Goal: Information Seeking & Learning: Check status

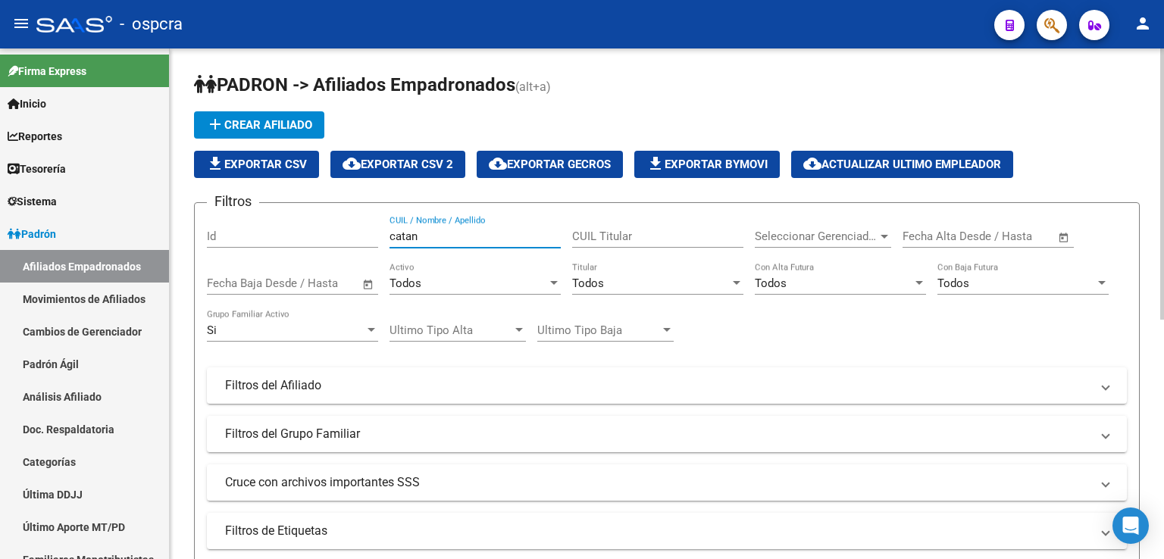
drag, startPoint x: 455, startPoint y: 233, endPoint x: 336, endPoint y: 231, distance: 118.2
click at [336, 231] on div "Filtros Id catan CUIL / Nombre / Apellido CUIL Titular Seleccionar Gerenciador …" at bounding box center [667, 382] width 920 height 334
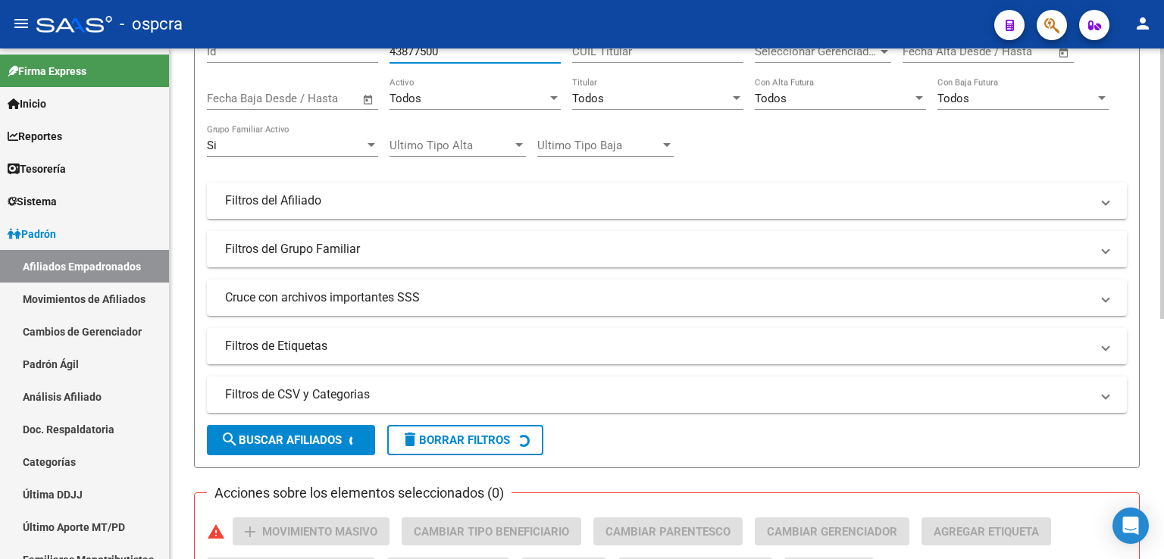
scroll to position [412, 0]
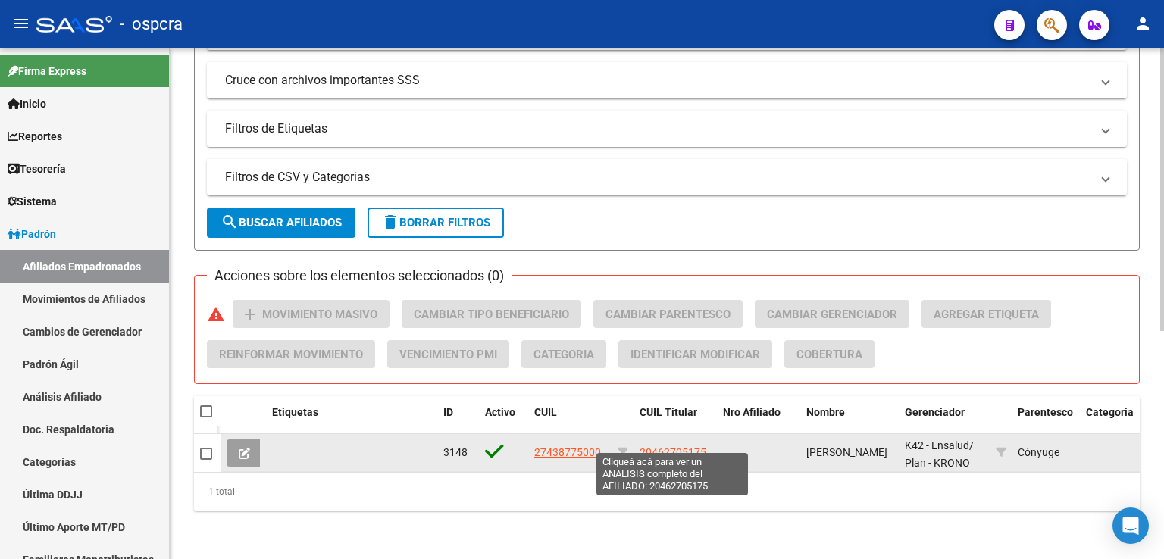
type input "43877500"
click at [669, 446] on span "20462705175" at bounding box center [672, 452] width 67 height 12
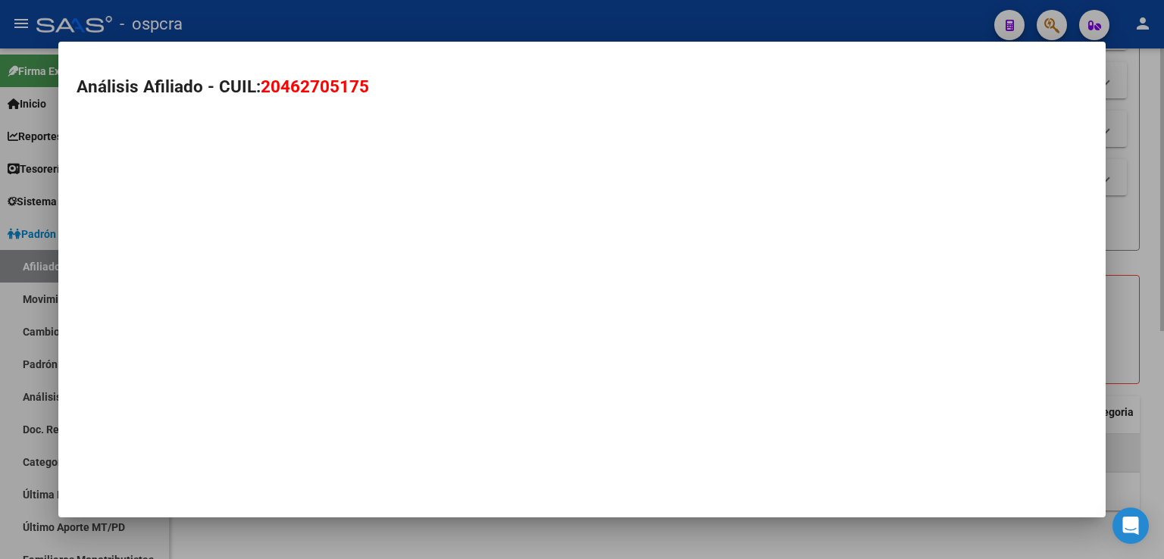
type textarea "20462705175"
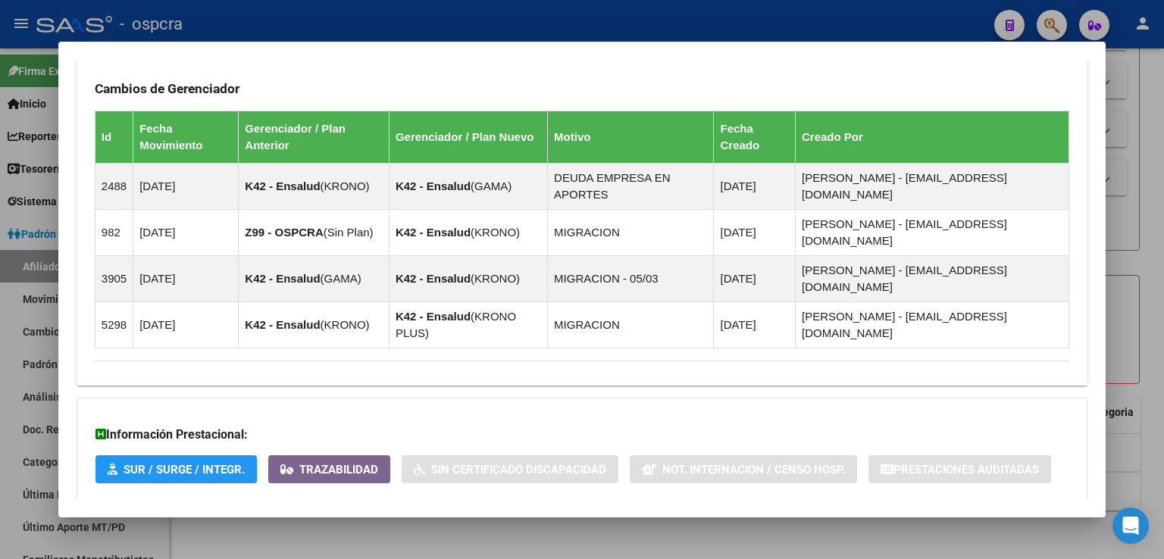
scroll to position [982, 0]
click at [348, 524] on span "Aportes y Contribuciones del Afiliado: 20462705175" at bounding box center [259, 531] width 284 height 14
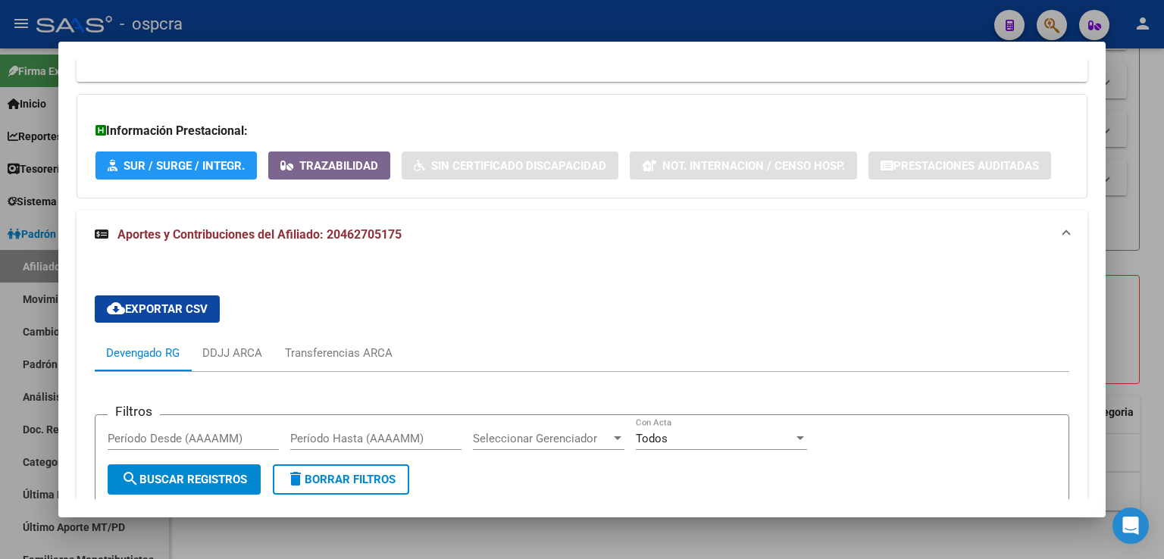
scroll to position [1488, 0]
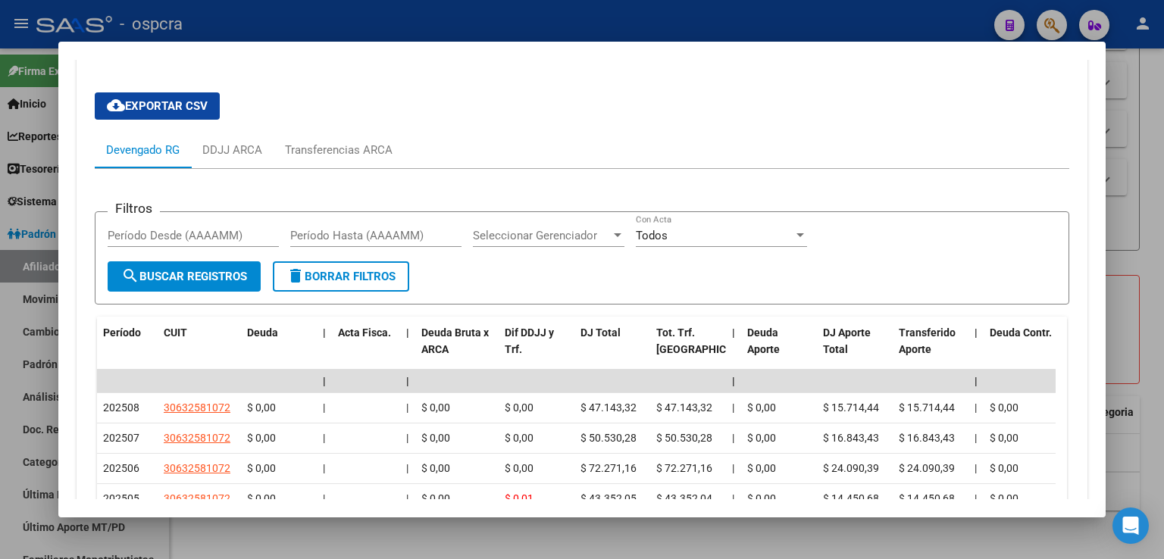
click at [1133, 301] on div at bounding box center [582, 279] width 1164 height 559
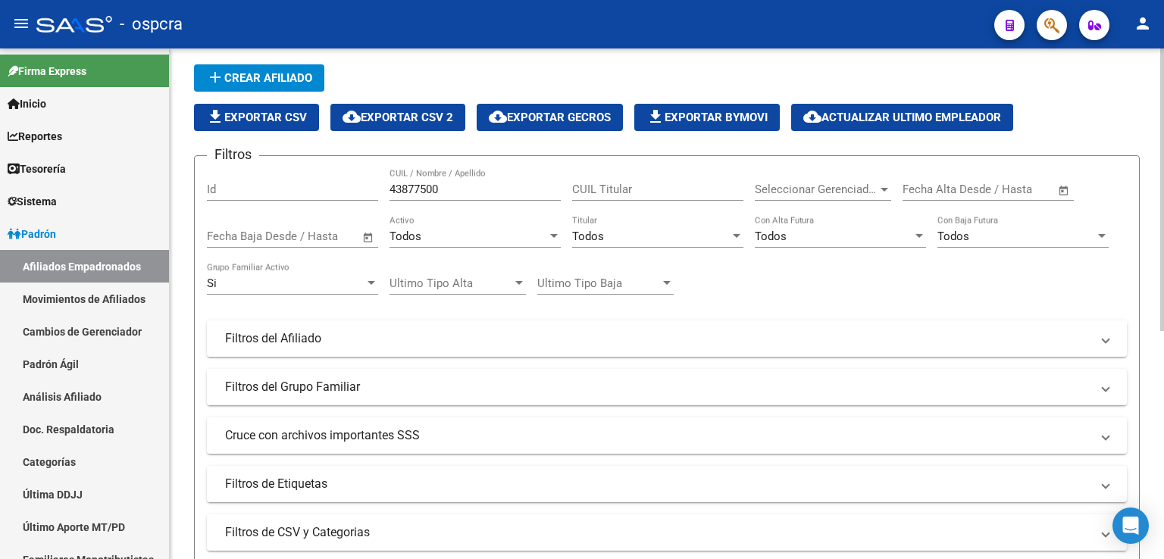
scroll to position [33, 0]
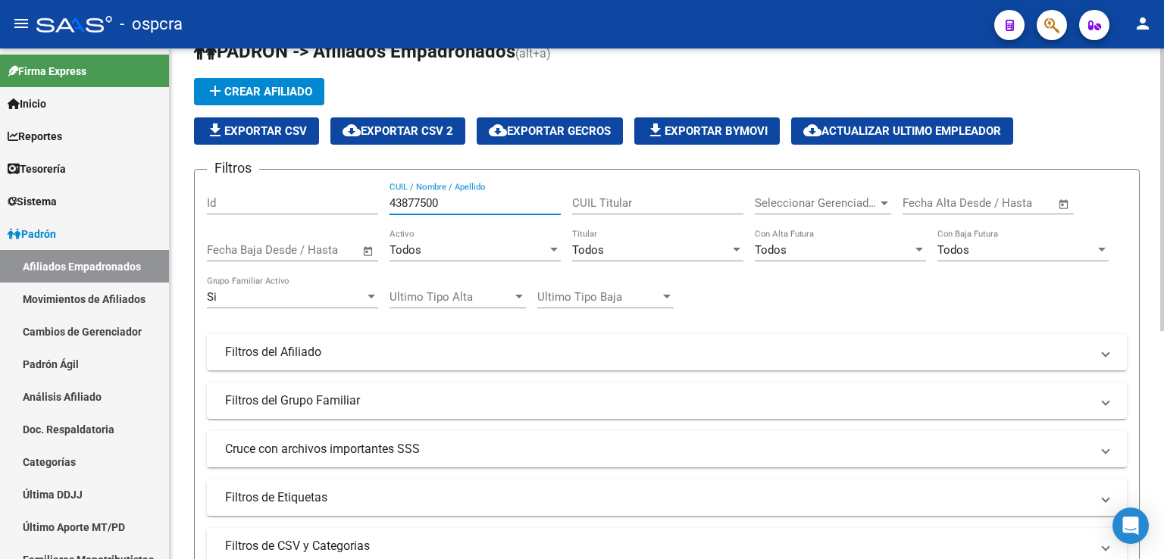
drag, startPoint x: 455, startPoint y: 202, endPoint x: 342, endPoint y: 192, distance: 113.3
click at [342, 192] on div "Filtros Id 43877500 CUIL / Nombre / Apellido CUIL Titular Seleccionar Gerenciad…" at bounding box center [667, 349] width 920 height 334
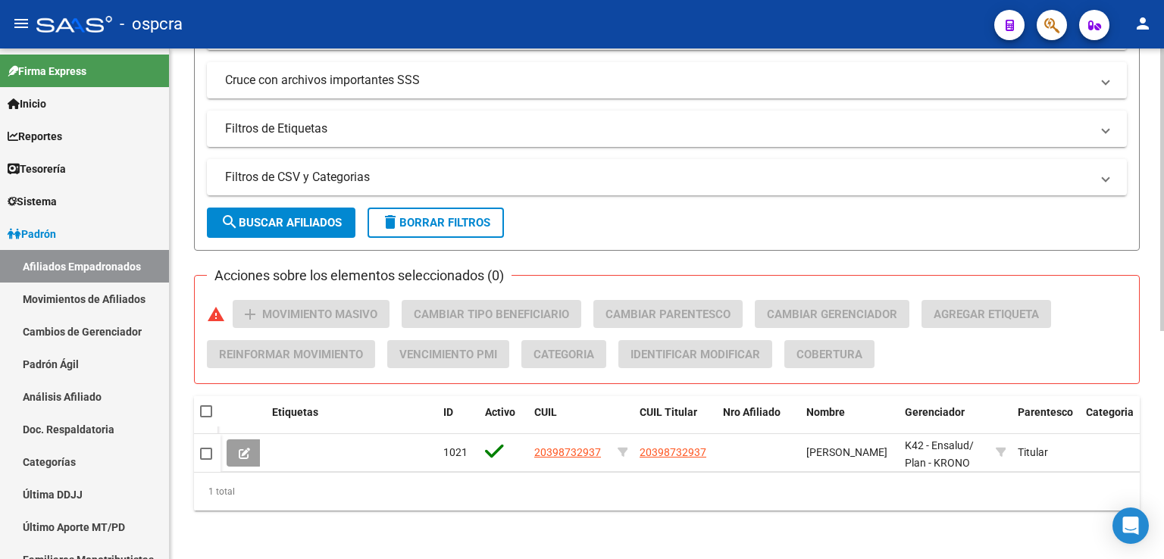
scroll to position [412, 0]
click at [1163, 307] on div at bounding box center [1162, 418] width 4 height 283
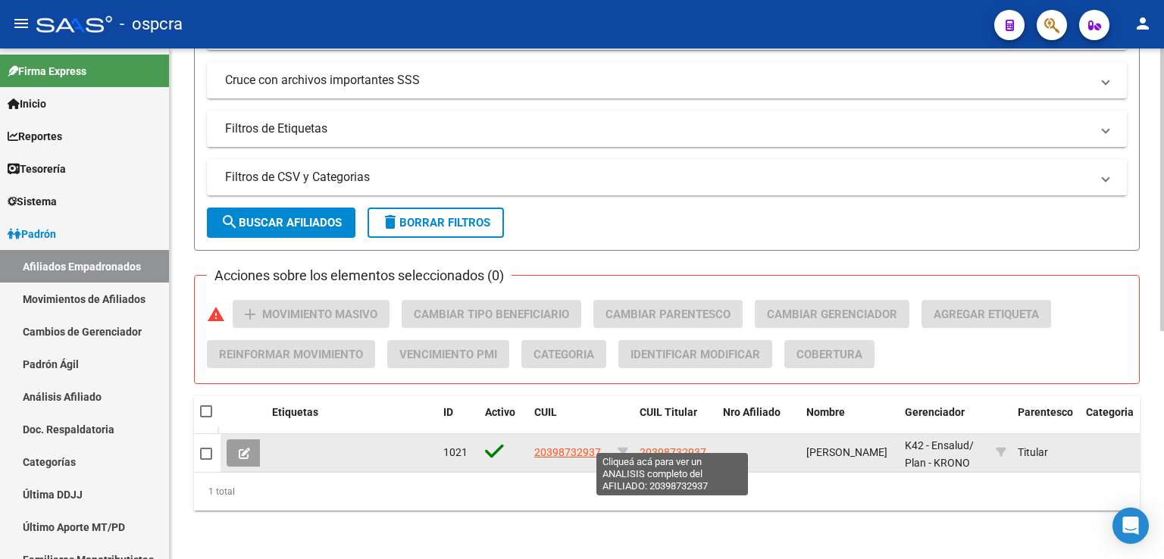
type input "39873293"
click at [686, 446] on span "20398732937" at bounding box center [672, 452] width 67 height 12
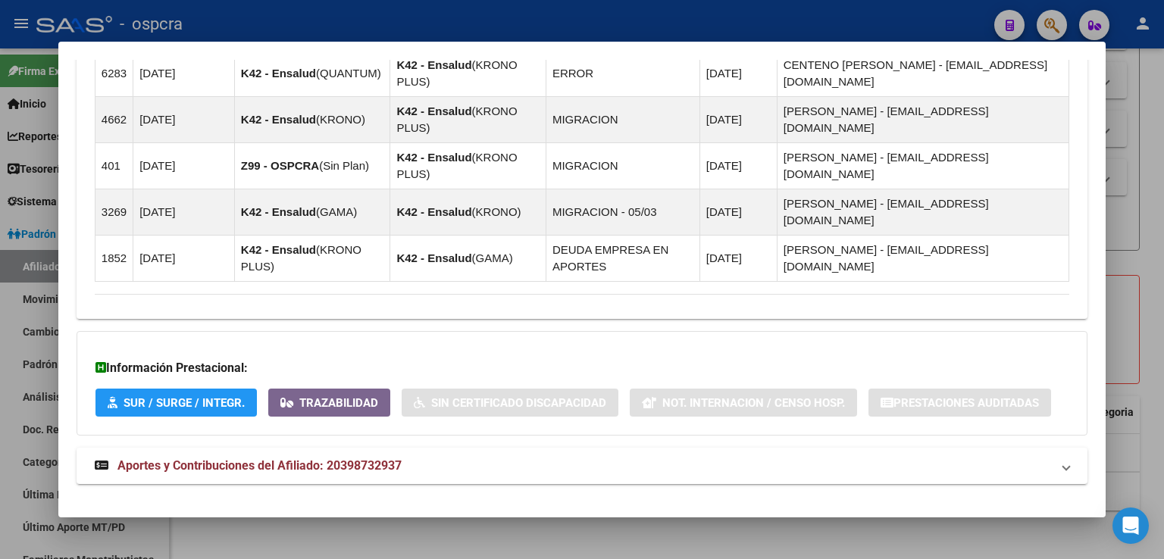
scroll to position [1215, 0]
click at [355, 458] on span "Aportes y Contribuciones del Afiliado: 20398732937" at bounding box center [259, 465] width 284 height 14
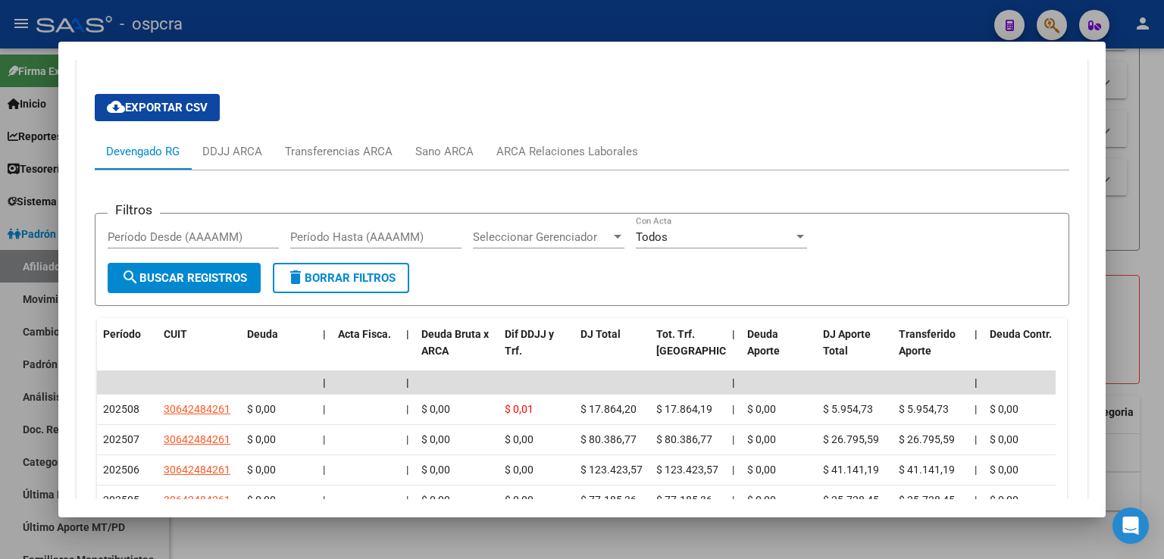
scroll to position [1724, 0]
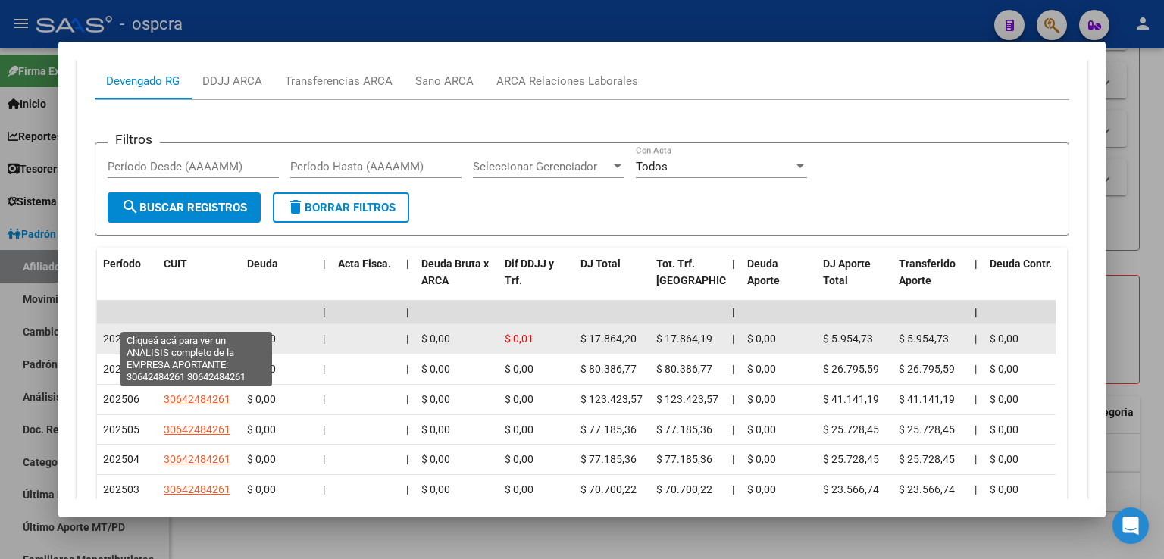
click at [197, 333] on span "30642484261" at bounding box center [197, 339] width 67 height 12
type textarea "30642484261"
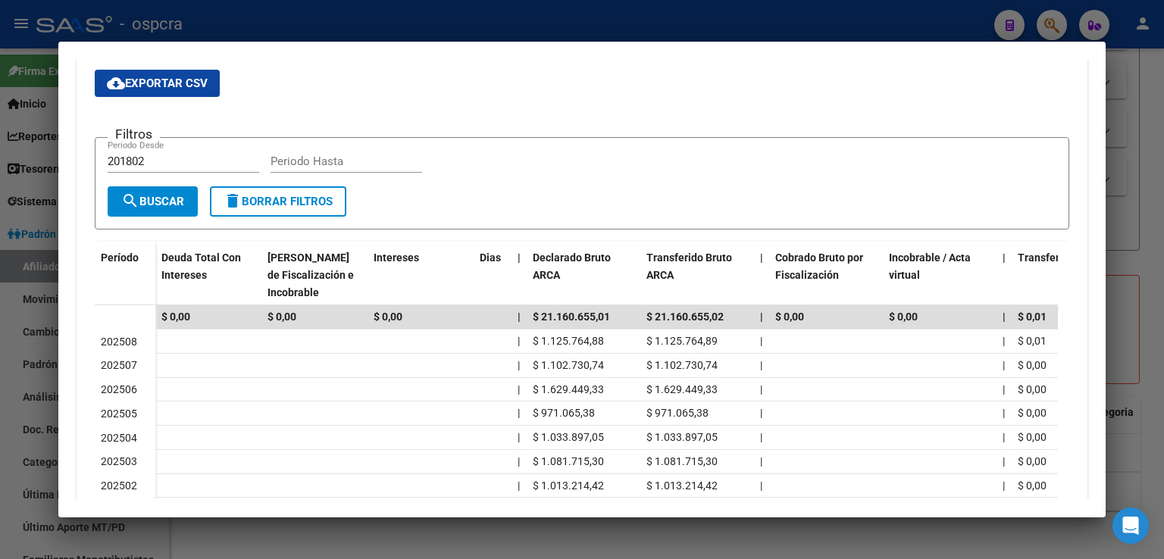
scroll to position [303, 0]
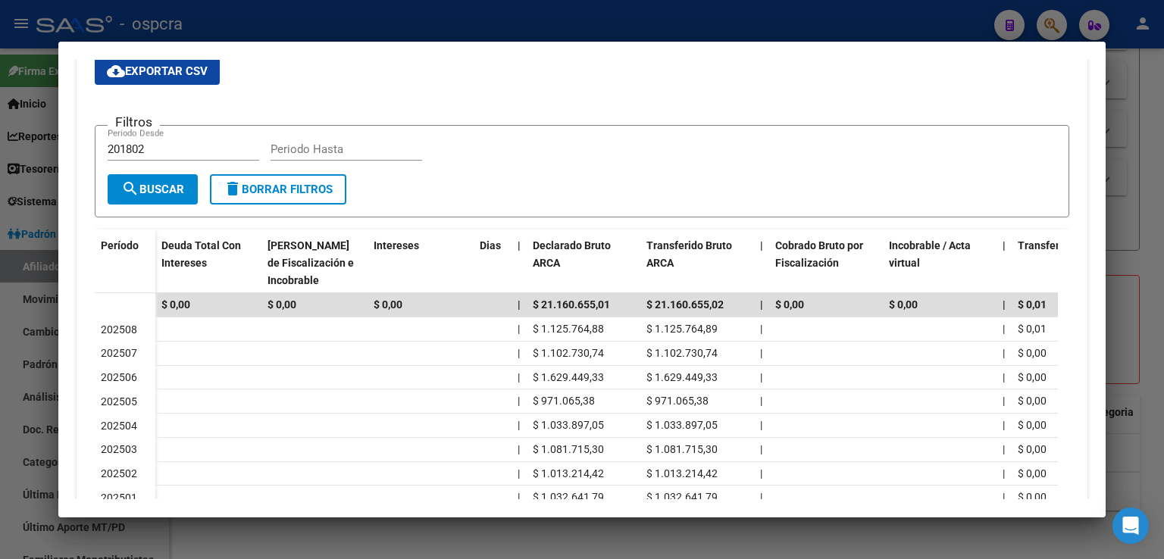
click at [1124, 244] on div at bounding box center [582, 279] width 1164 height 559
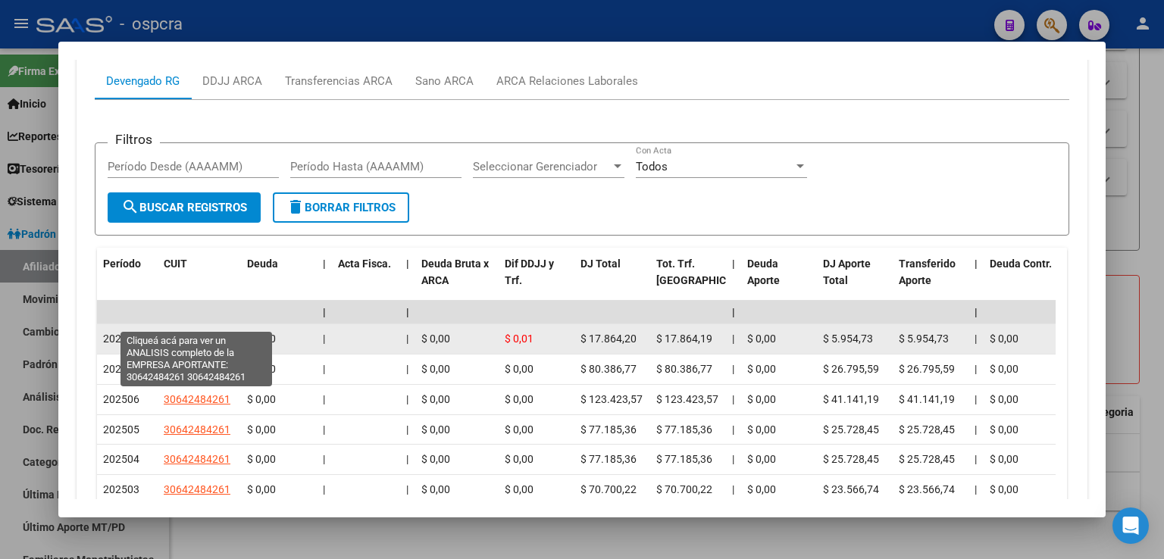
click at [188, 333] on span "30642484261" at bounding box center [197, 339] width 67 height 12
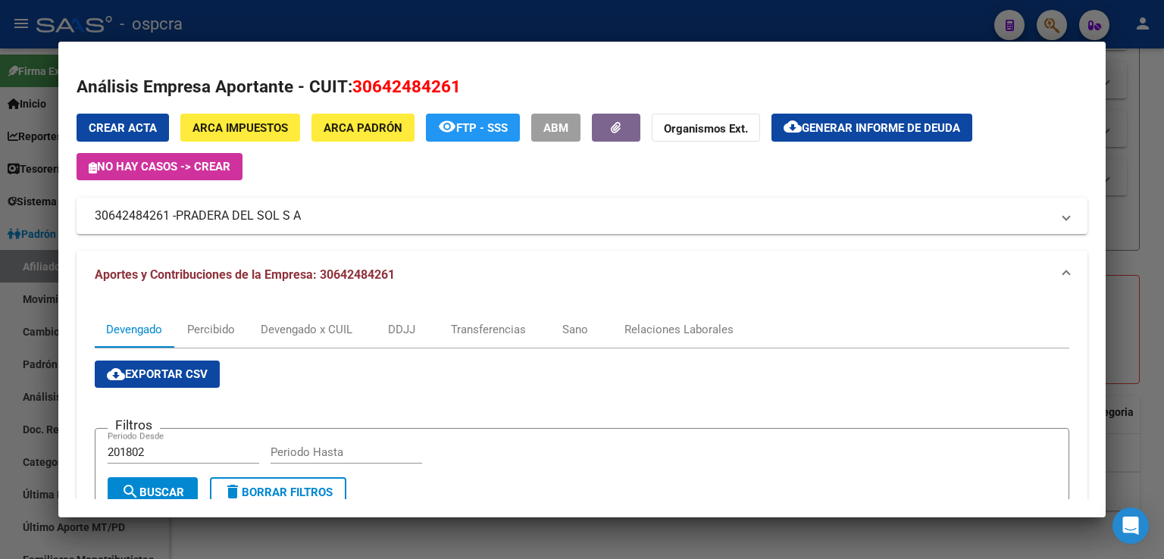
drag, startPoint x: 436, startPoint y: 298, endPoint x: 152, endPoint y: 299, distance: 284.1
click at [367, 217] on mat-panel-title "30642484261 - PRADERA DEL SOL S A" at bounding box center [573, 216] width 956 height 18
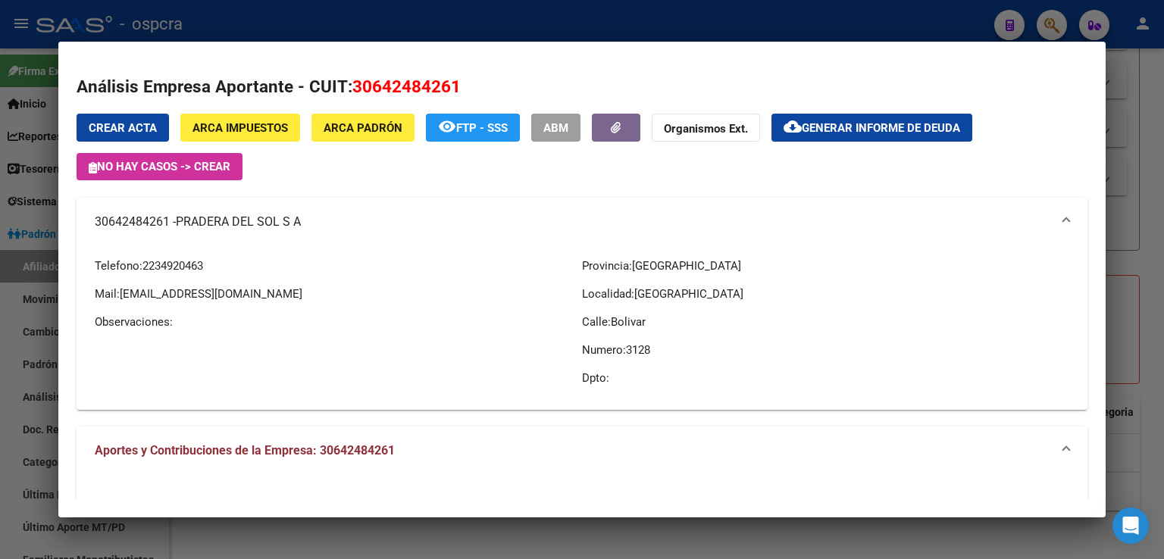
drag, startPoint x: 333, startPoint y: 220, endPoint x: 96, endPoint y: 220, distance: 237.1
click at [96, 220] on mat-panel-title "30642484261 - PRADERA DEL SOL S A" at bounding box center [573, 222] width 956 height 18
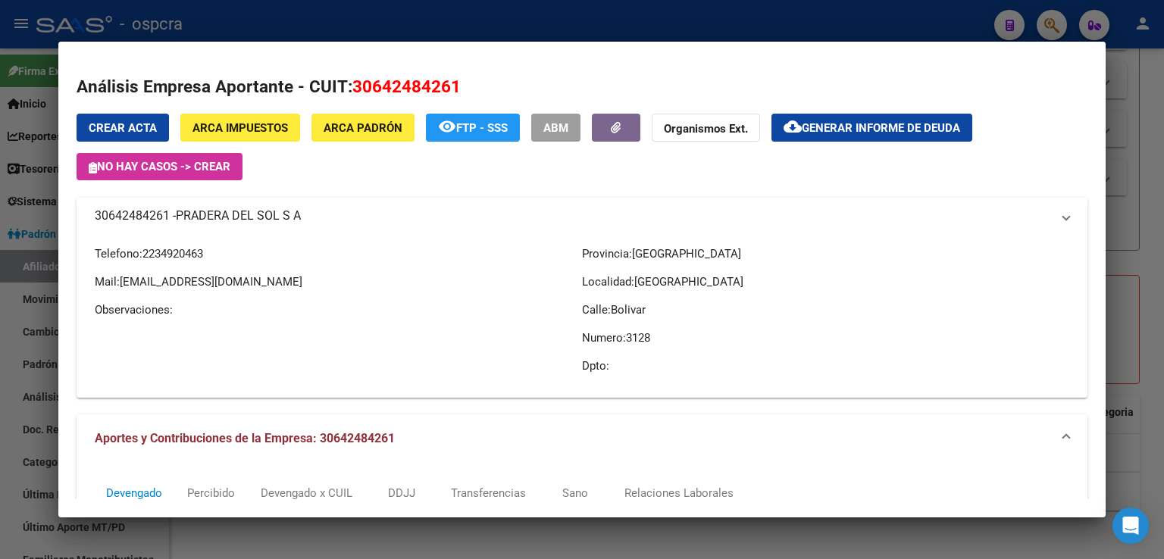
click at [340, 210] on mat-panel-title "30642484261 - PRADERA DEL SOL S A" at bounding box center [573, 216] width 956 height 18
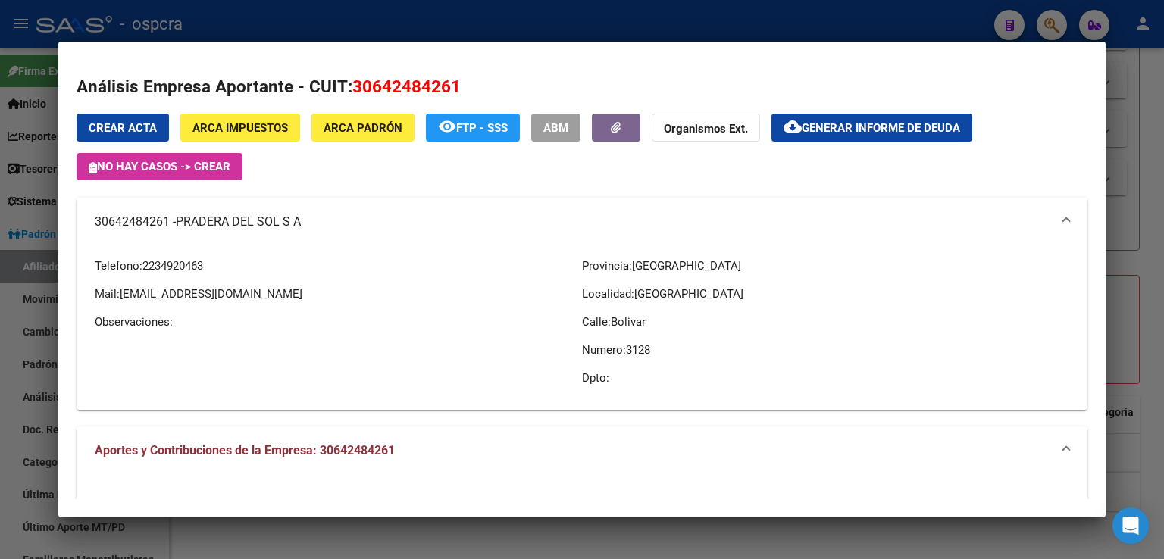
drag, startPoint x: 82, startPoint y: 218, endPoint x: 300, endPoint y: 225, distance: 218.3
click at [300, 225] on mat-expansion-panel-header "30642484261 - PRADERA DEL SOL S A" at bounding box center [582, 222] width 1011 height 48
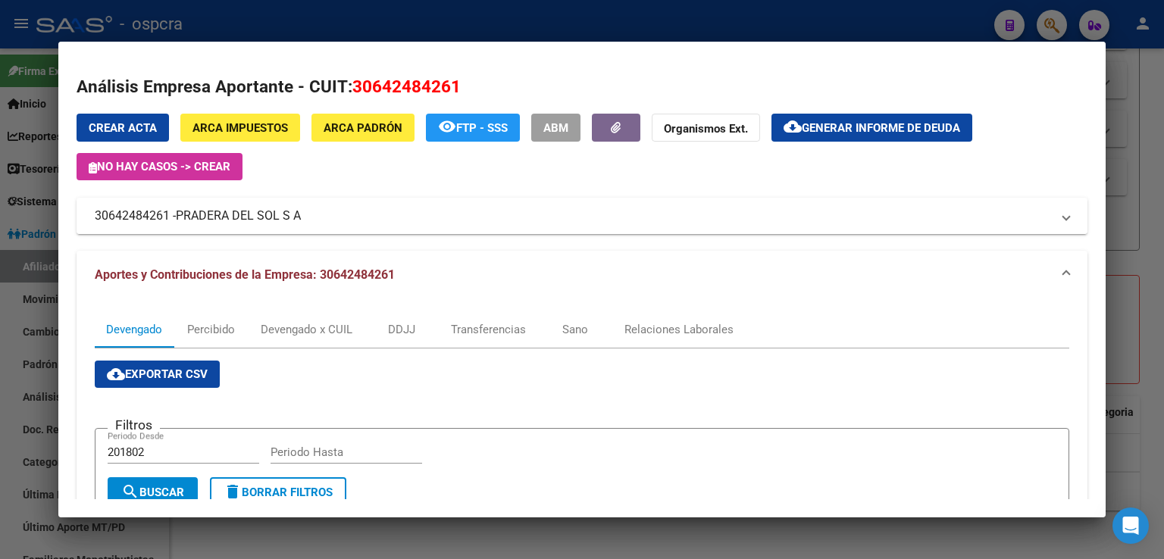
copy mat-panel-title "30642484261 - PRADERA DEL SOL S A"
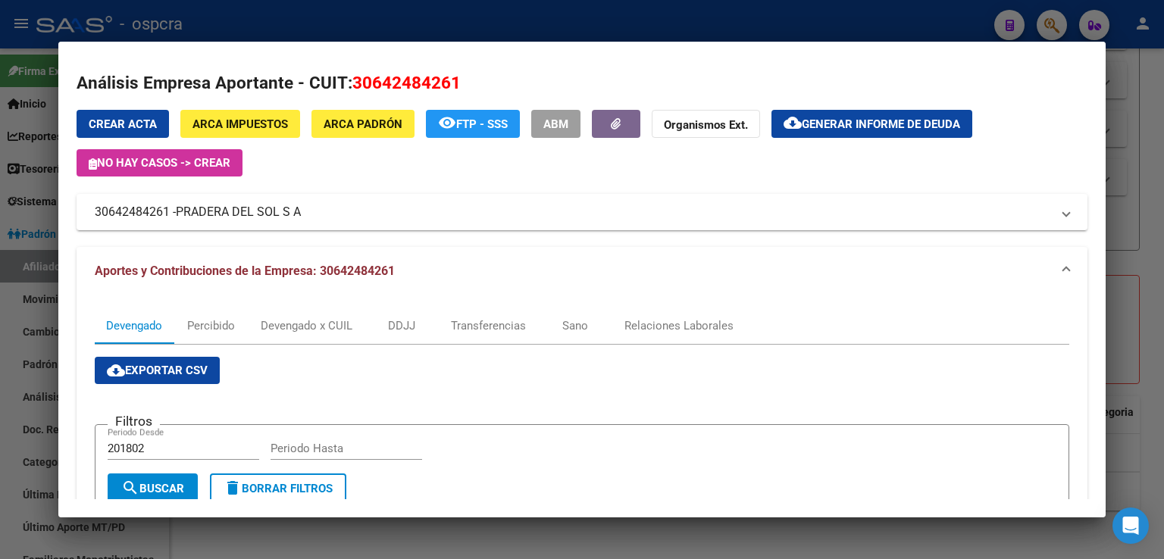
scroll to position [0, 0]
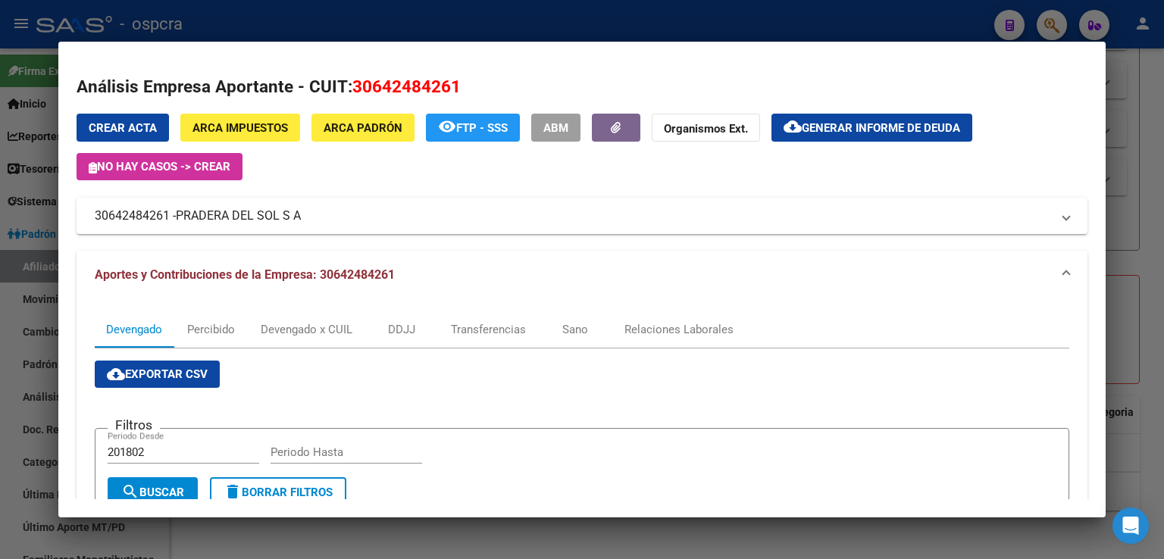
drag, startPoint x: 1138, startPoint y: 181, endPoint x: 1100, endPoint y: 219, distance: 53.6
click at [1136, 181] on div at bounding box center [582, 279] width 1164 height 559
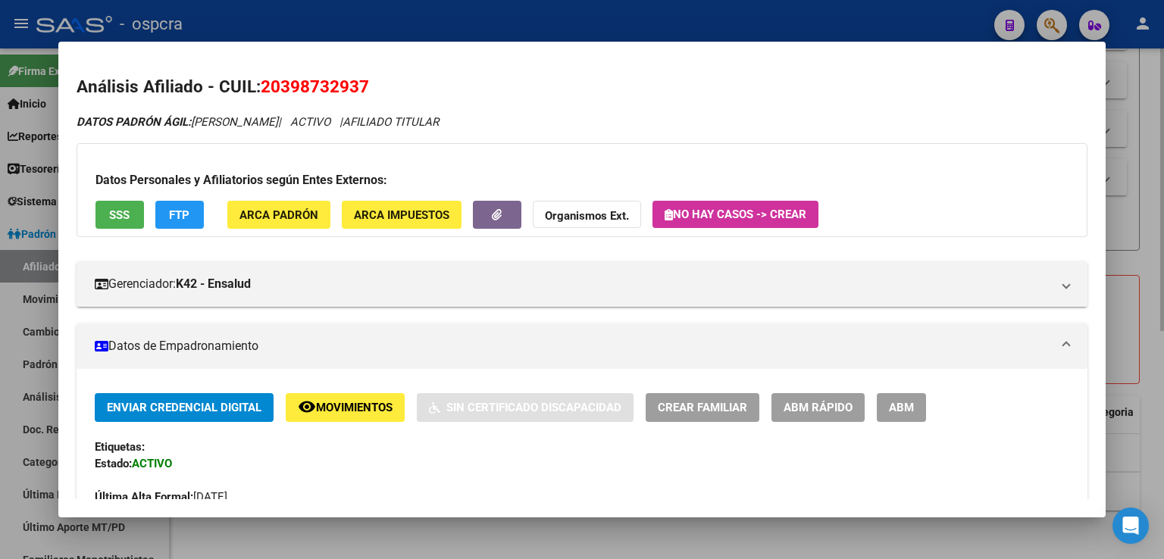
click at [1137, 177] on div at bounding box center [582, 279] width 1164 height 559
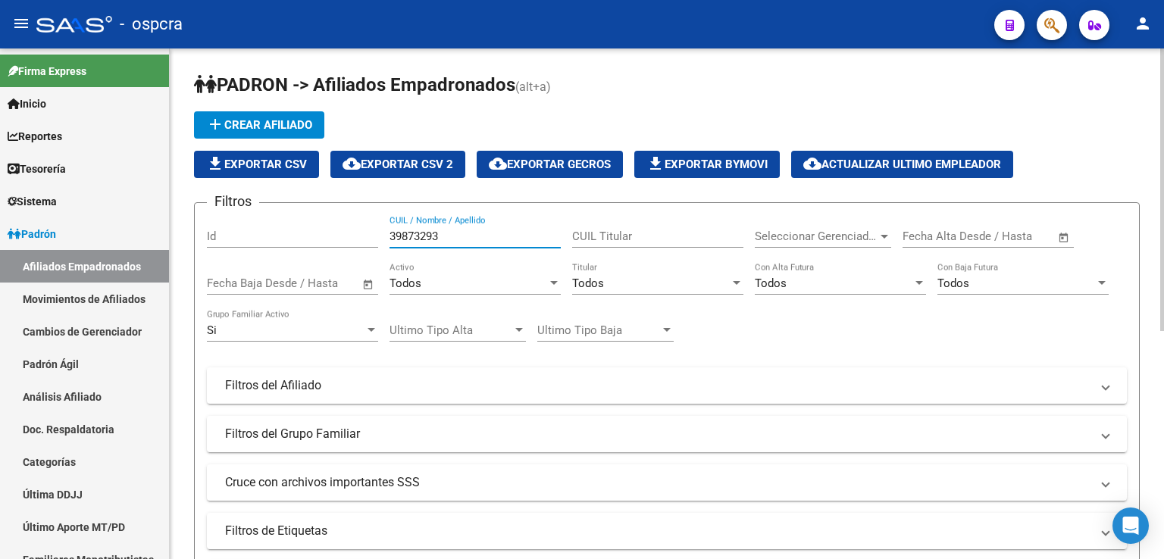
drag, startPoint x: 461, startPoint y: 233, endPoint x: 383, endPoint y: 230, distance: 78.1
click at [383, 230] on div "Filtros Id 39873293 CUIL / Nombre / Apellido CUIL Titular Seleccionar Gerenciad…" at bounding box center [667, 382] width 920 height 334
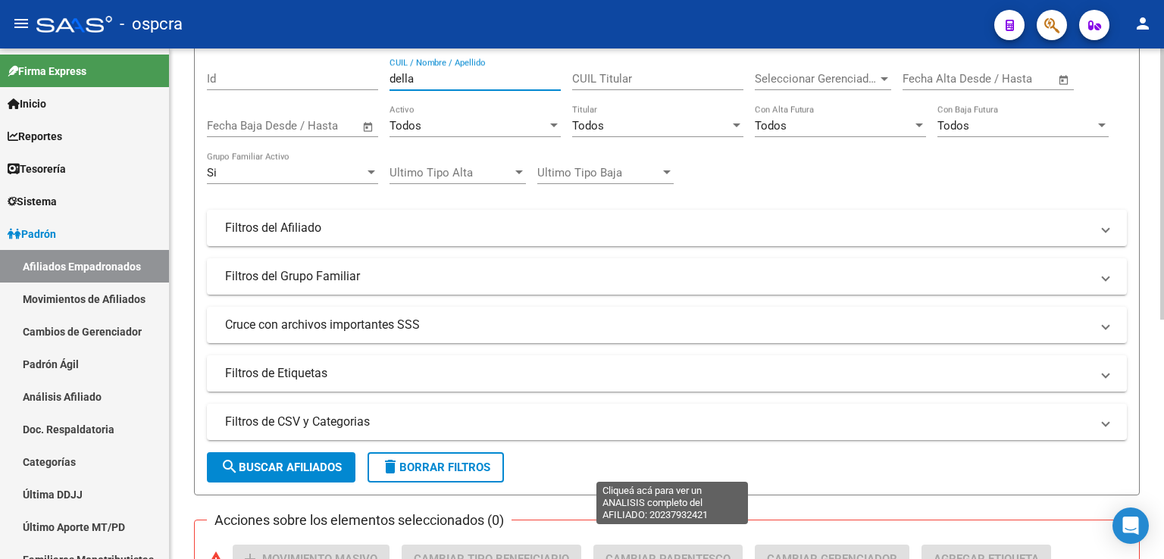
scroll to position [450, 0]
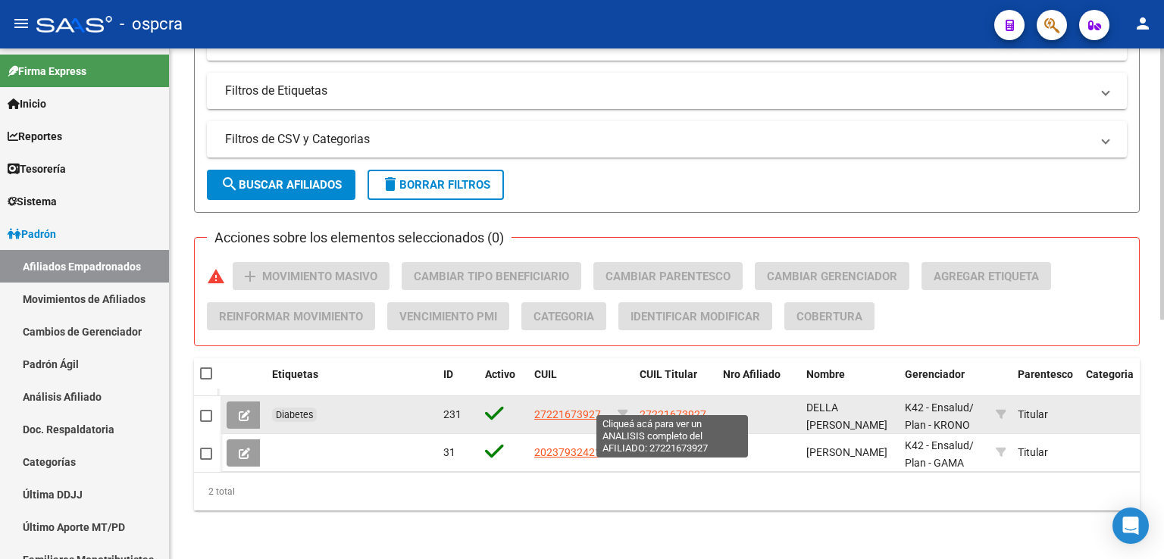
type input "della"
click at [685, 408] on span "27221673927" at bounding box center [672, 414] width 67 height 12
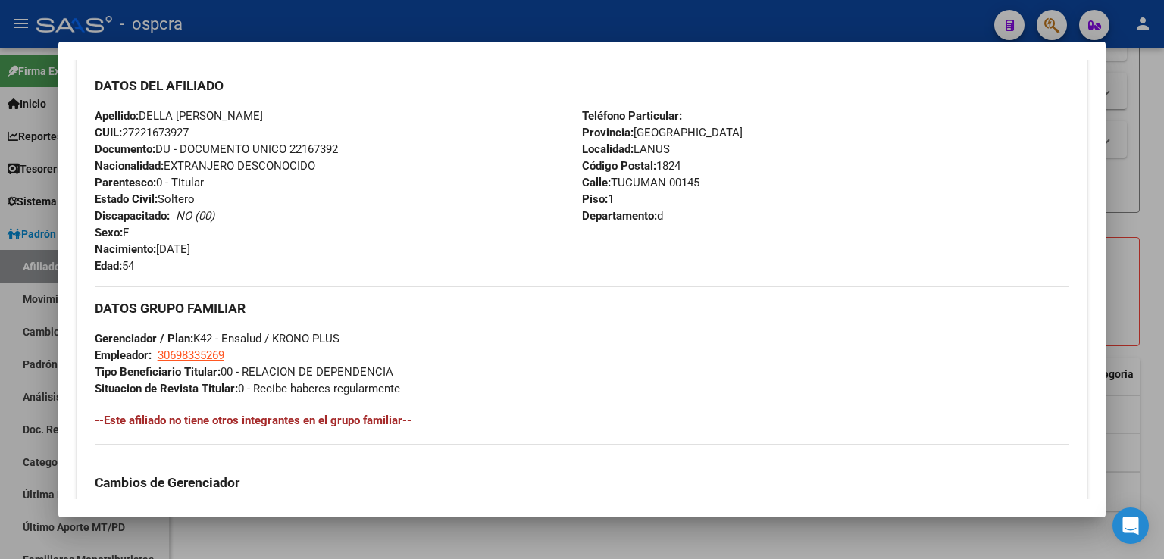
scroll to position [524, 0]
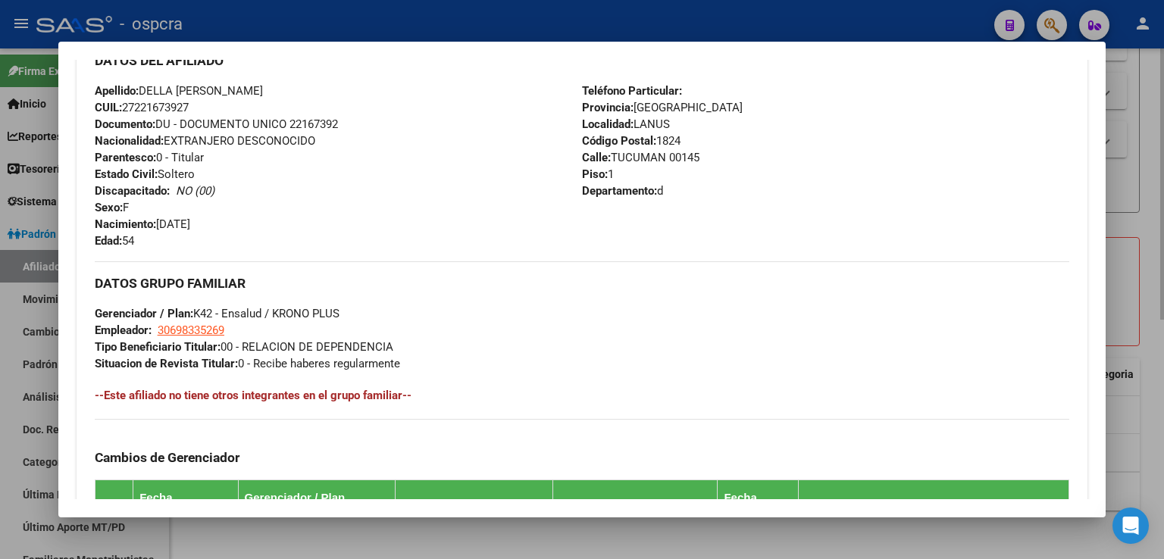
click at [1128, 267] on div at bounding box center [582, 279] width 1164 height 559
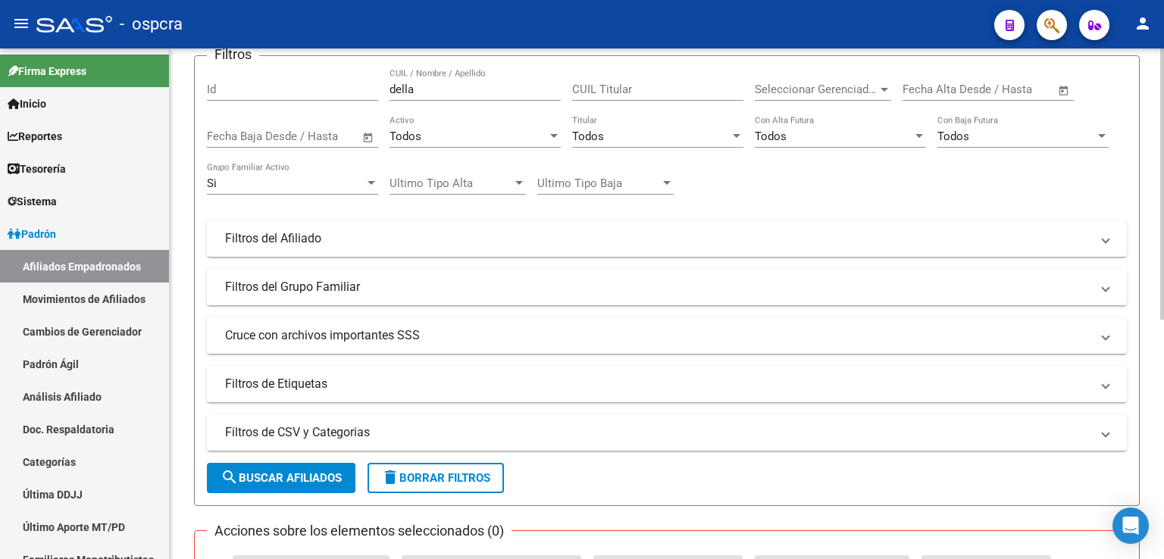
scroll to position [0, 0]
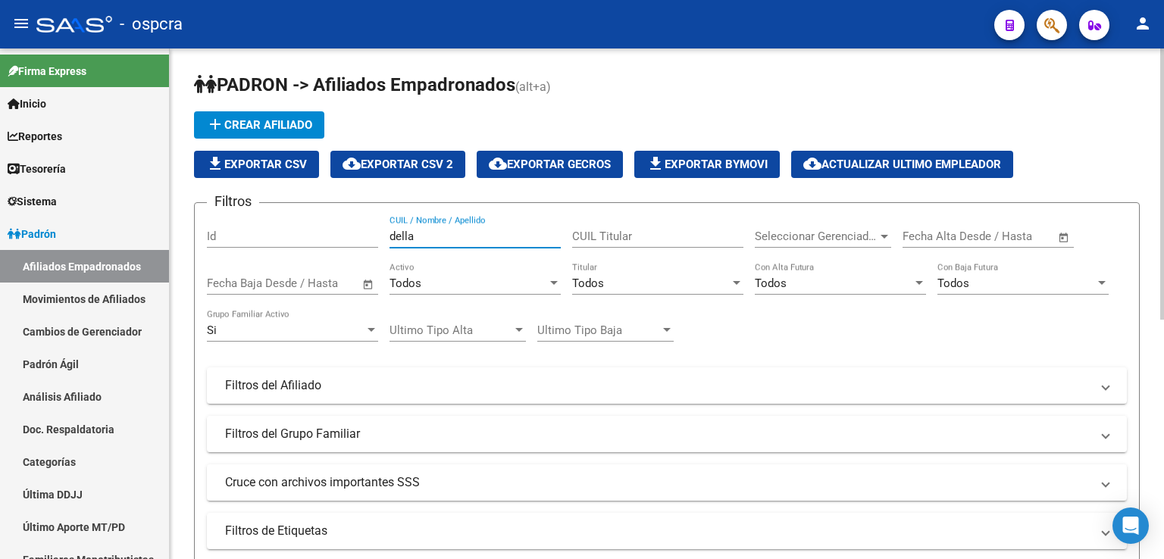
drag, startPoint x: 479, startPoint y: 237, endPoint x: 302, endPoint y: 238, distance: 177.3
click at [302, 238] on div "Filtros Id della CUIL / Nombre / Apellido CUIL Titular Seleccionar Gerenciador …" at bounding box center [667, 382] width 920 height 334
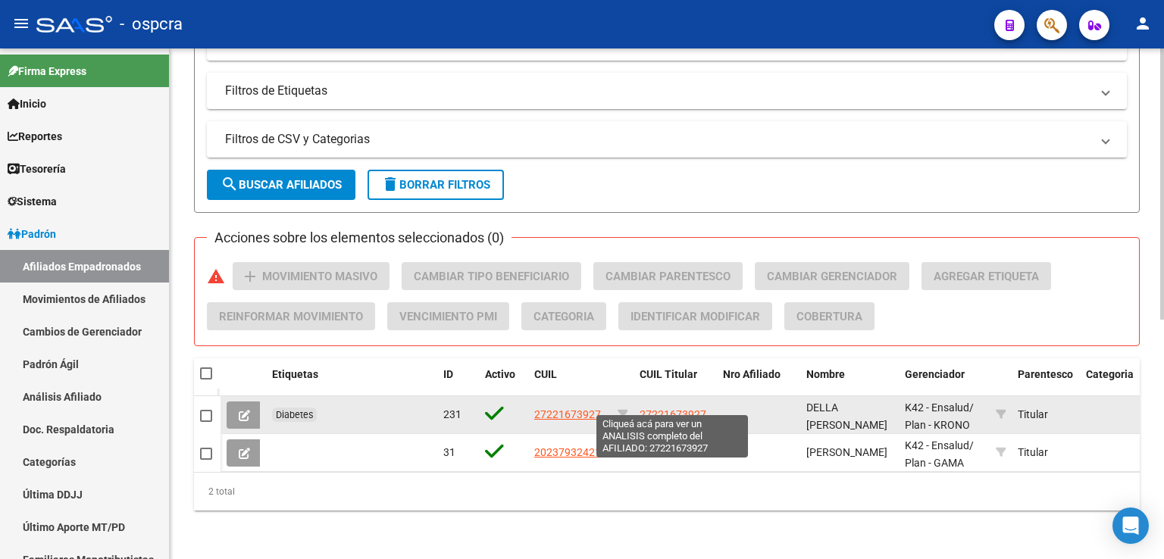
click at [661, 408] on span "27221673927" at bounding box center [672, 414] width 67 height 12
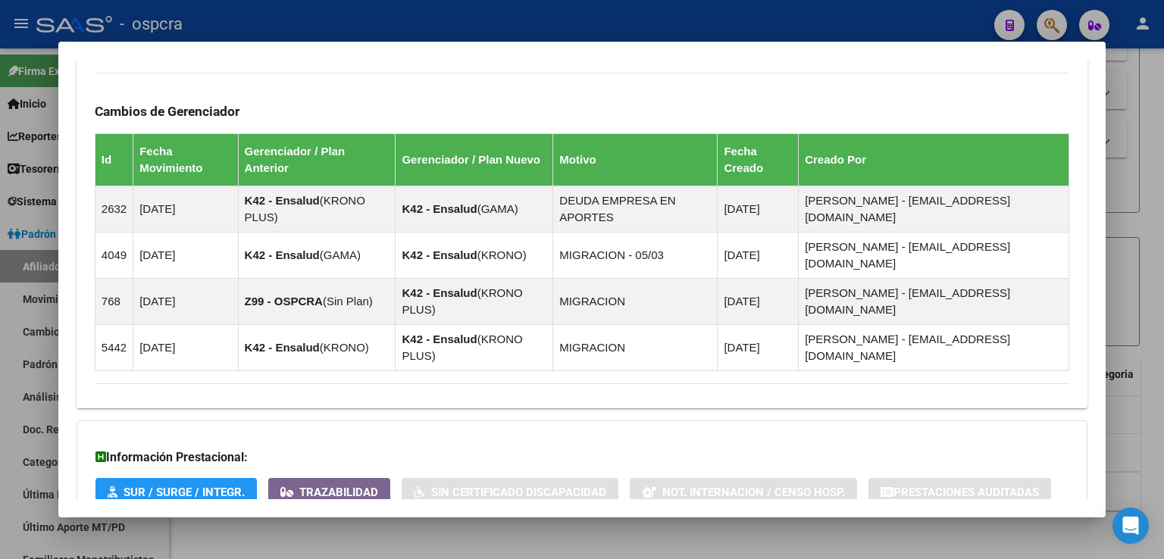
scroll to position [894, 0]
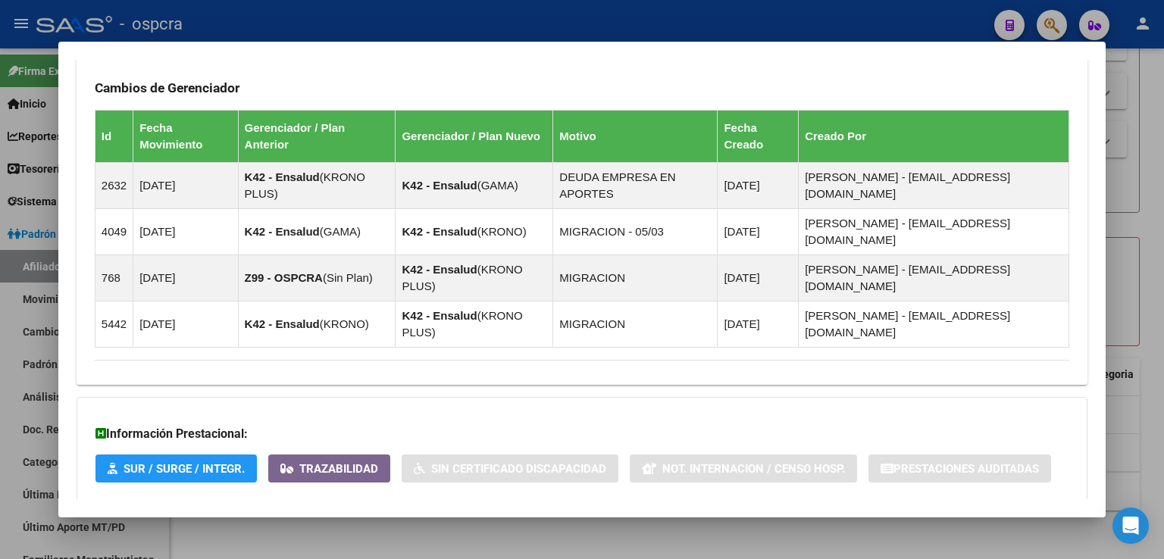
click at [353, 524] on span "Aportes y Contribuciones del Afiliado: 27221673927" at bounding box center [259, 531] width 284 height 14
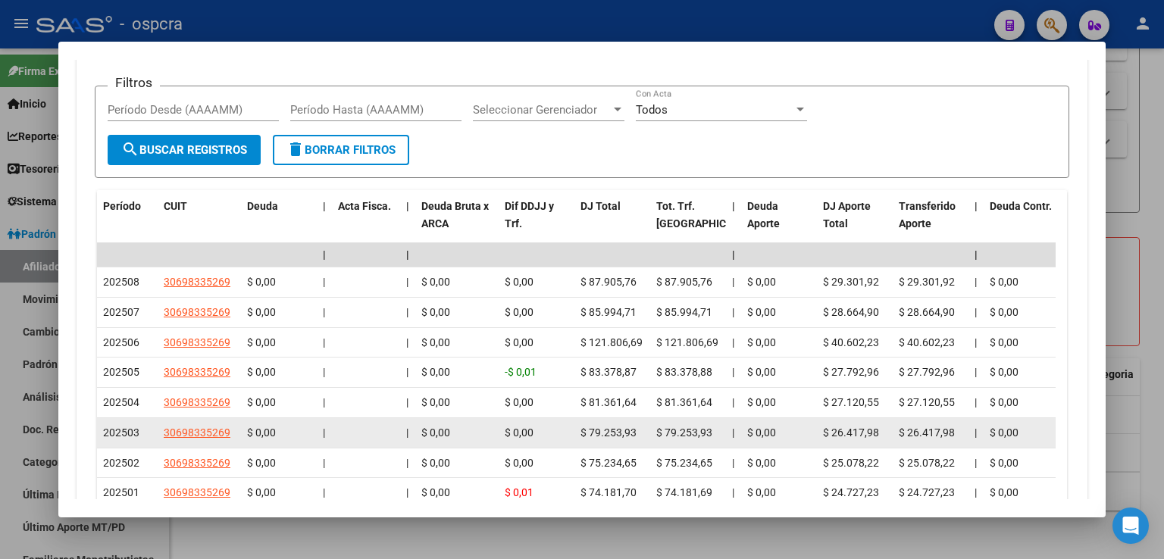
scroll to position [1500, 0]
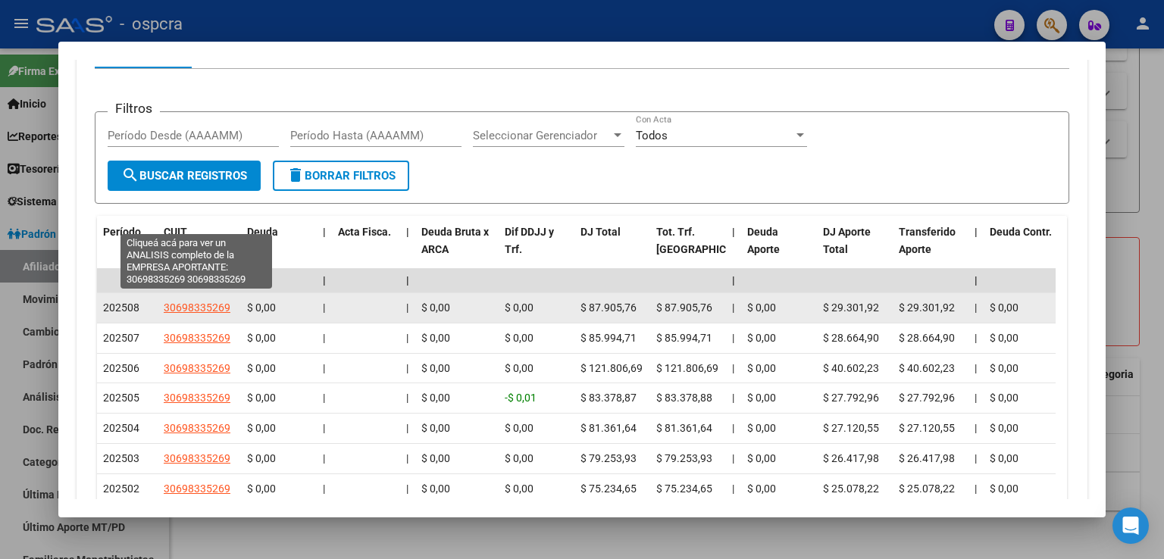
click at [204, 302] on span "30698335269" at bounding box center [197, 308] width 67 height 12
type textarea "30698335269"
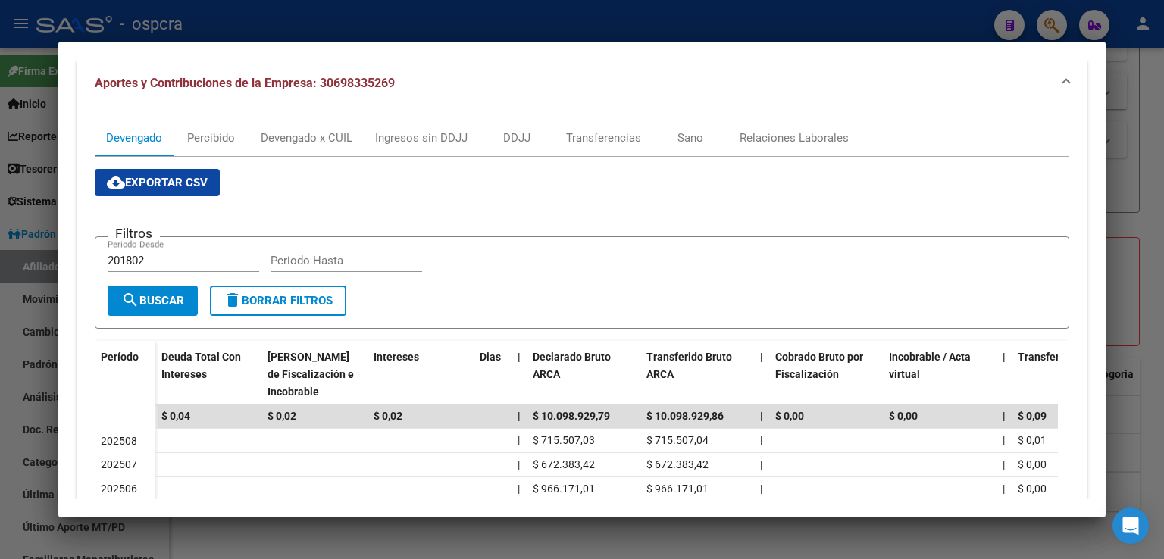
scroll to position [454, 0]
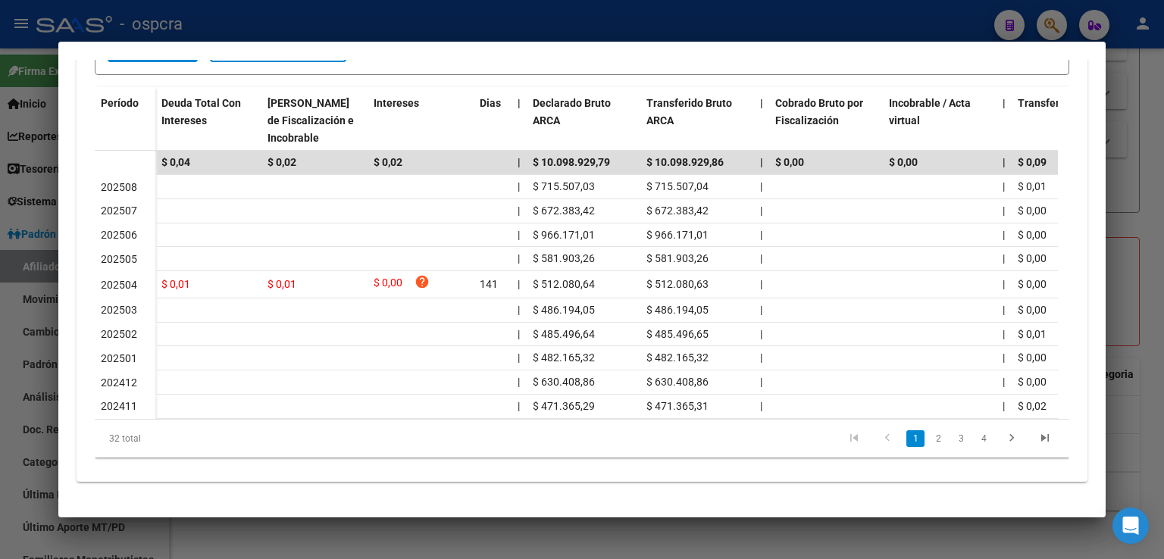
click at [1146, 178] on div at bounding box center [582, 279] width 1164 height 559
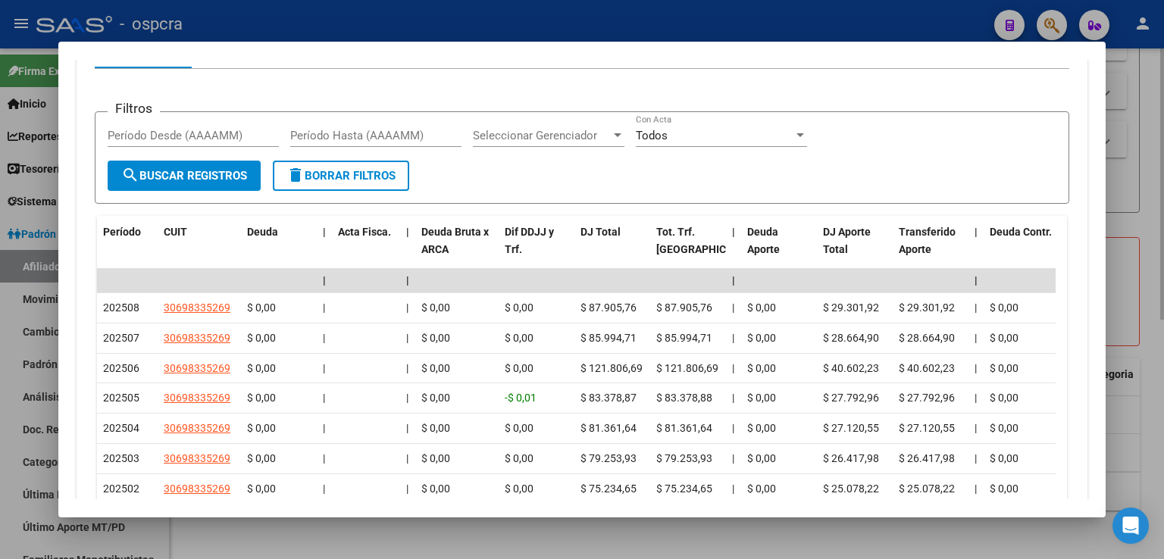
click at [1142, 127] on div at bounding box center [582, 279] width 1164 height 559
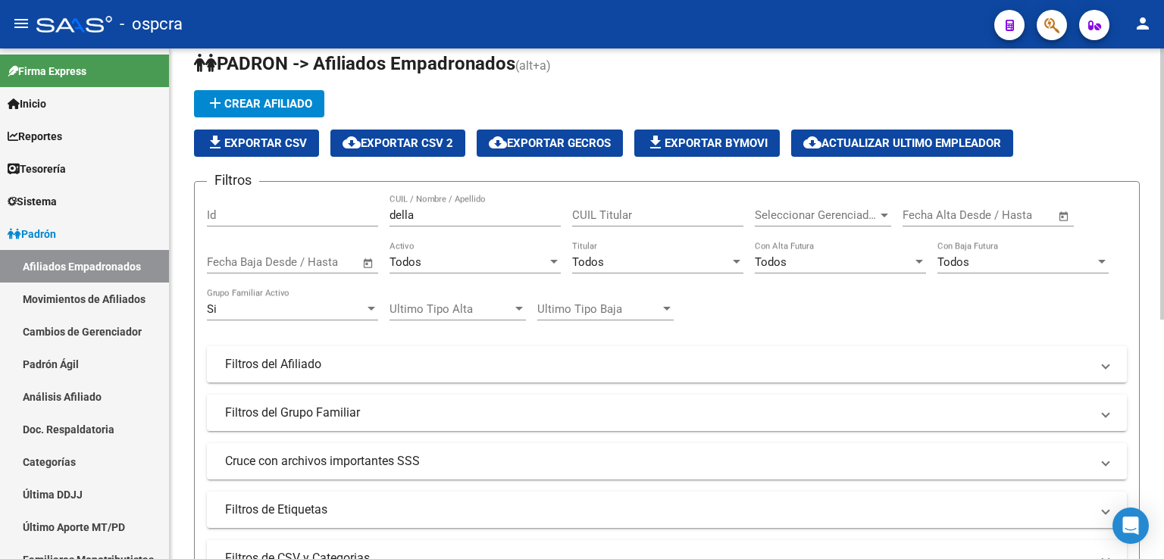
scroll to position [0, 0]
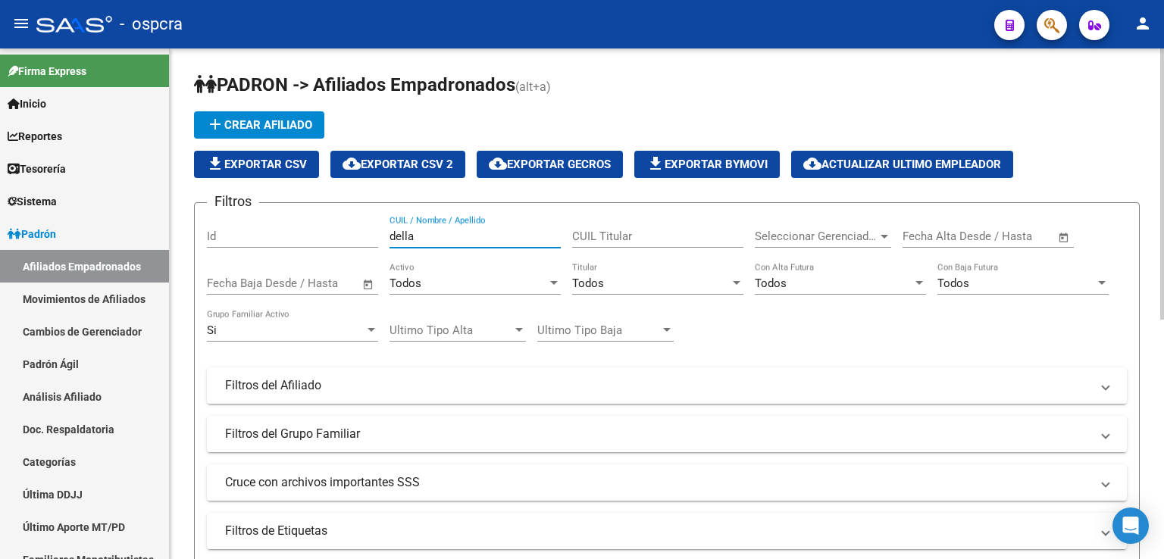
drag, startPoint x: 431, startPoint y: 242, endPoint x: 364, endPoint y: 240, distance: 67.4
click at [364, 240] on div "Filtros Id della CUIL / Nombre / Apellido CUIL Titular Seleccionar Gerenciador …" at bounding box center [667, 382] width 920 height 334
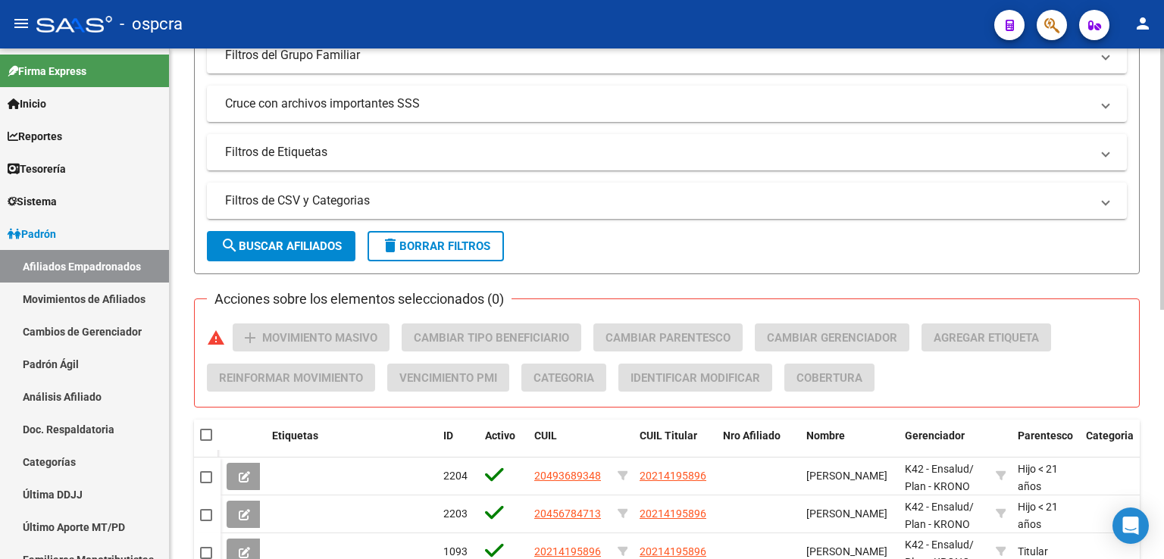
scroll to position [488, 0]
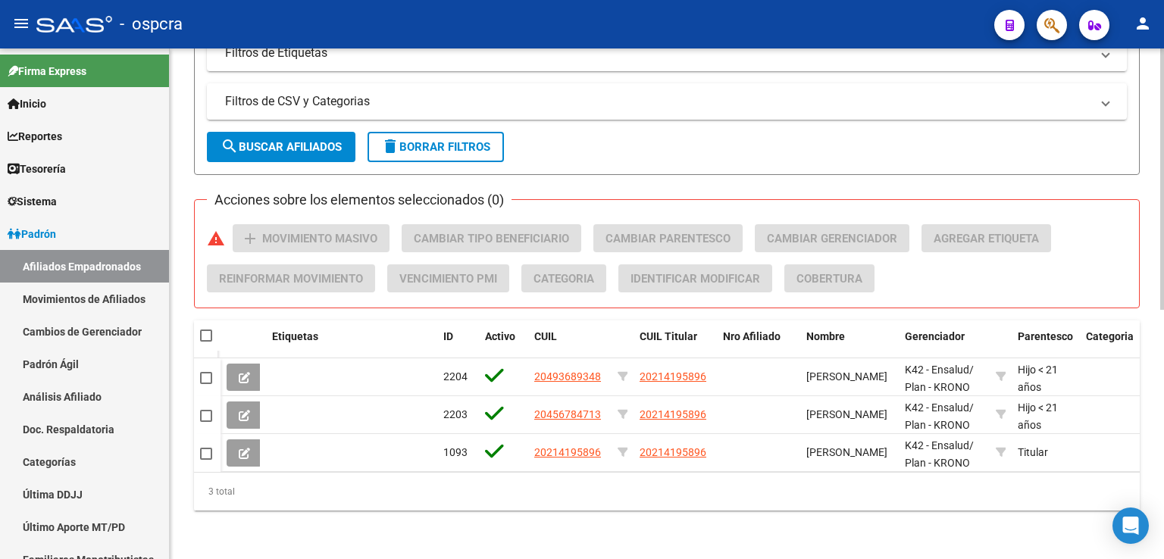
click at [1161, 365] on div at bounding box center [1162, 428] width 4 height 261
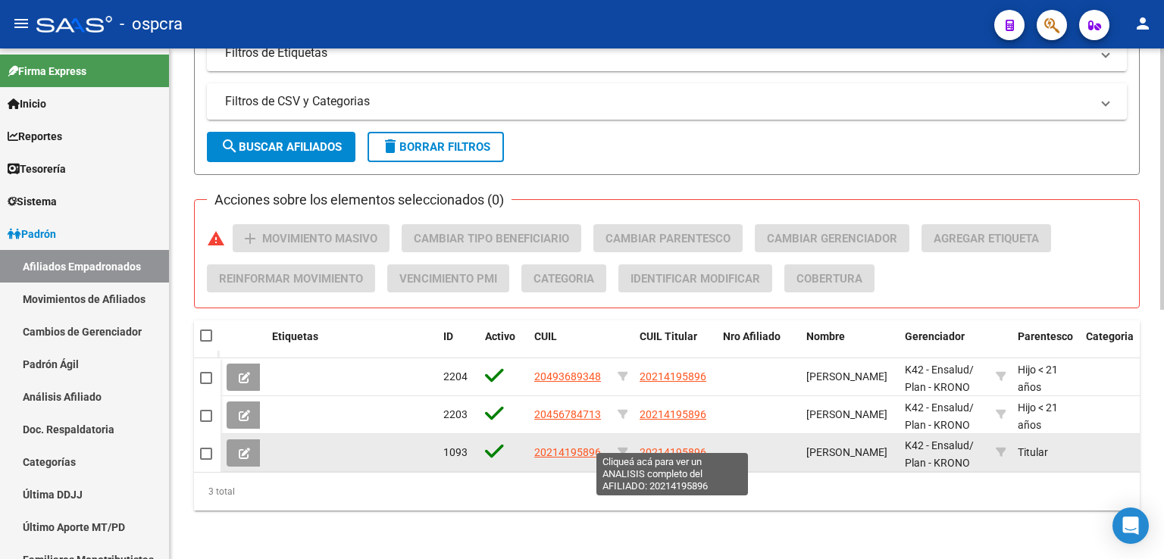
type input "basail"
click at [673, 446] on span "20214195896" at bounding box center [672, 452] width 67 height 12
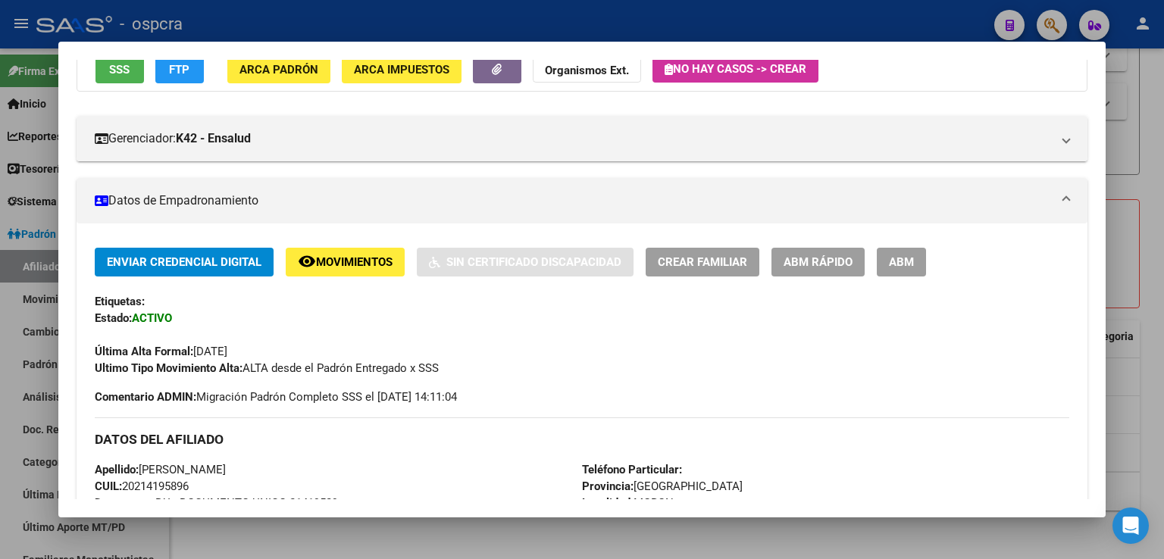
scroll to position [1006, 0]
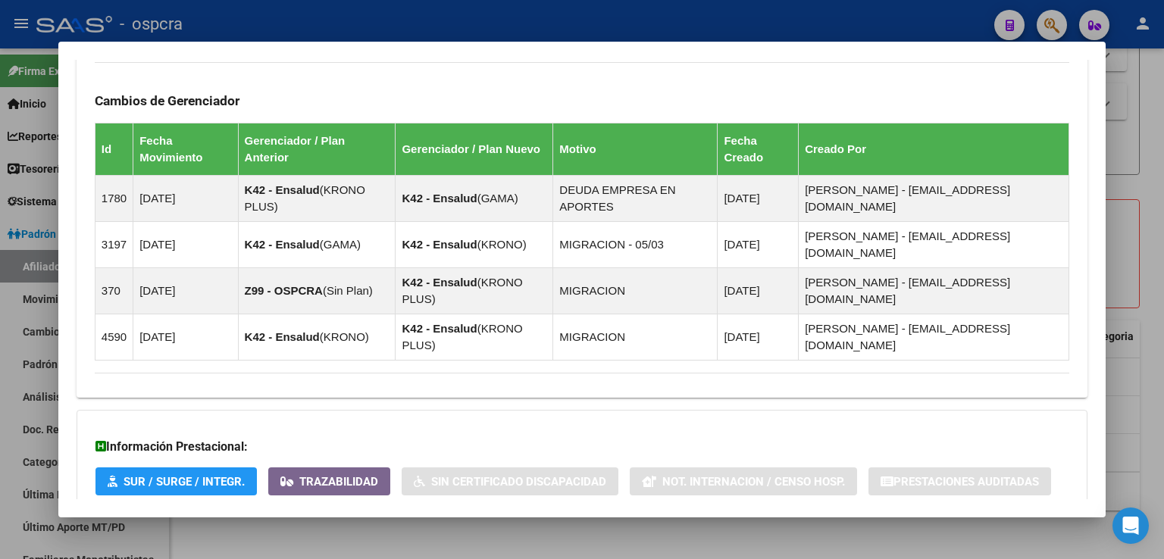
drag, startPoint x: 352, startPoint y: 458, endPoint x: 486, endPoint y: 373, distance: 158.7
click at [352, 537] on span "Aportes y Contribuciones del Afiliado: 20214195896" at bounding box center [259, 544] width 284 height 14
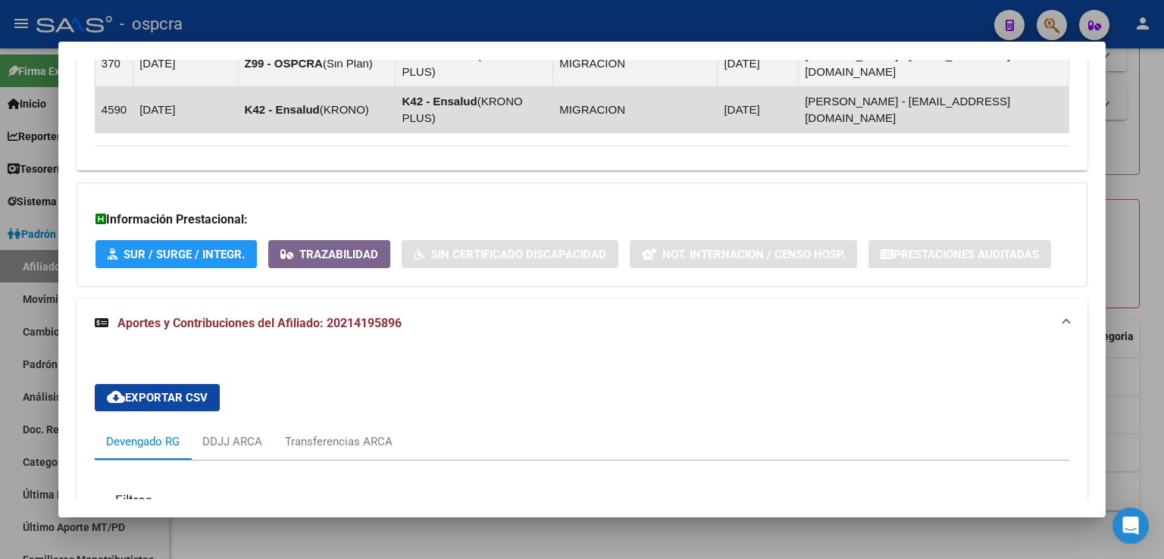
scroll to position [1536, 0]
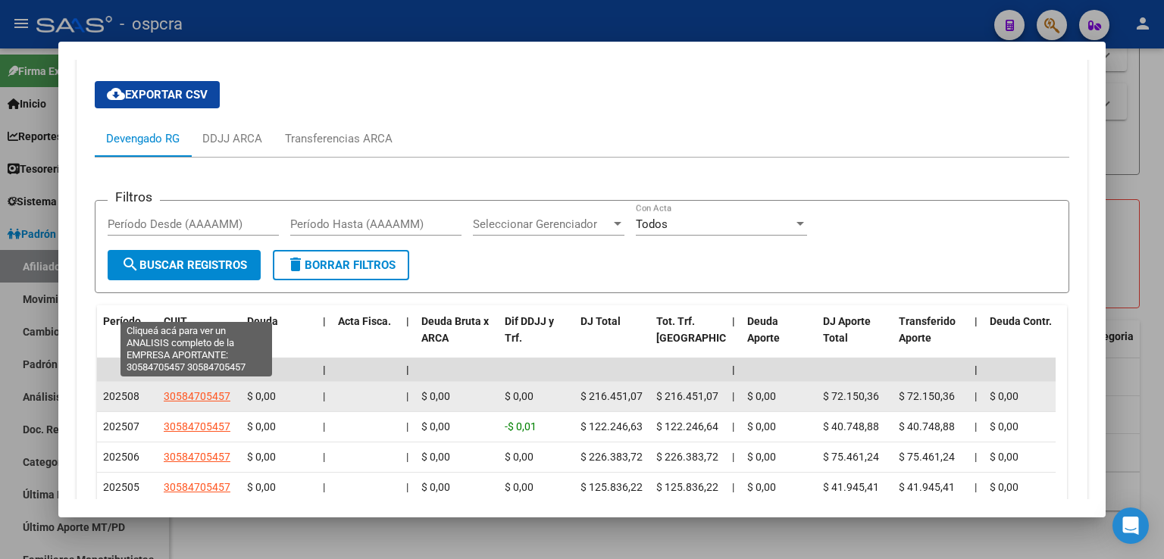
click at [189, 390] on span "30584705457" at bounding box center [197, 396] width 67 height 12
type textarea "30584705457"
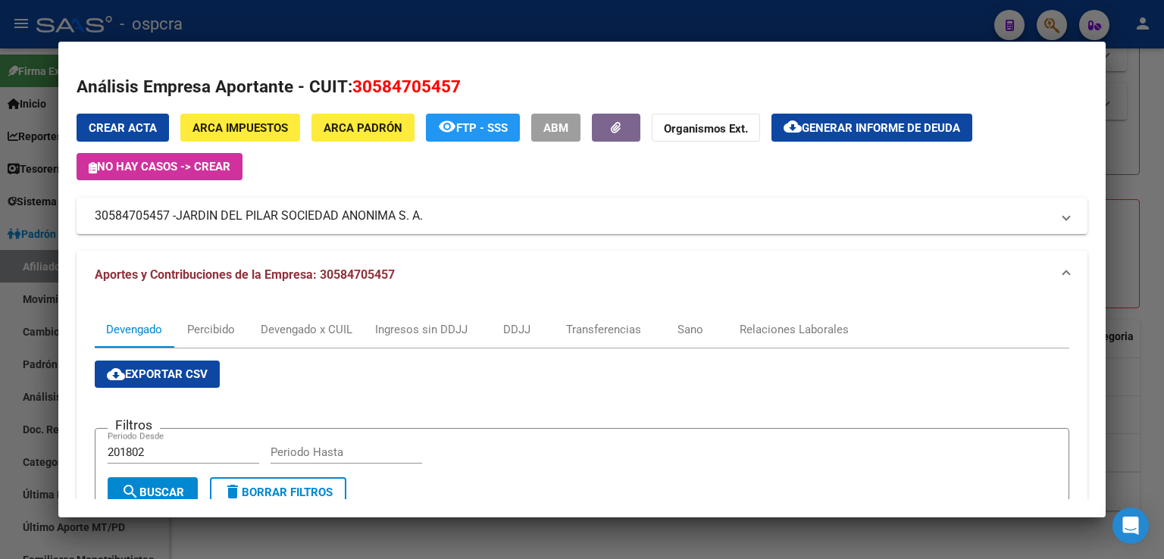
scroll to position [469, 0]
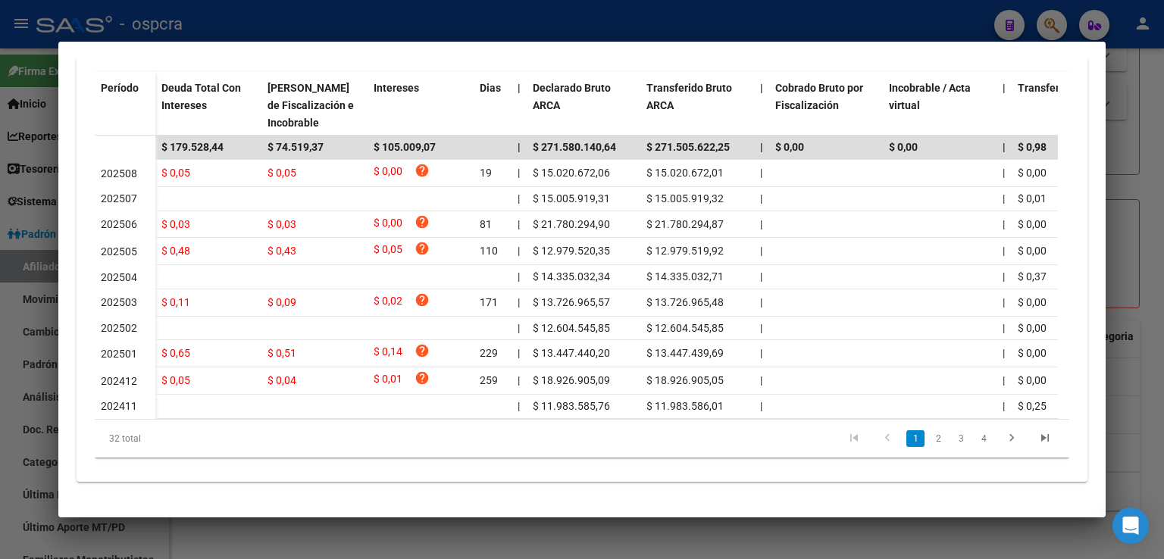
click at [1158, 222] on div at bounding box center [582, 279] width 1164 height 559
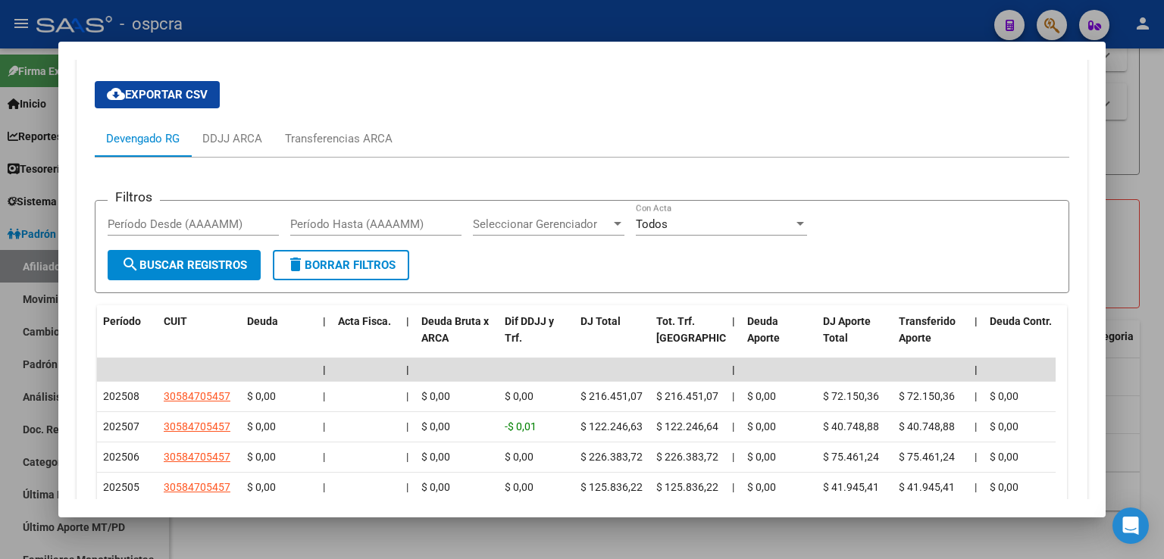
click at [1141, 377] on div at bounding box center [582, 279] width 1164 height 559
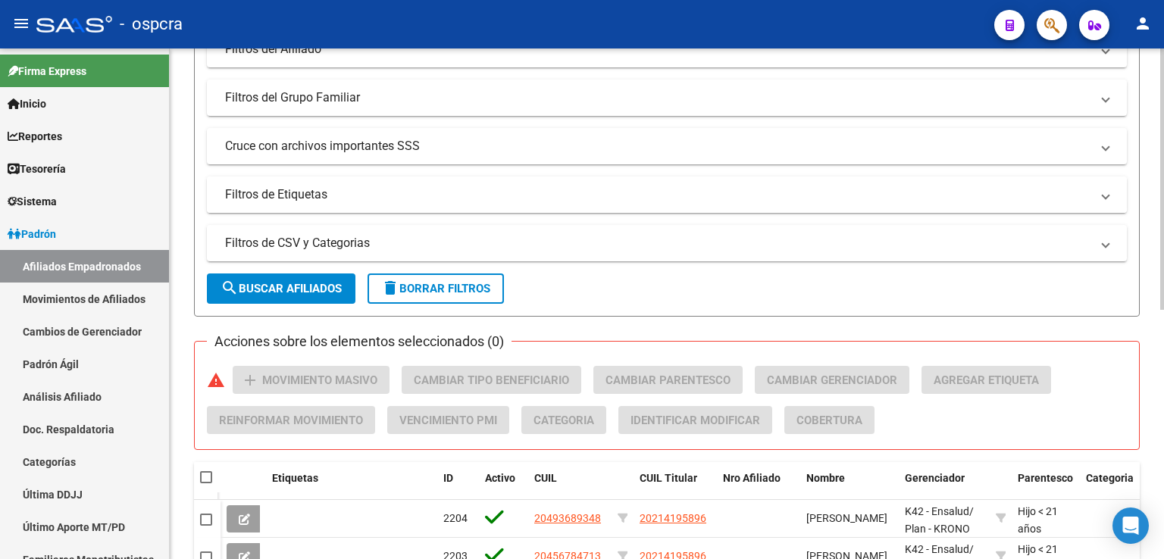
scroll to position [0, 0]
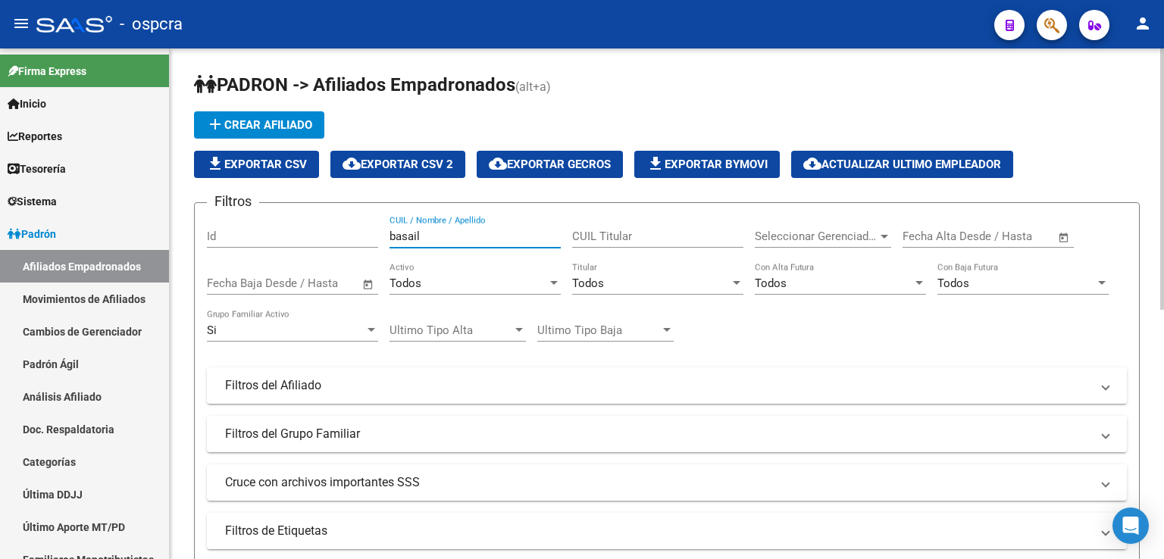
drag, startPoint x: 452, startPoint y: 237, endPoint x: 330, endPoint y: 237, distance: 122.7
click at [330, 237] on div "Filtros Id basail CUIL / Nombre / Apellido CUIL Titular Seleccionar Gerenciador…" at bounding box center [667, 382] width 920 height 334
drag, startPoint x: 454, startPoint y: 236, endPoint x: 261, endPoint y: 236, distance: 193.2
click at [261, 236] on div "Filtros Id rivero CUIL / Nombre / Apellido CUIL Titular Seleccionar Gerenciador…" at bounding box center [667, 382] width 920 height 334
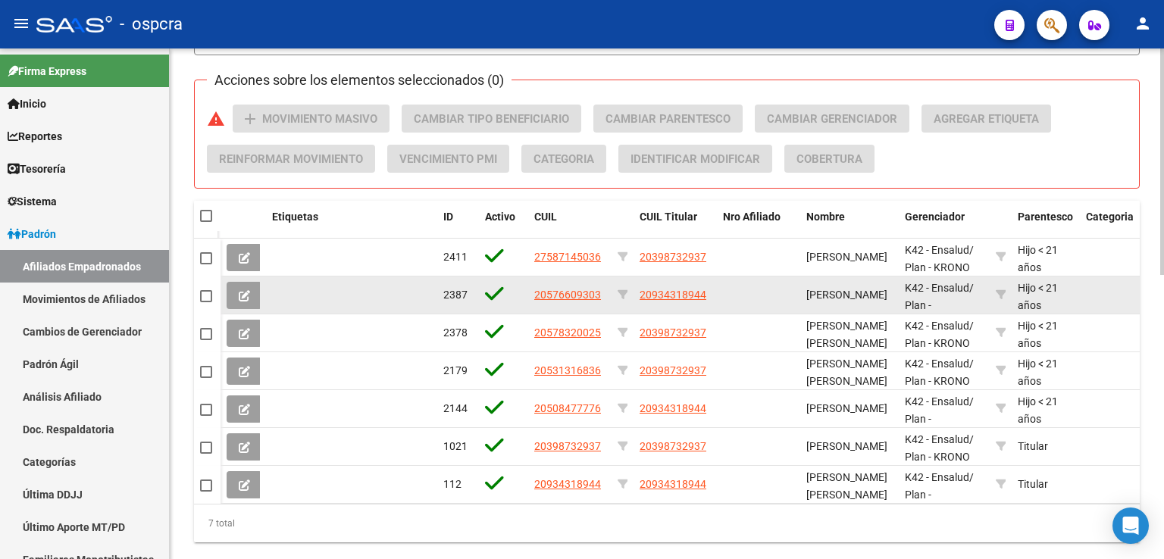
scroll to position [639, 0]
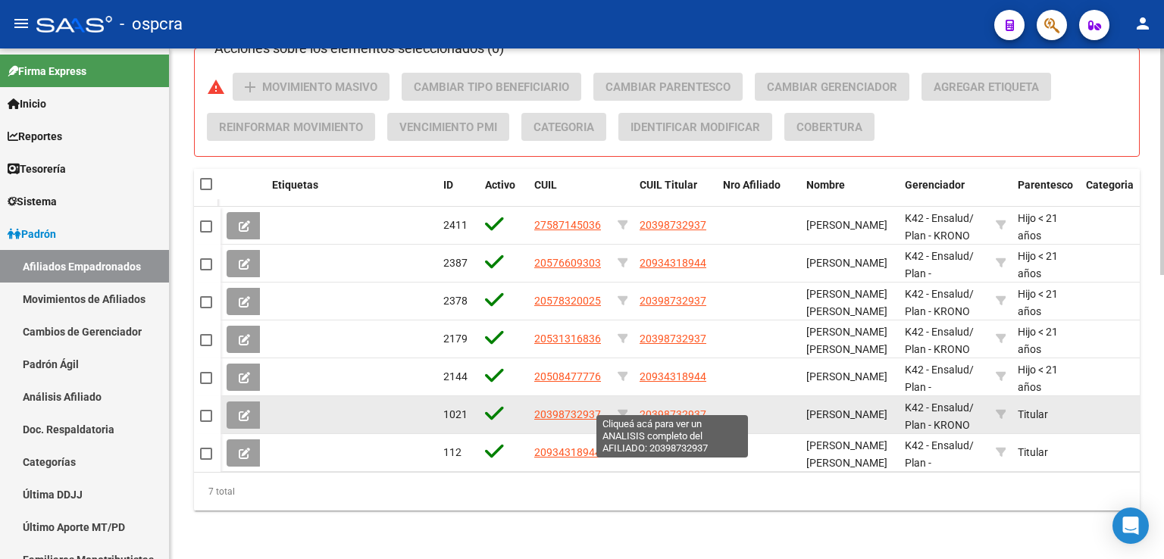
type input "soto"
click at [666, 408] on span "20398732937" at bounding box center [672, 414] width 67 height 12
type textarea "20398732937"
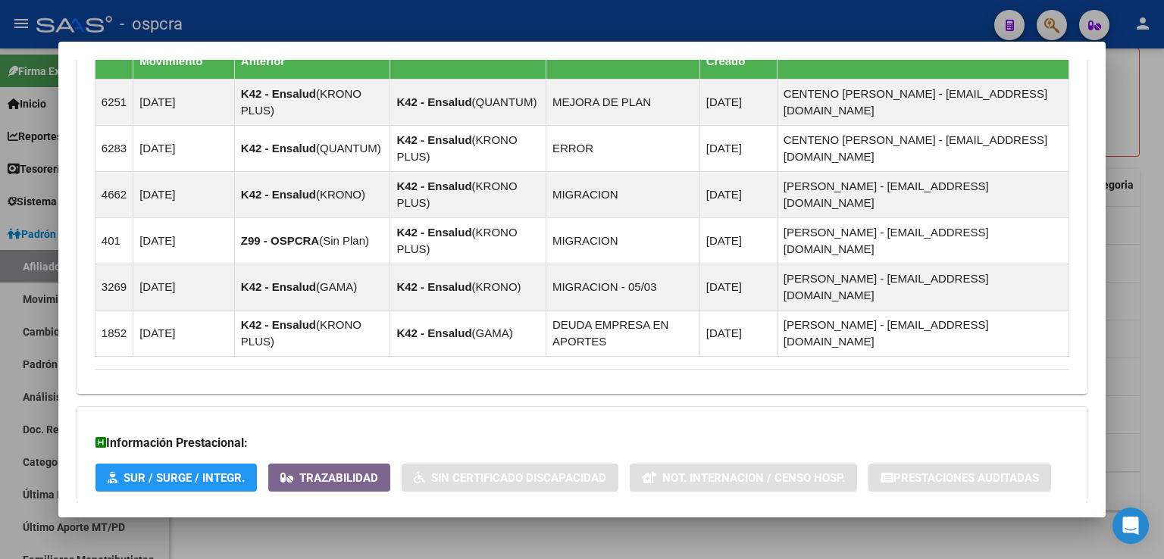
scroll to position [1215, 0]
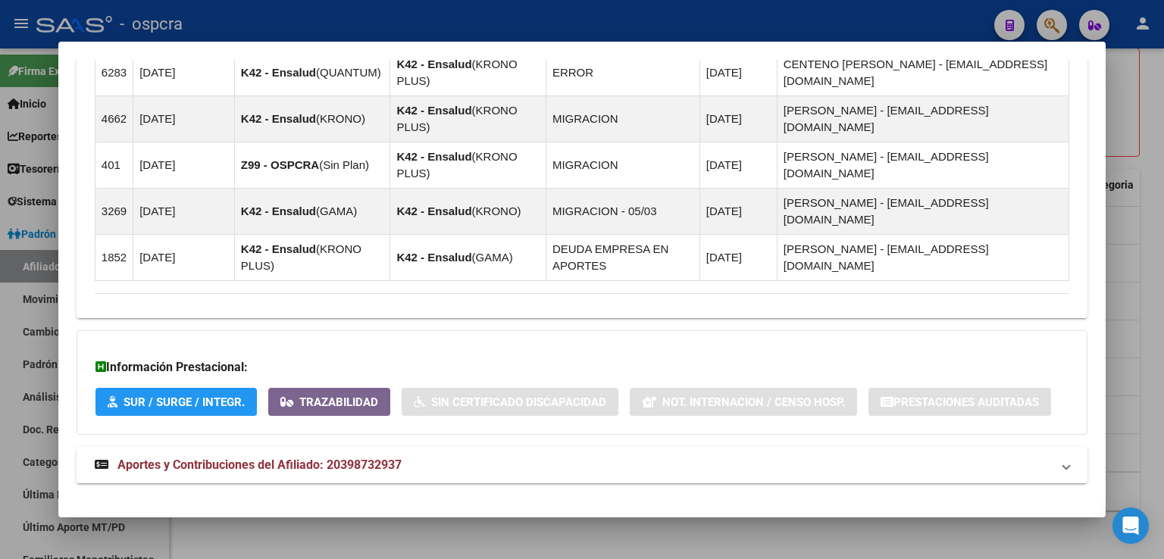
click at [376, 458] on span "Aportes y Contribuciones del Afiliado: 20398732937" at bounding box center [259, 465] width 284 height 14
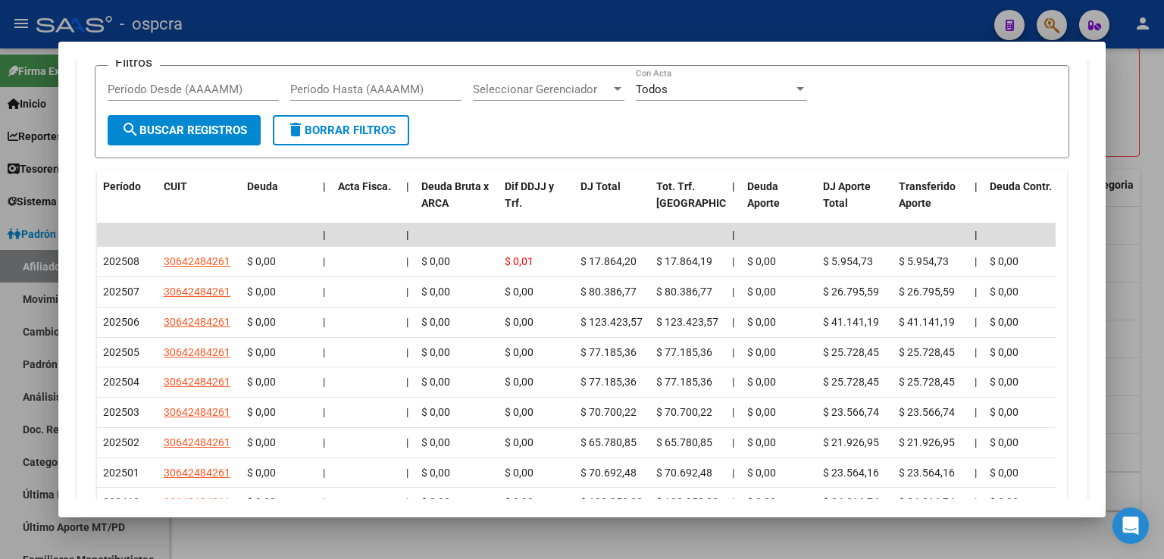
scroll to position [1876, 0]
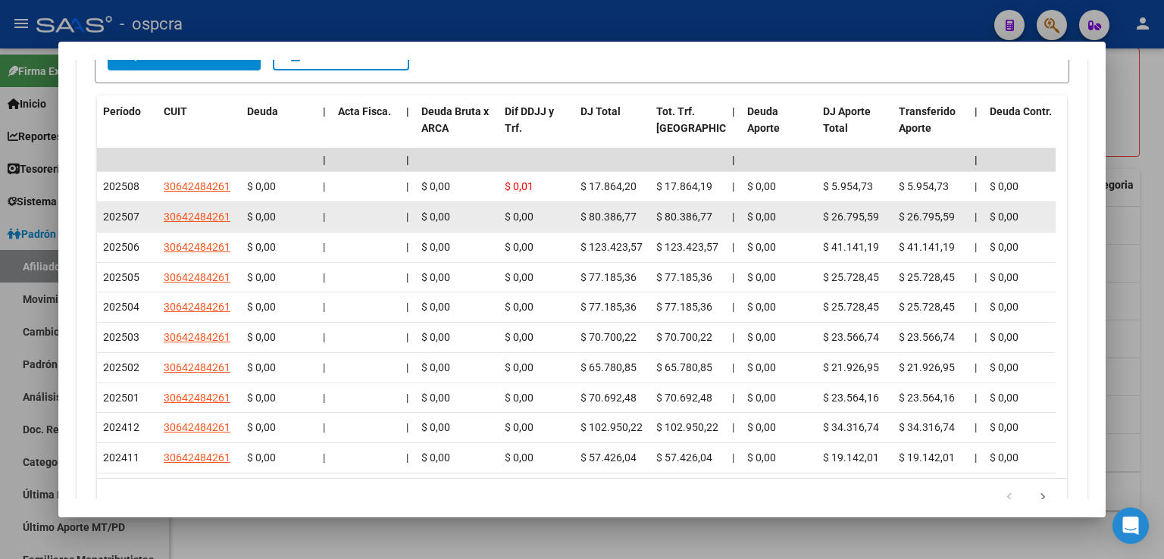
drag, startPoint x: 586, startPoint y: 193, endPoint x: 649, endPoint y: 198, distance: 63.1
click at [649, 202] on datatable-body-cell "$ 80.386,77" at bounding box center [612, 217] width 76 height 30
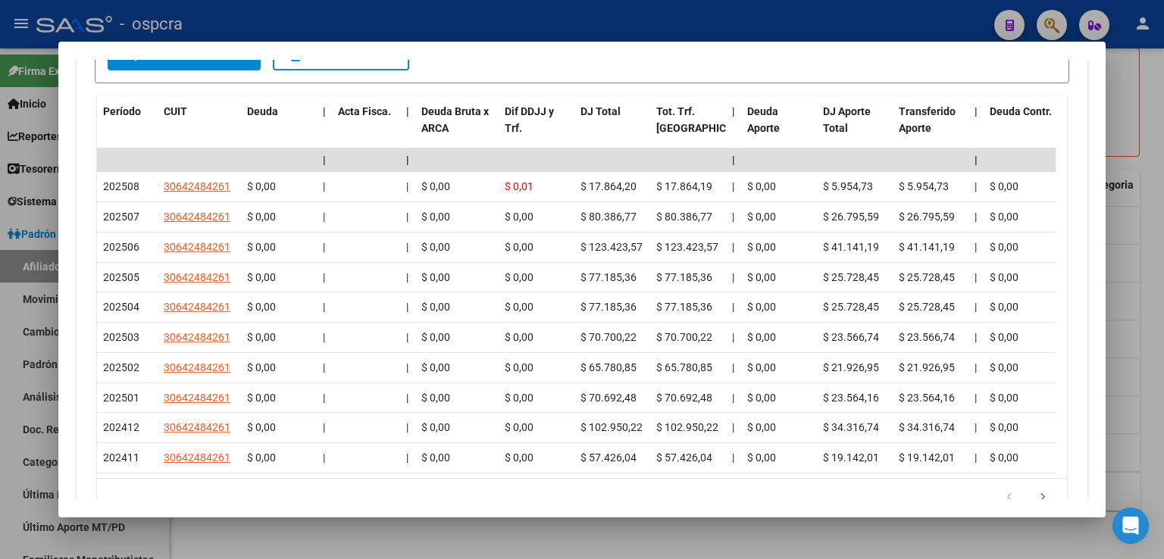
click at [1140, 227] on div at bounding box center [582, 279] width 1164 height 559
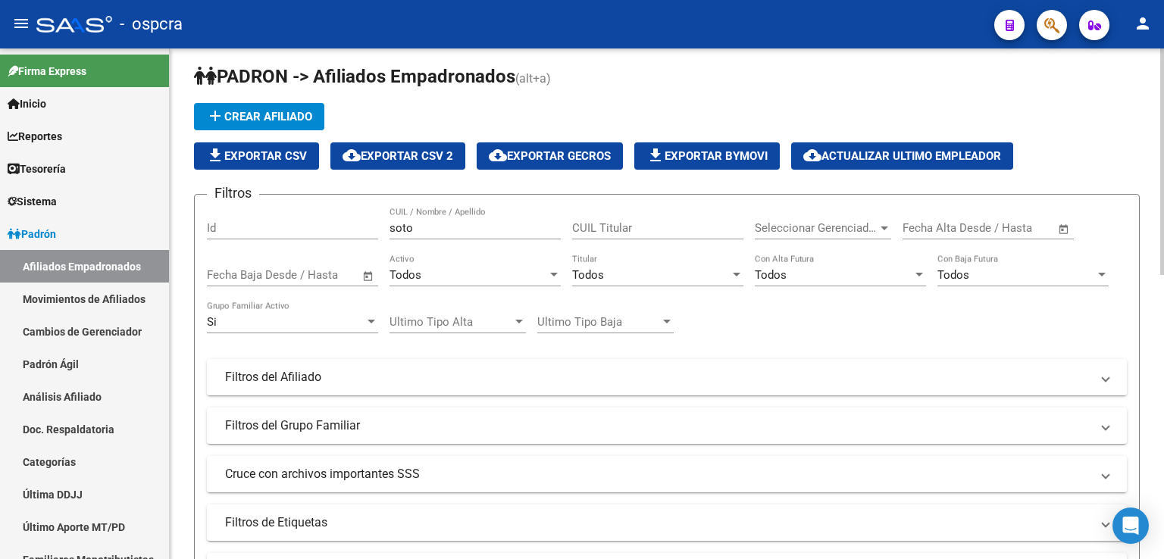
scroll to position [0, 0]
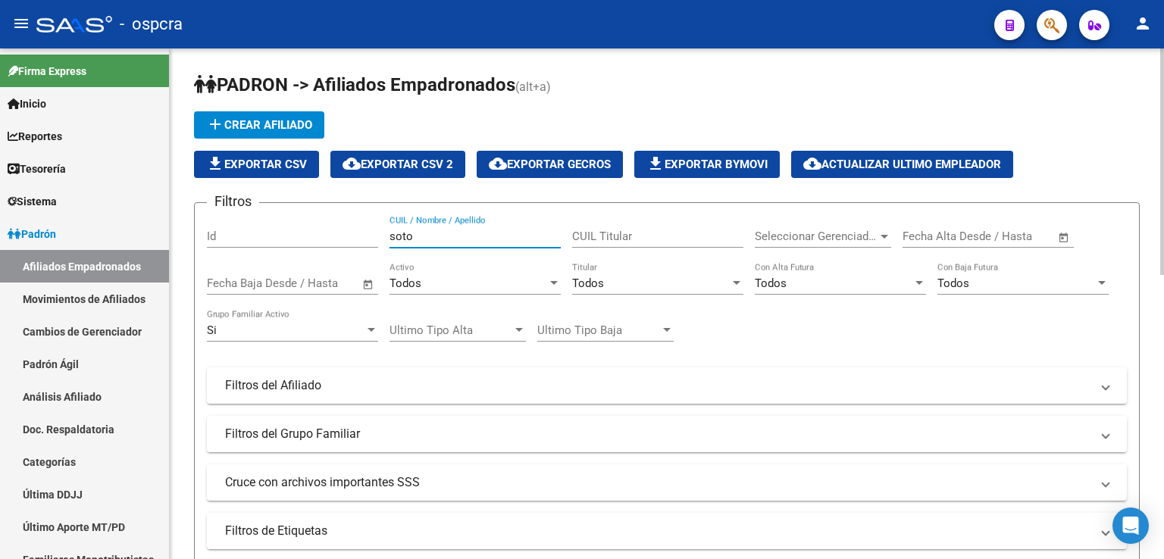
drag, startPoint x: 421, startPoint y: 230, endPoint x: 355, endPoint y: 225, distance: 66.9
click at [355, 225] on div "Filtros Id soto CUIL / Nombre / Apellido CUIL Titular Seleccionar Gerenciador S…" at bounding box center [667, 382] width 920 height 334
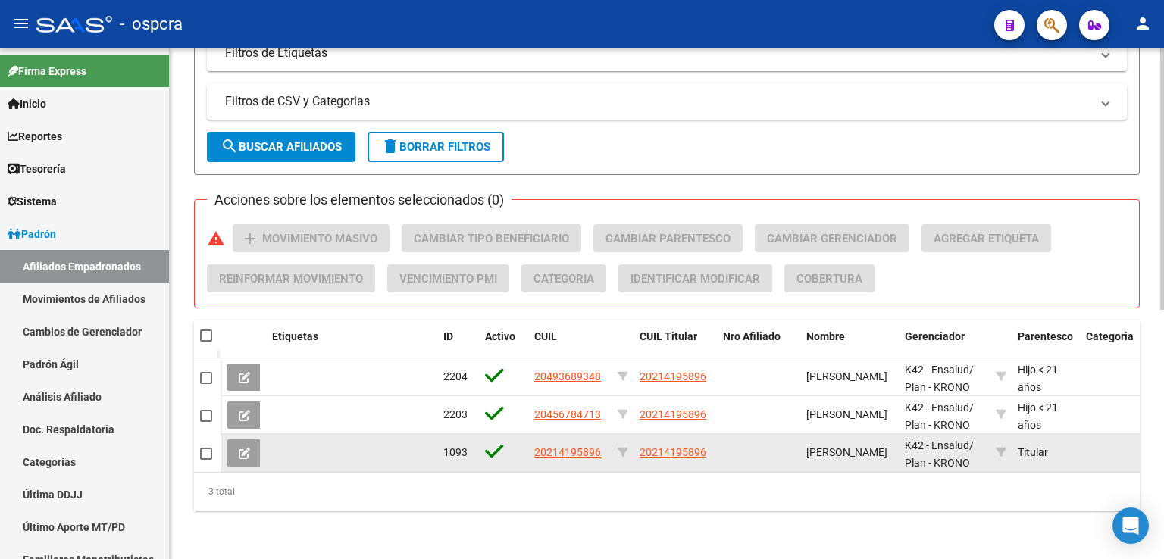
type input "basail"
click at [680, 446] on span "20214195896" at bounding box center [672, 452] width 67 height 12
type textarea "20214195896"
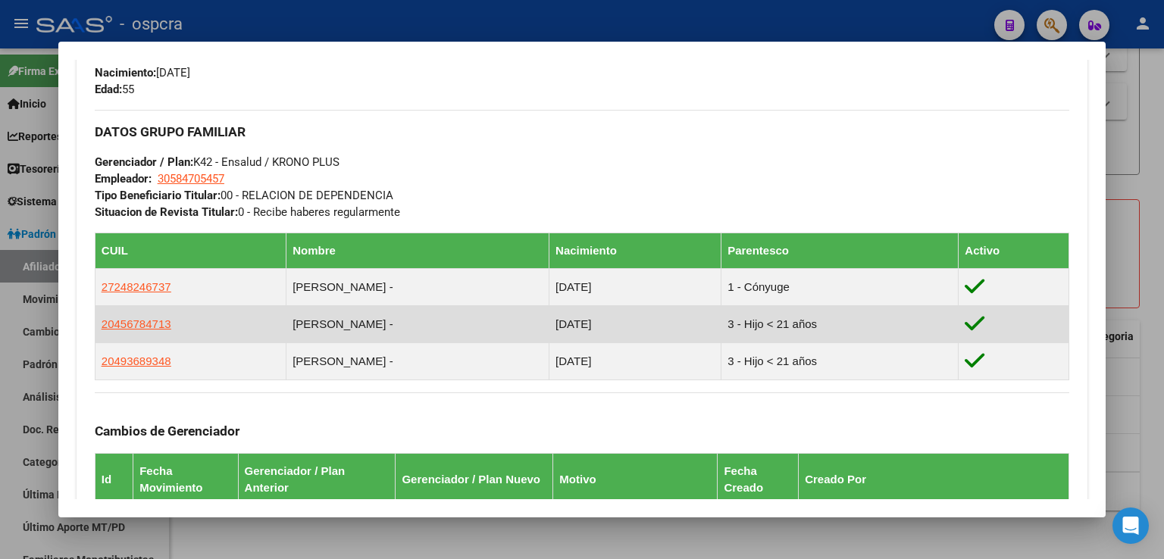
scroll to position [1019, 0]
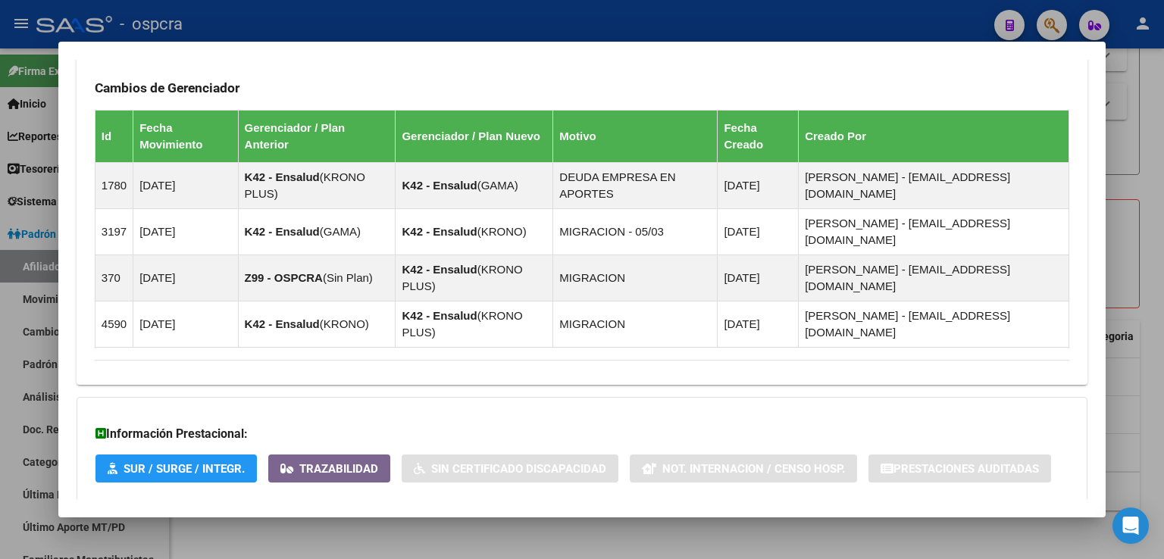
click at [361, 524] on span "Aportes y Contribuciones del Afiliado: 20214195896" at bounding box center [259, 531] width 284 height 14
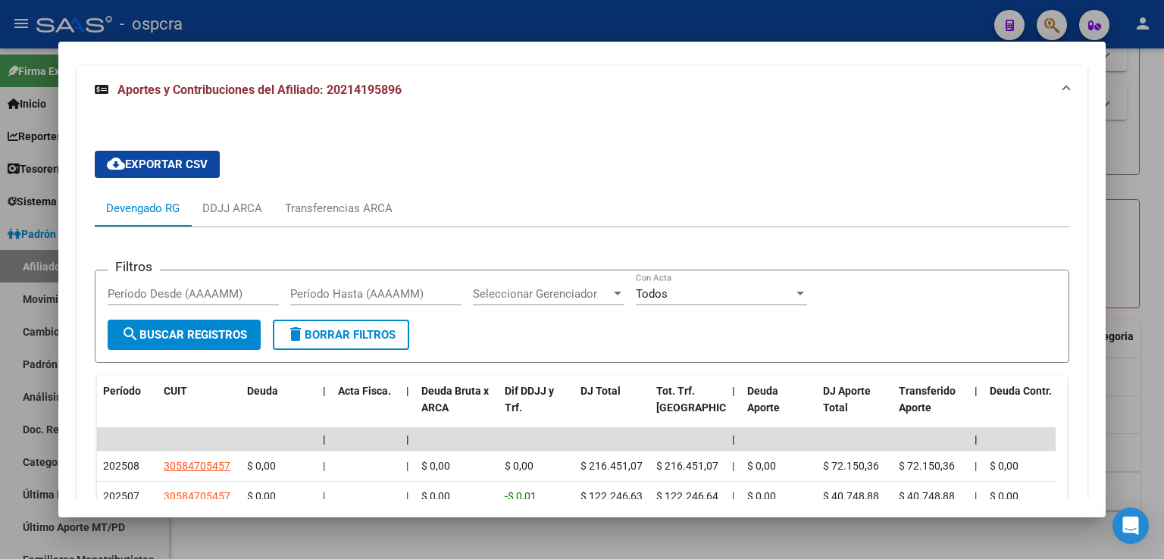
scroll to position [1322, 0]
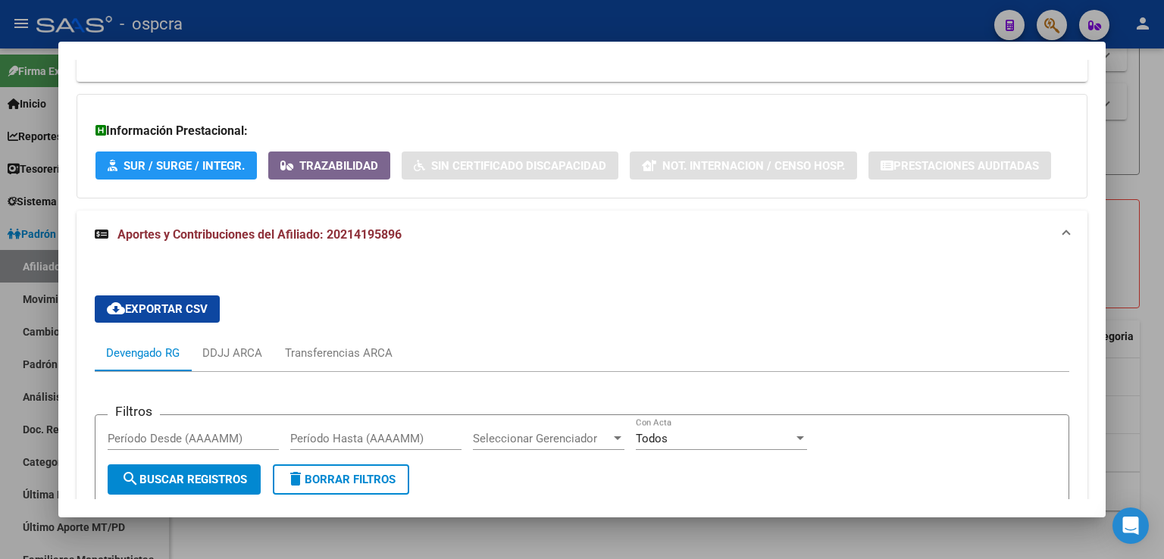
click at [1135, 176] on div at bounding box center [582, 279] width 1164 height 559
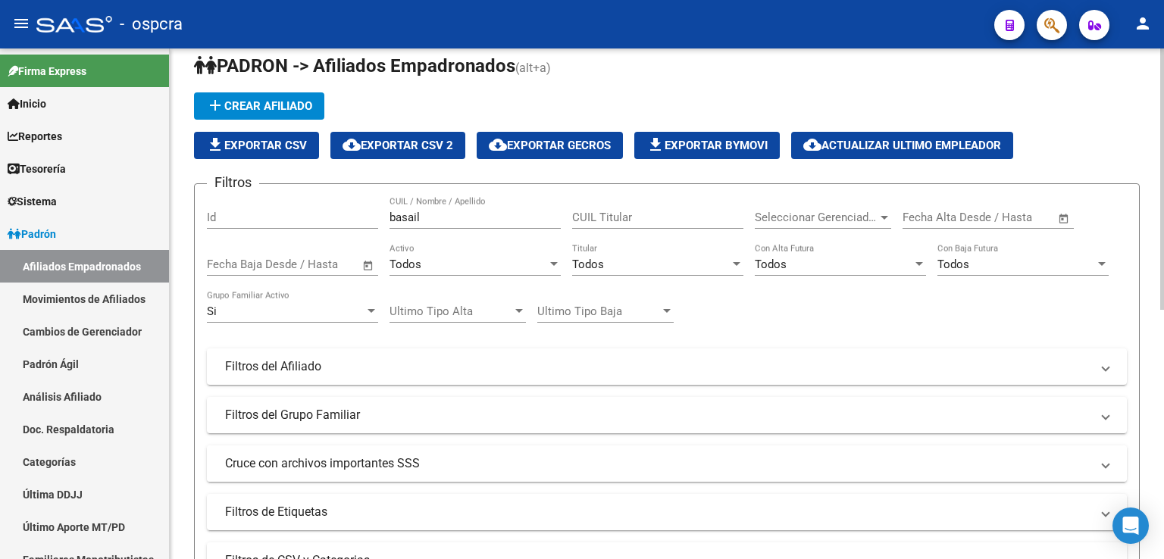
scroll to position [0, 0]
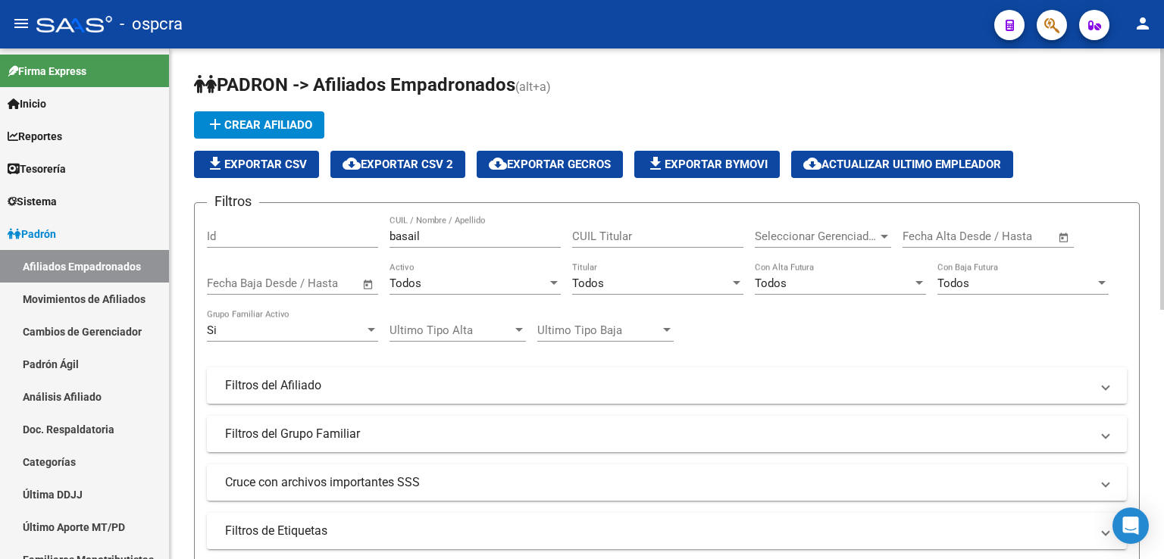
drag, startPoint x: 482, startPoint y: 243, endPoint x: 395, endPoint y: 236, distance: 86.6
click at [394, 237] on div "basail CUIL / Nombre / Apellido" at bounding box center [474, 231] width 171 height 33
drag, startPoint x: 434, startPoint y: 234, endPoint x: 386, endPoint y: 234, distance: 47.7
click at [386, 234] on div "Filtros Id basail CUIL / Nombre / Apellido CUIL Titular Seleccionar Gerenciador…" at bounding box center [667, 382] width 920 height 334
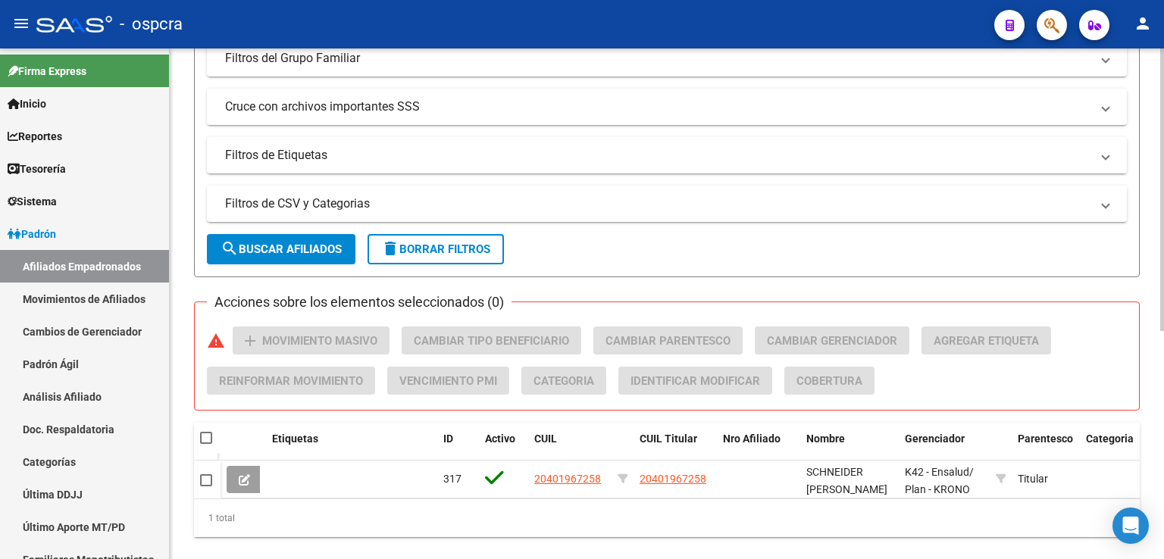
scroll to position [336, 0]
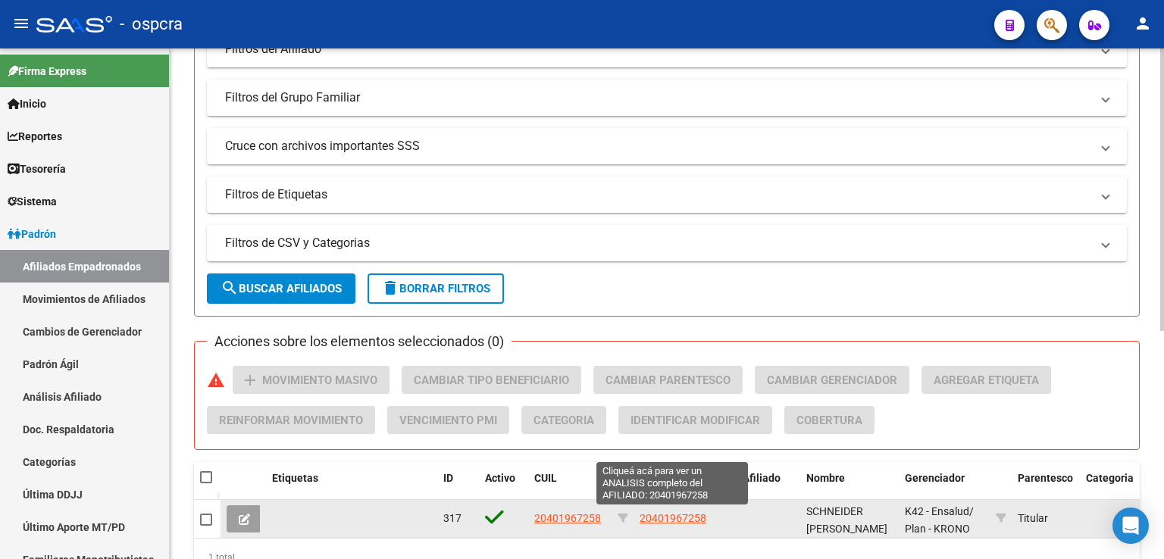
type input "schneider"
click at [674, 517] on span "20401967258" at bounding box center [672, 518] width 67 height 12
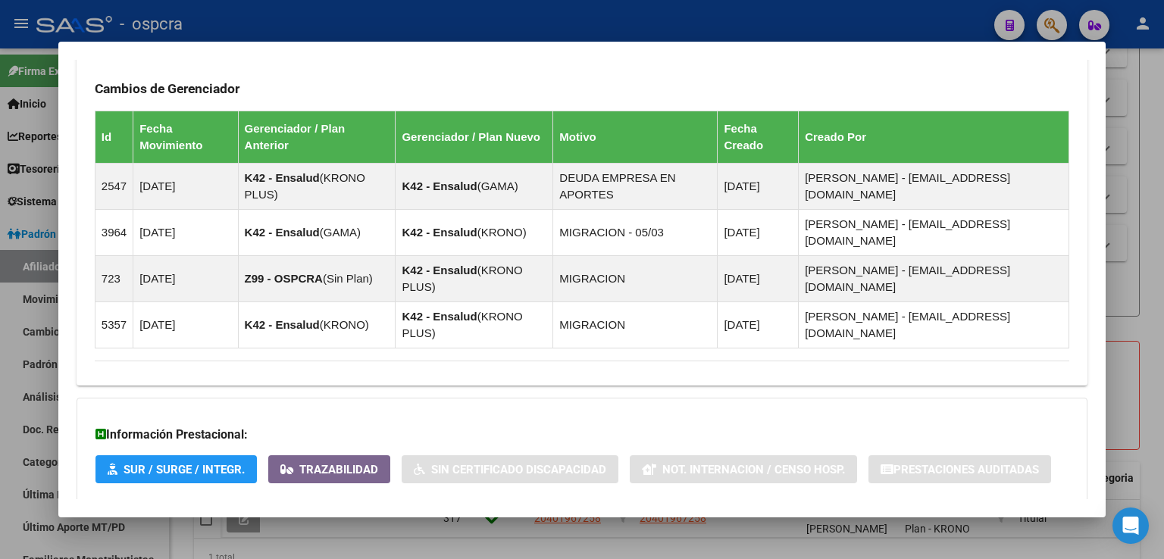
scroll to position [945, 0]
click at [386, 524] on span "Aportes y Contribuciones del Afiliado: 20401967258" at bounding box center [259, 531] width 284 height 14
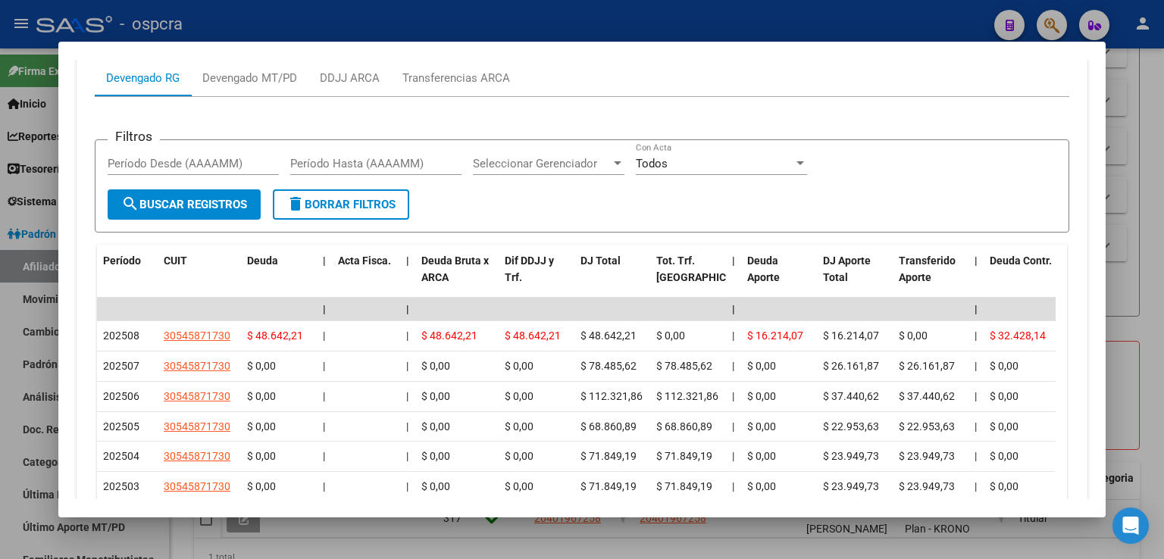
scroll to position [1551, 0]
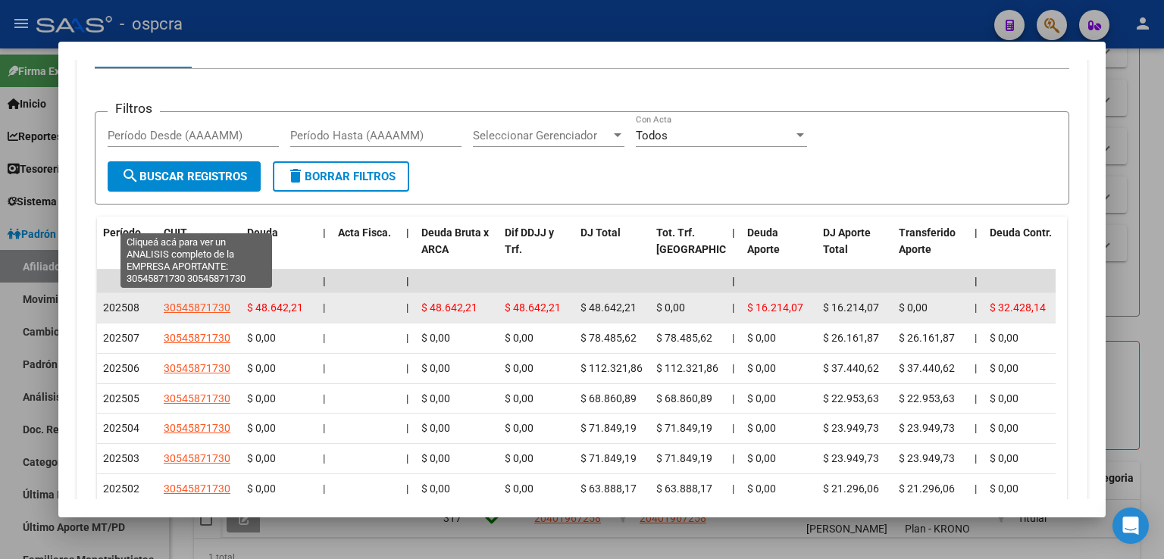
click at [186, 302] on span "30545871730" at bounding box center [197, 308] width 67 height 12
type textarea "30545871730"
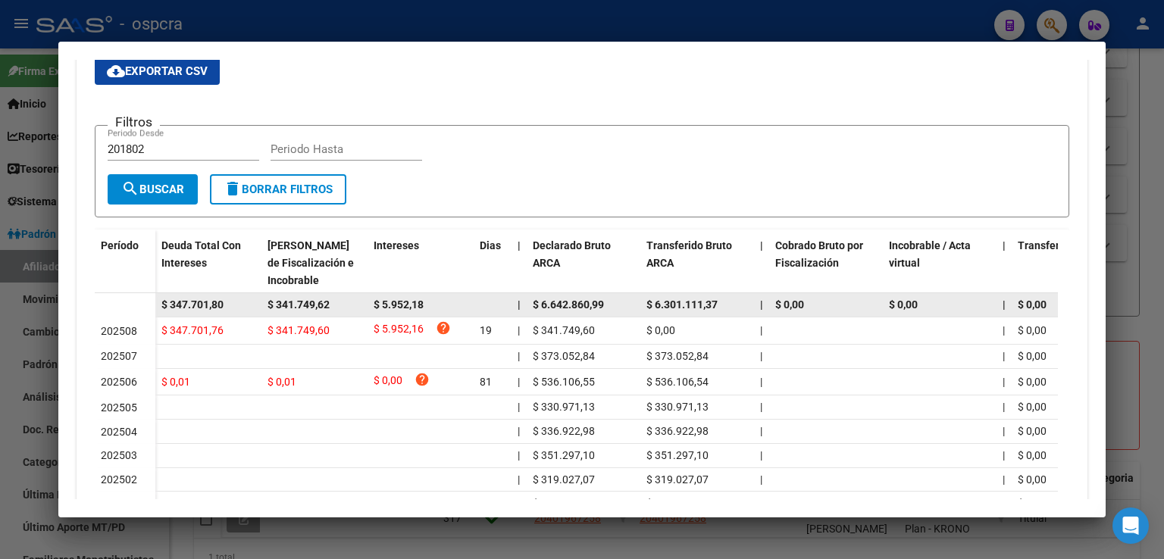
scroll to position [379, 0]
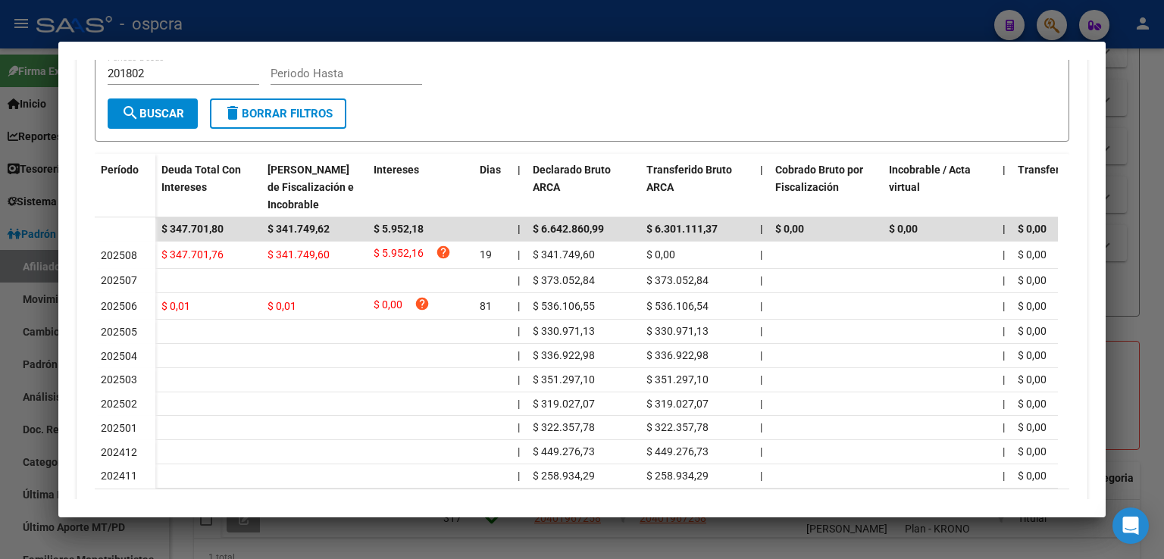
click at [1143, 198] on div at bounding box center [582, 279] width 1164 height 559
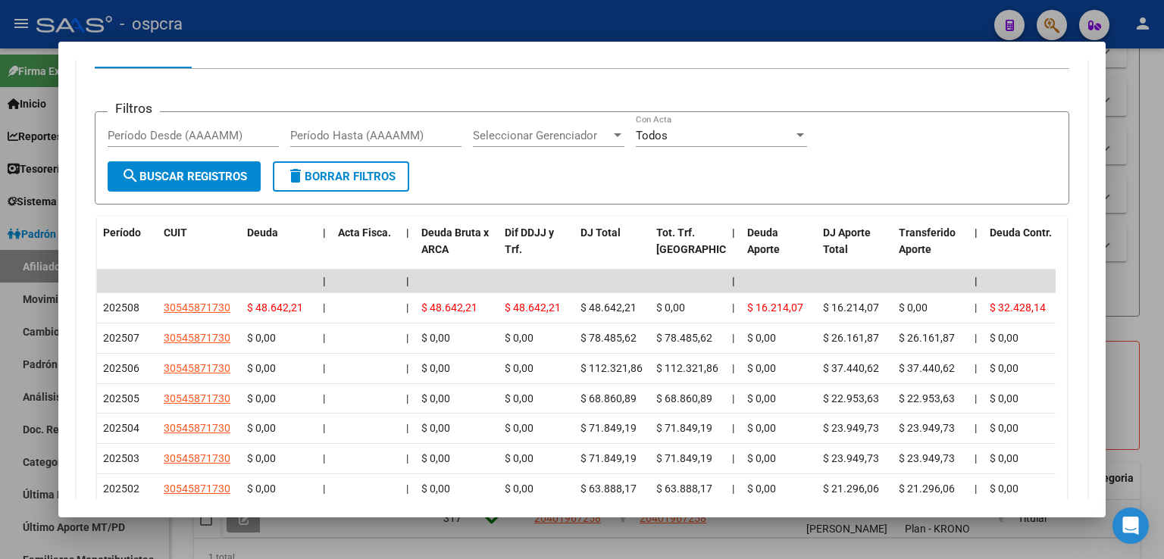
click at [1124, 149] on div at bounding box center [582, 279] width 1164 height 559
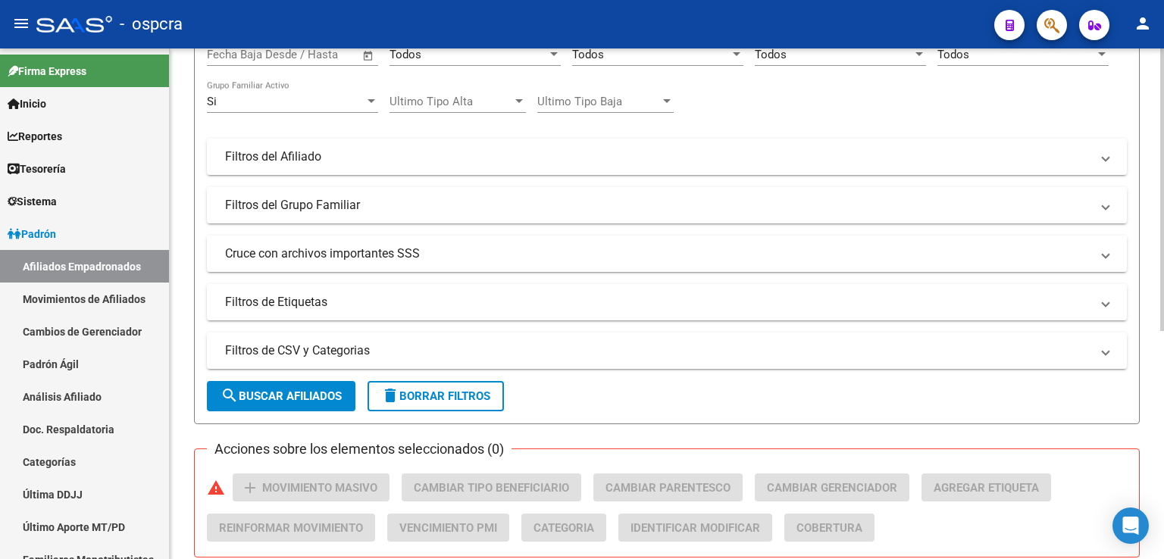
scroll to position [0, 0]
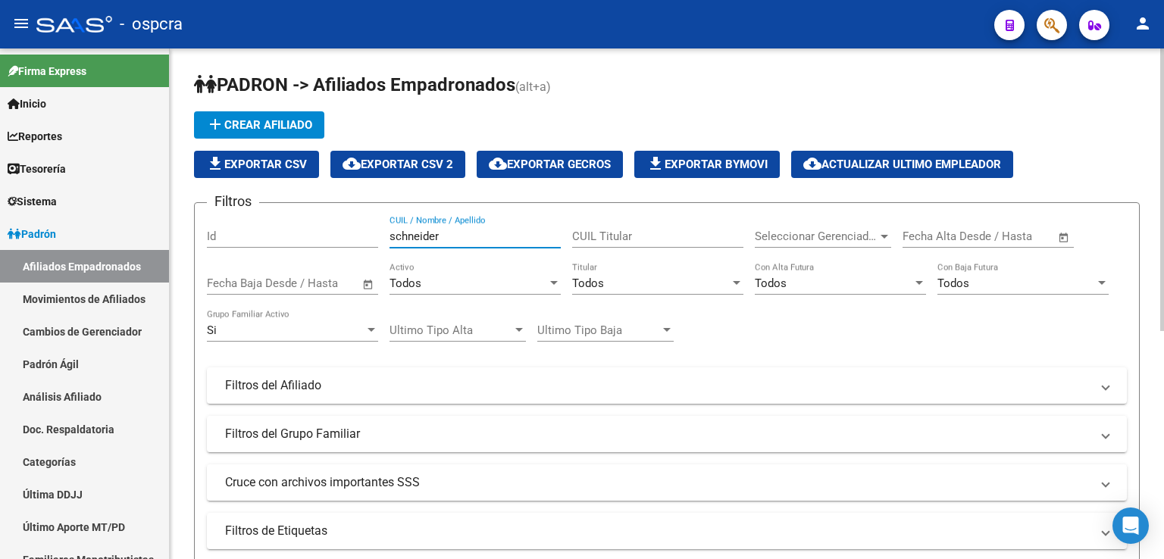
drag, startPoint x: 461, startPoint y: 238, endPoint x: 368, endPoint y: 222, distance: 93.8
click at [368, 222] on div "Filtros Id schneider CUIL / Nombre / Apellido CUIL Titular Seleccionar Gerencia…" at bounding box center [667, 382] width 920 height 334
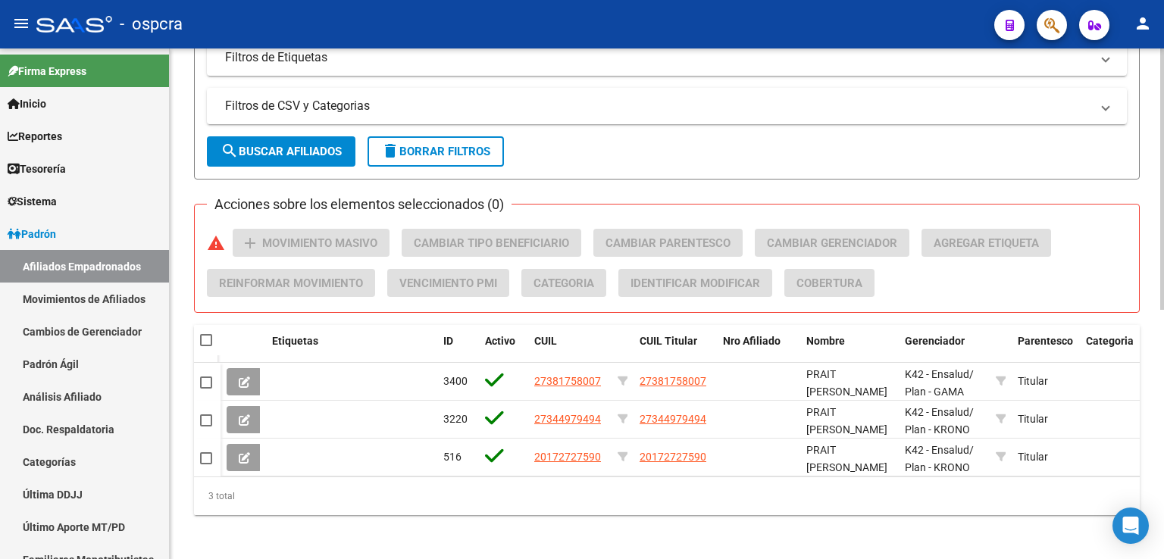
scroll to position [488, 0]
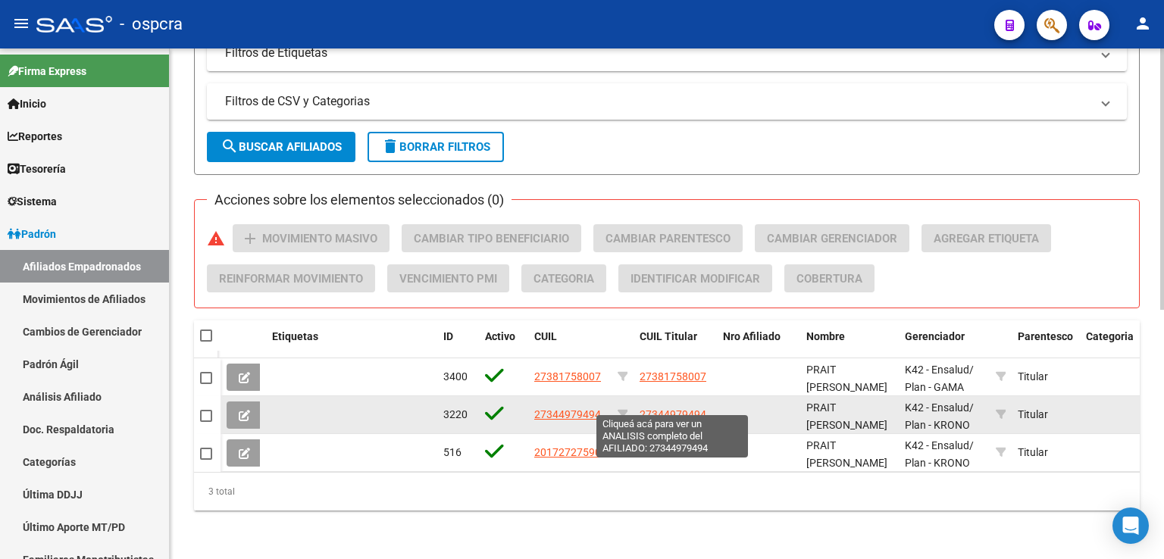
type input "prait"
click at [672, 408] on span "27344979494" at bounding box center [672, 414] width 67 height 12
type textarea "27344979494"
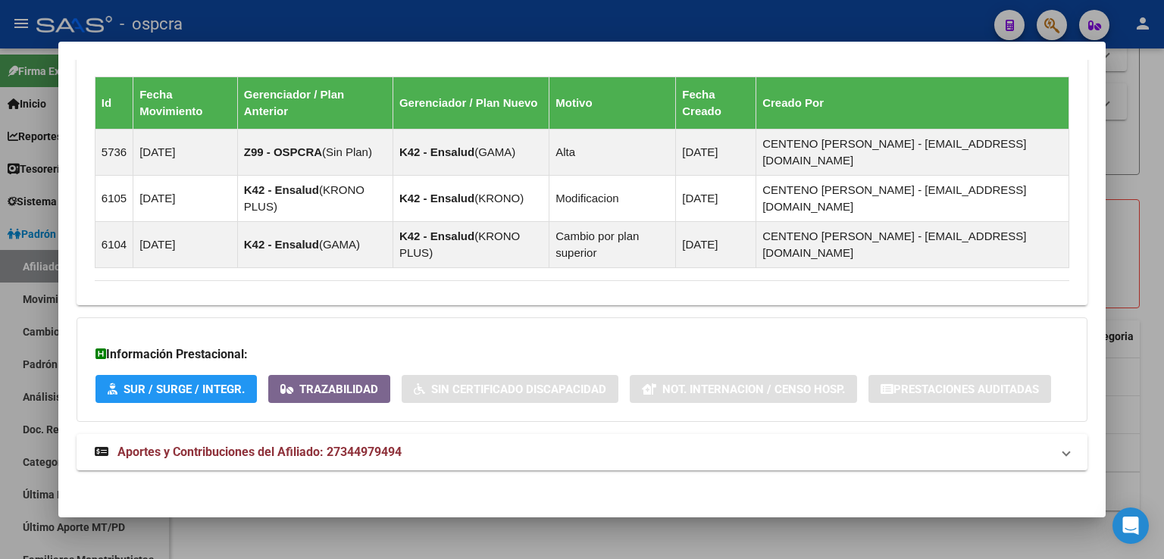
scroll to position [931, 0]
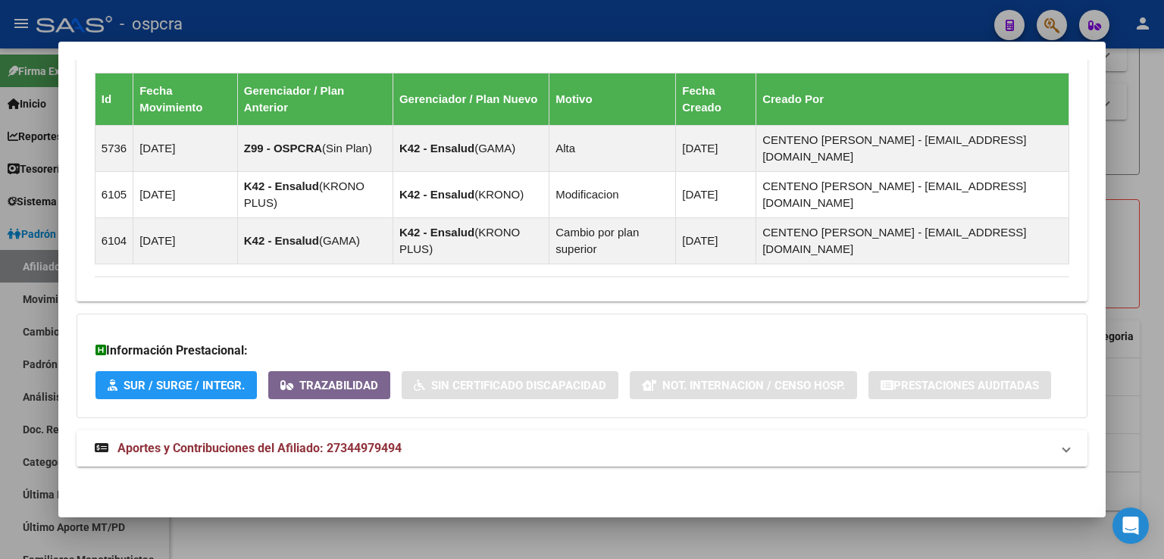
click at [377, 439] on strong "Aportes y Contribuciones del Afiliado: 27344979494" at bounding box center [248, 448] width 307 height 18
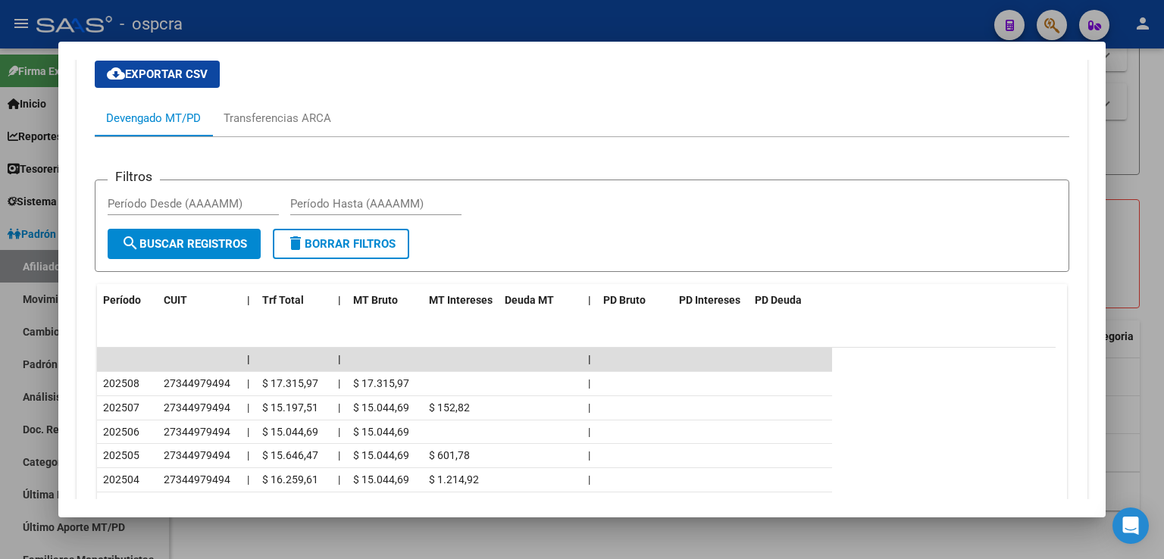
scroll to position [1608, 0]
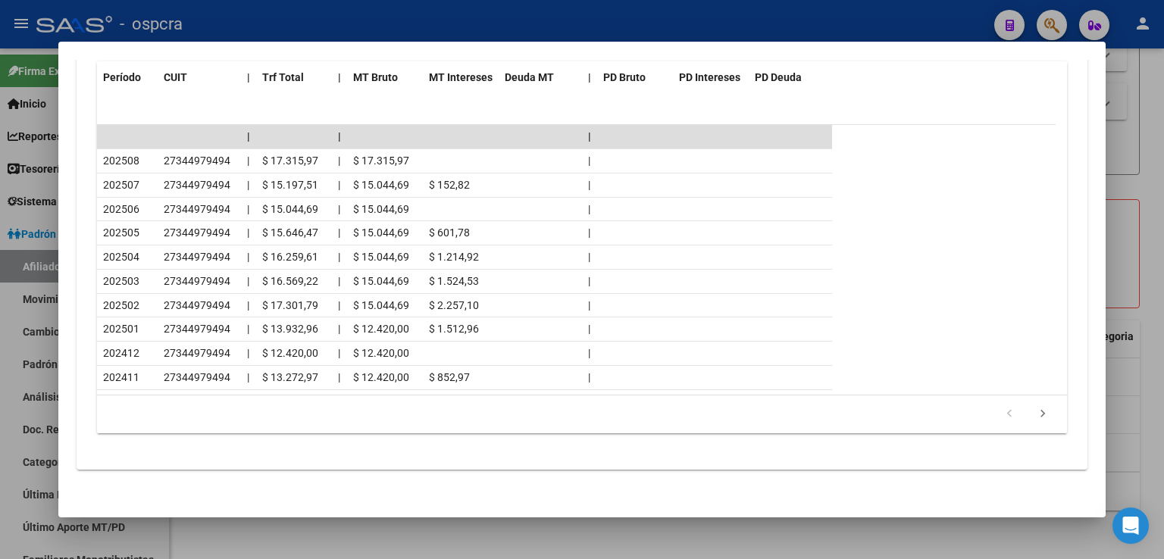
click at [1163, 121] on div at bounding box center [582, 279] width 1164 height 559
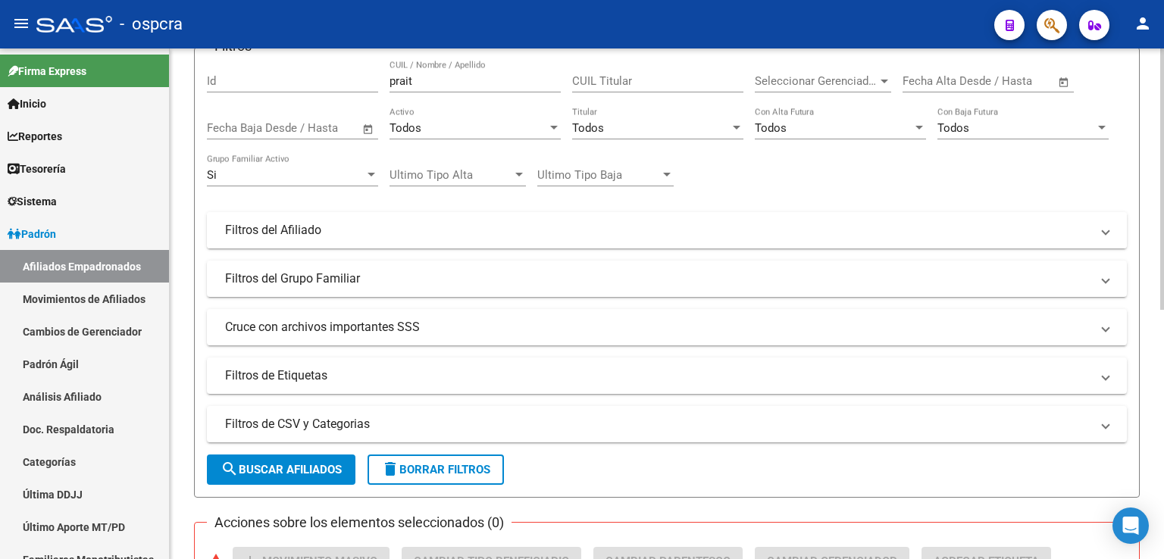
scroll to position [33, 0]
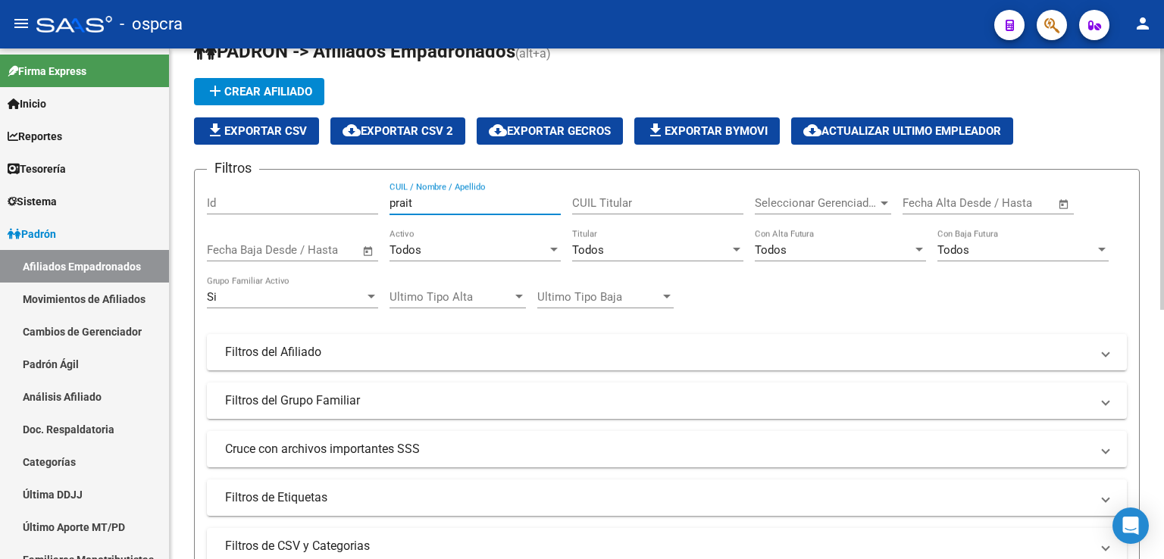
drag, startPoint x: 445, startPoint y: 208, endPoint x: 323, endPoint y: 201, distance: 122.2
click at [323, 201] on div "Filtros Id prait CUIL / Nombre / Apellido CUIL Titular Seleccionar Gerenciador …" at bounding box center [667, 349] width 920 height 334
type input "[PERSON_NAME]"
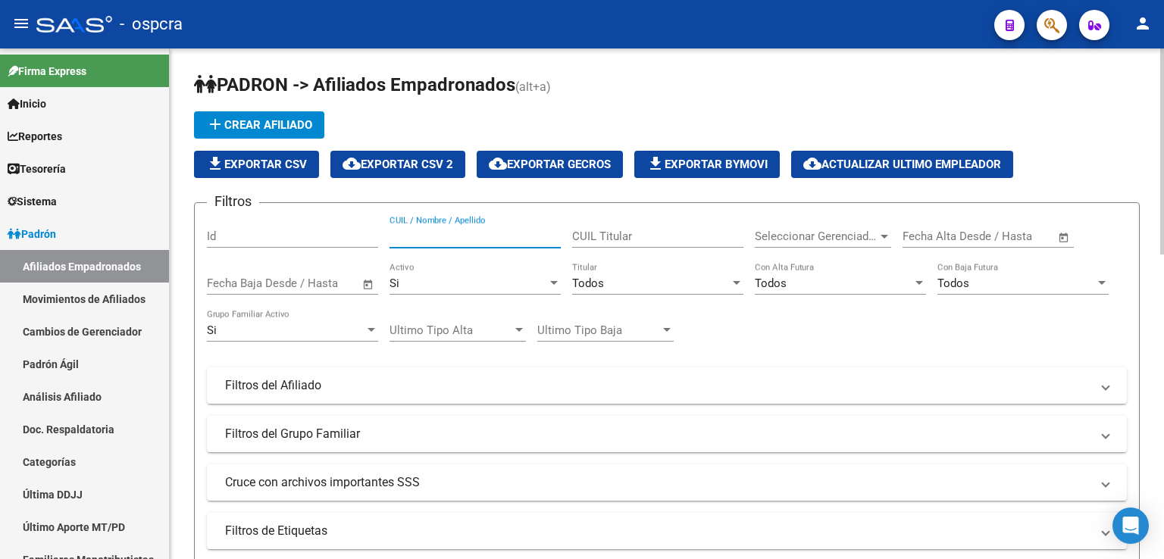
click at [442, 235] on input "CUIL / Nombre / Apellido" at bounding box center [474, 237] width 171 height 14
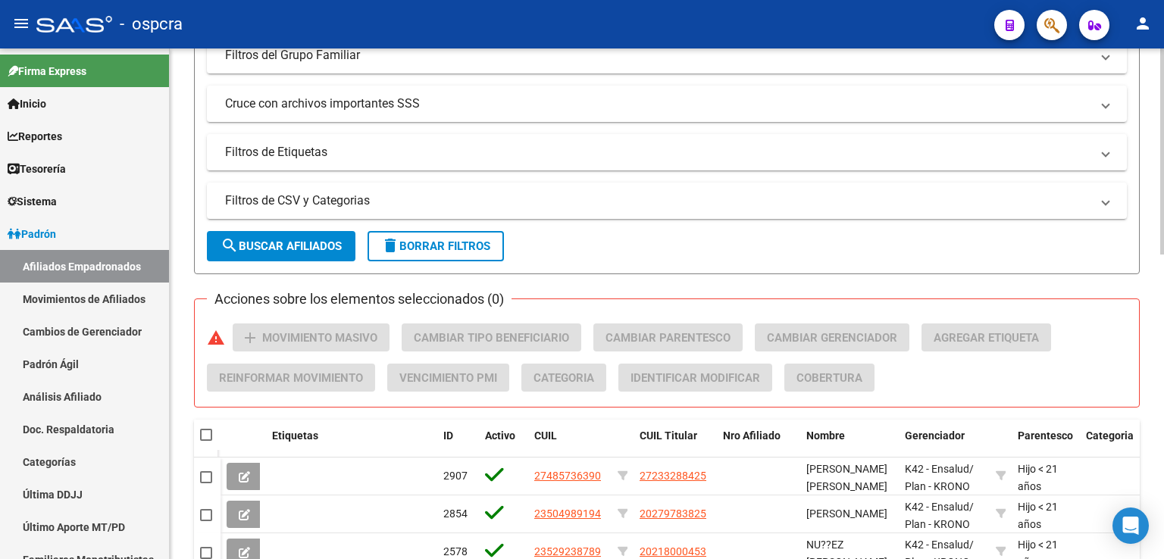
scroll to position [753, 0]
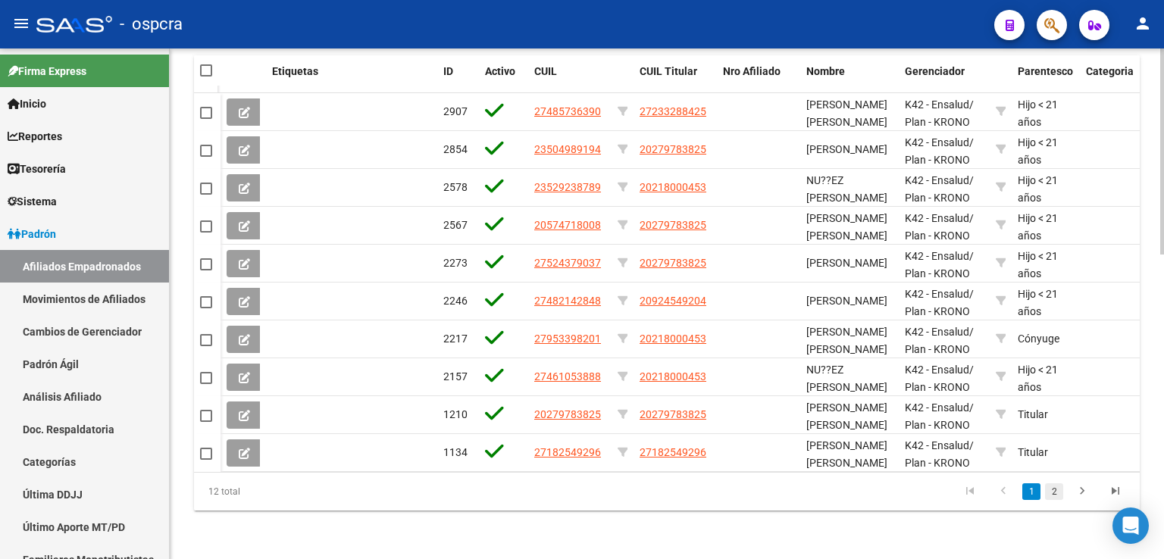
type input "[PERSON_NAME]"
click at [1053, 491] on link "2" at bounding box center [1054, 491] width 18 height 17
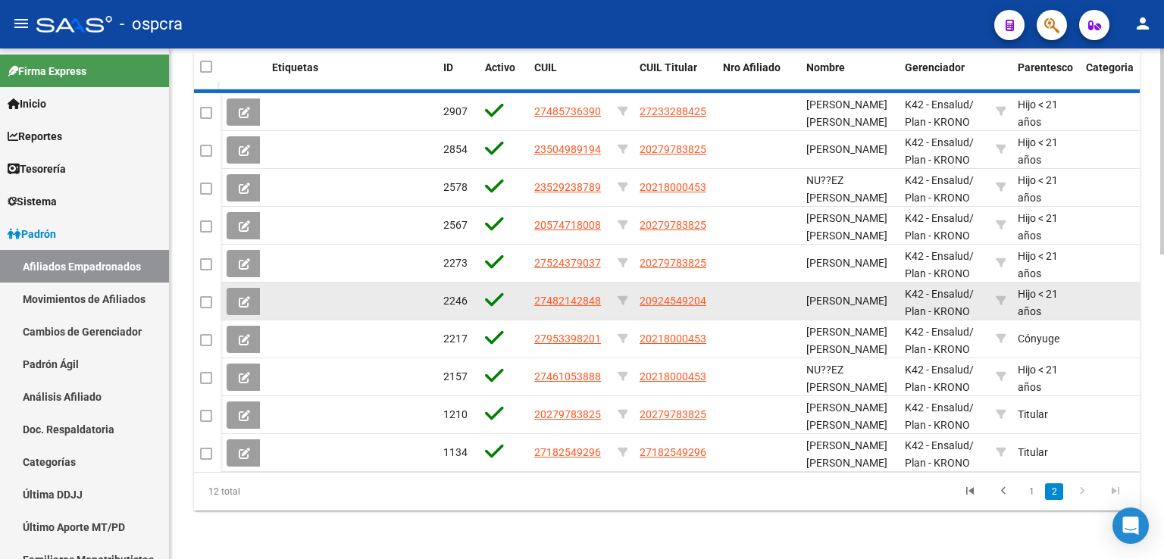
scroll to position [450, 0]
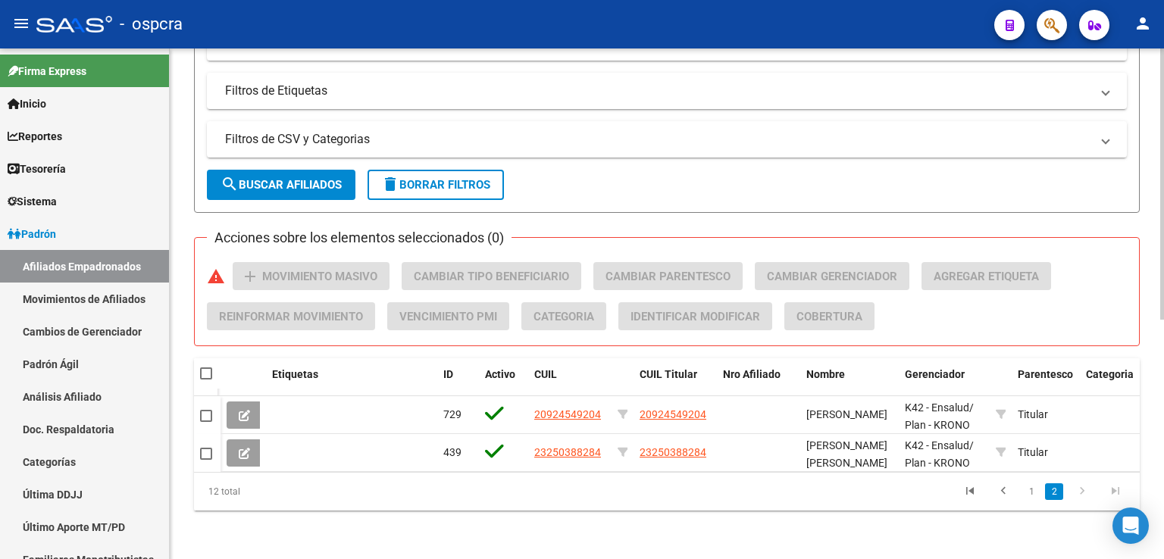
click at [1027, 483] on link "1" at bounding box center [1031, 491] width 18 height 17
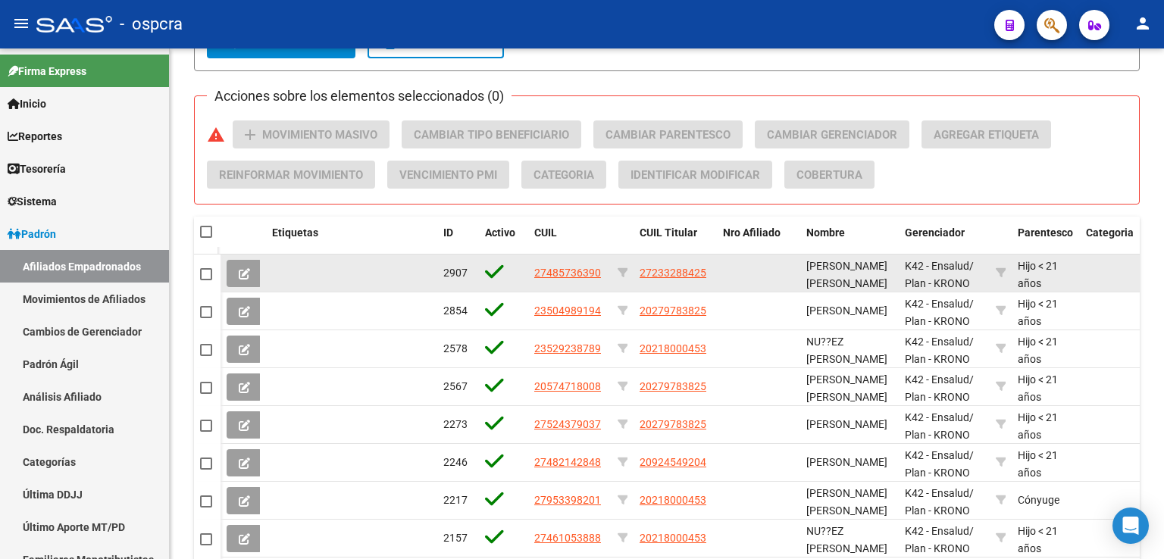
scroll to position [602, 0]
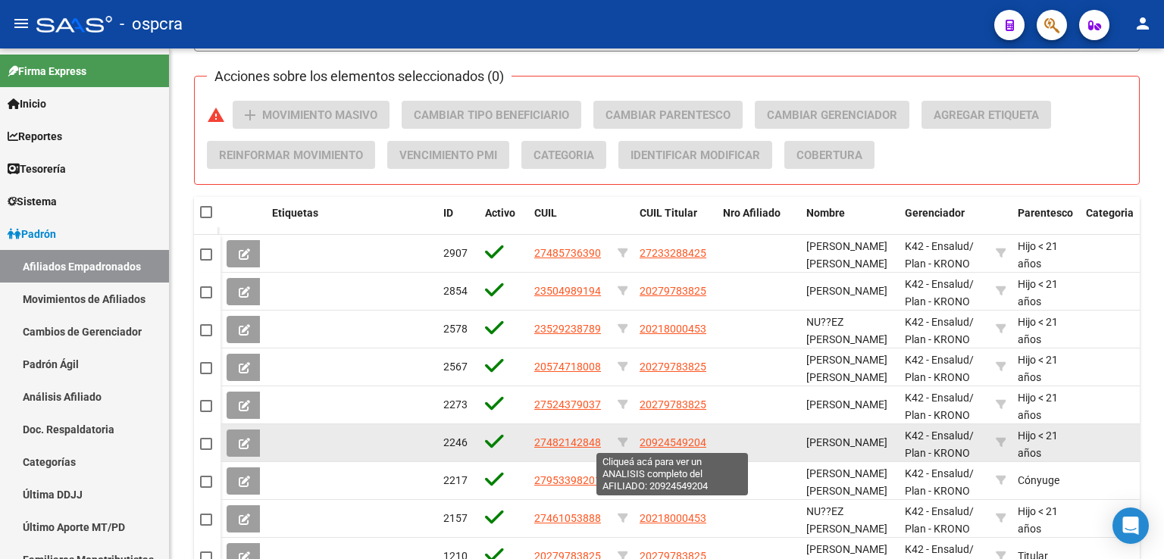
click at [671, 441] on span "20924549204" at bounding box center [672, 442] width 67 height 12
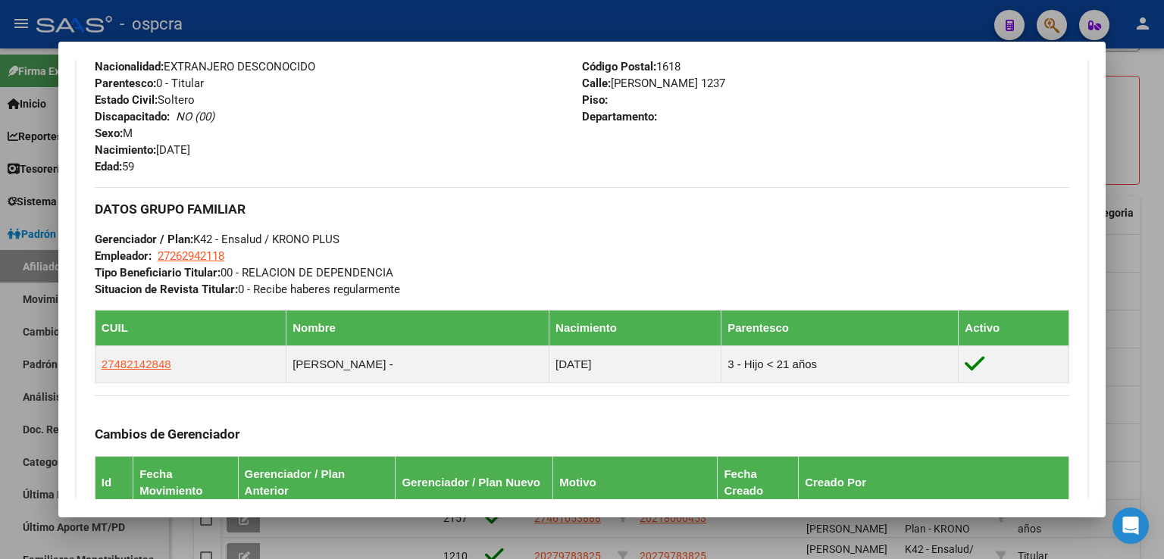
scroll to position [945, 0]
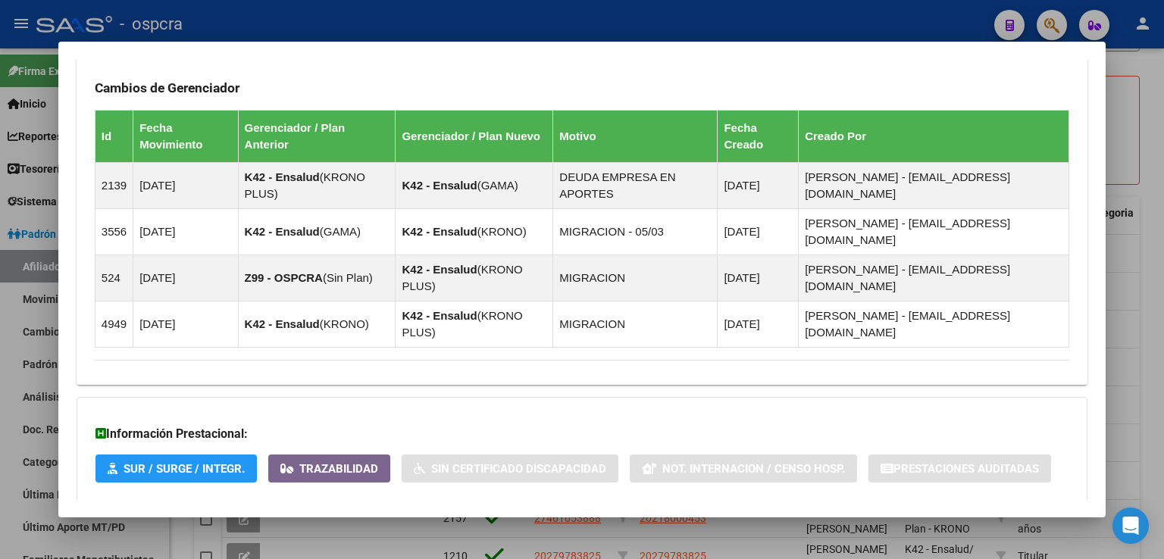
click at [386, 524] on span "Aportes y Contribuciones del Afiliado: 20924549204" at bounding box center [259, 531] width 284 height 14
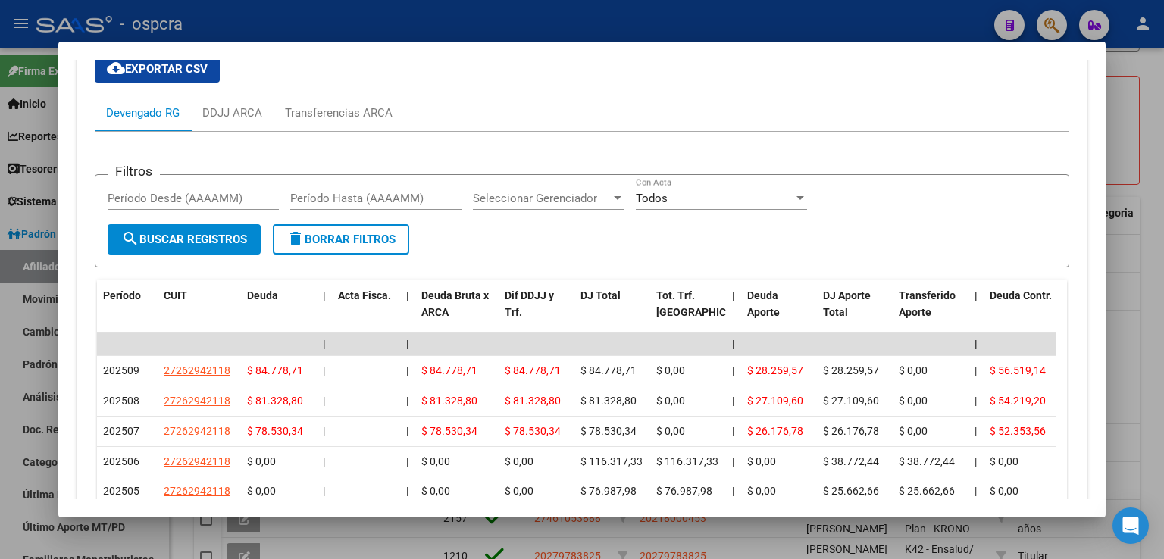
scroll to position [1627, 0]
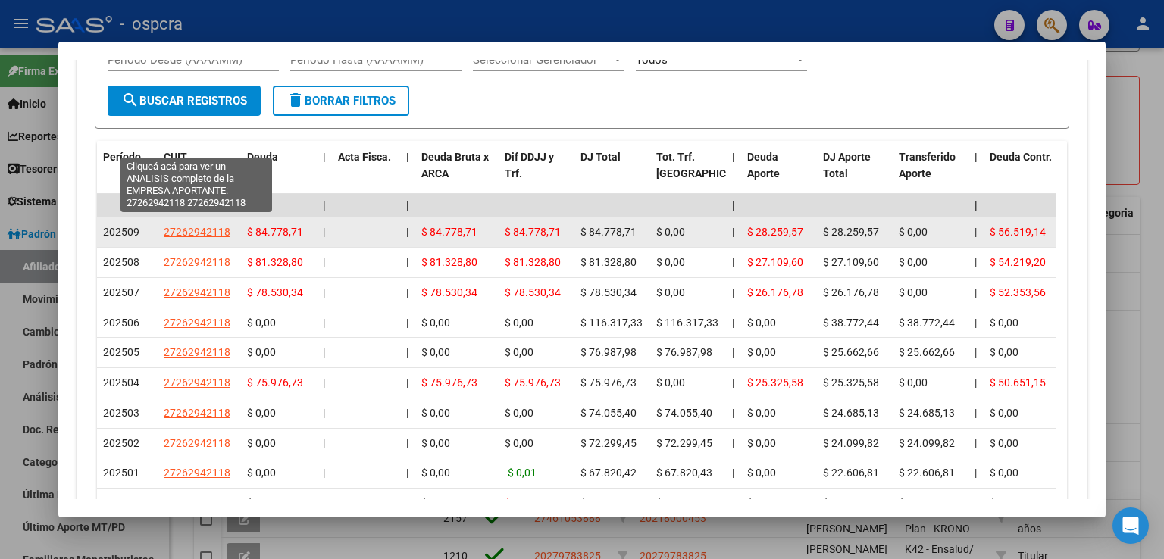
click at [198, 226] on span "27262942118" at bounding box center [197, 232] width 67 height 12
type textarea "27262942118"
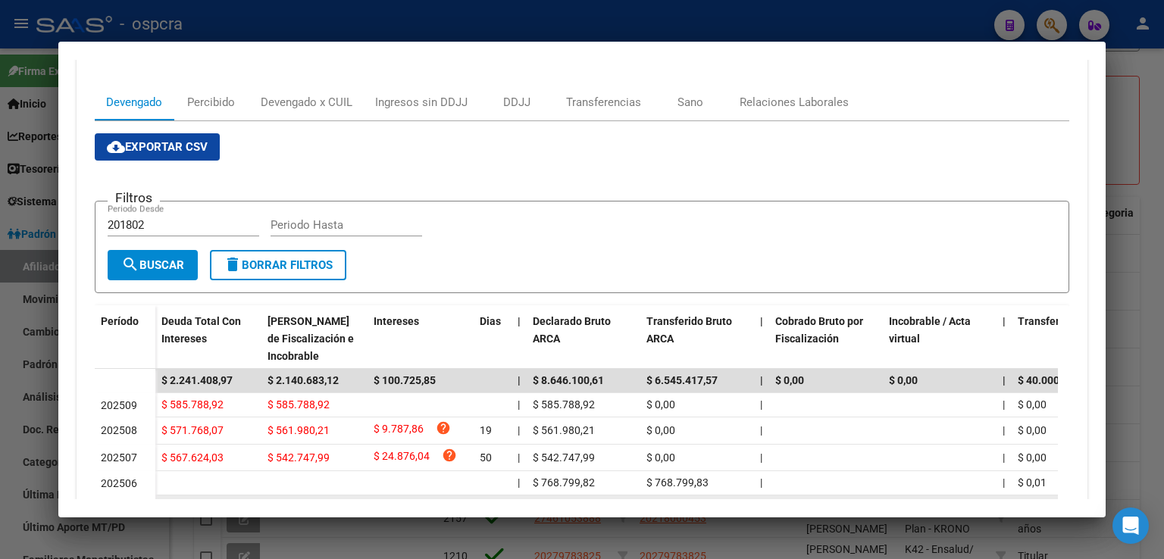
scroll to position [379, 0]
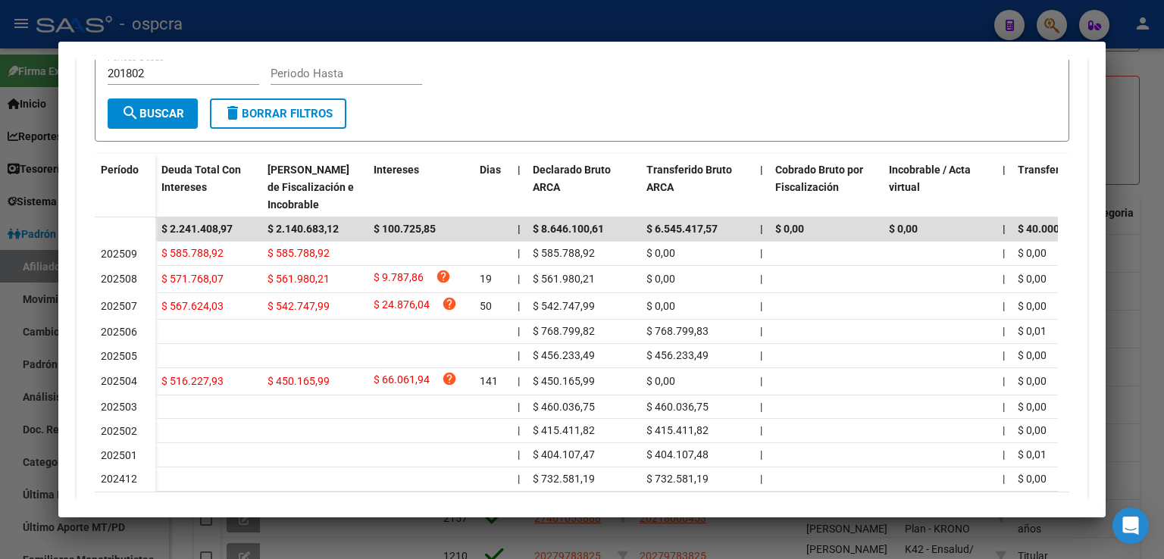
click at [1131, 264] on div at bounding box center [582, 279] width 1164 height 559
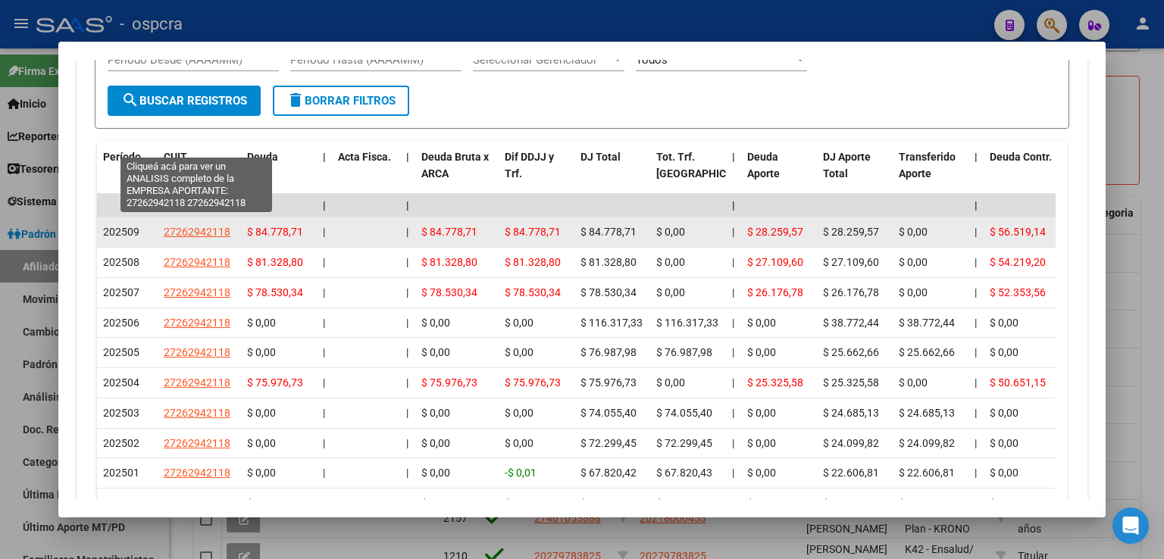
click at [197, 226] on span "27262942118" at bounding box center [197, 232] width 67 height 12
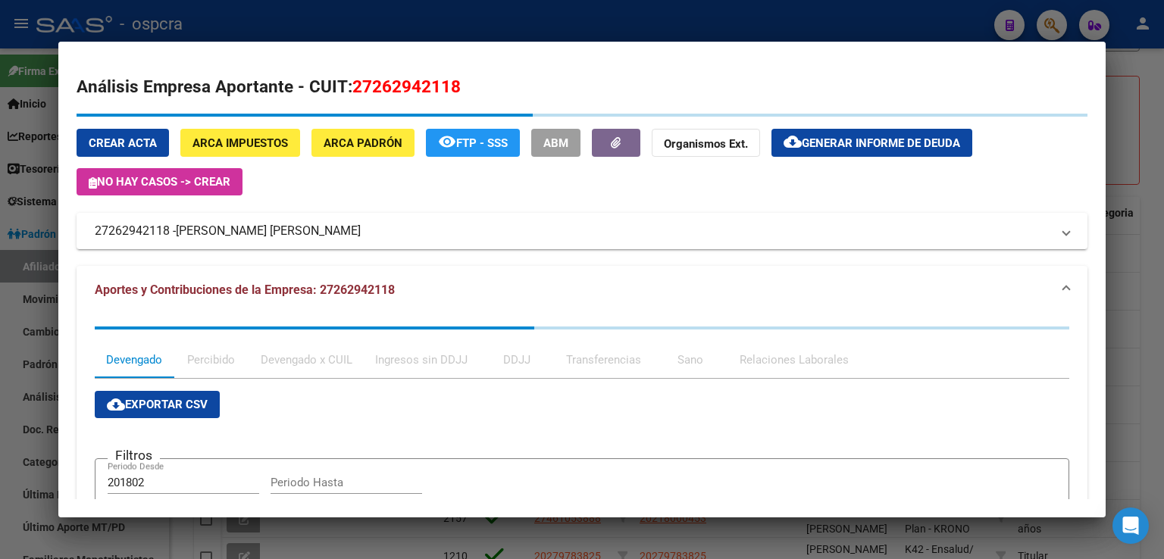
drag, startPoint x: 330, startPoint y: 237, endPoint x: 280, endPoint y: 186, distance: 71.8
click at [61, 230] on mat-dialog-content "Análisis Empresa Aportante - CUIT: 27262942118 Crear Acta ARCA Impuestos ARCA P…" at bounding box center [581, 279] width 1047 height 439
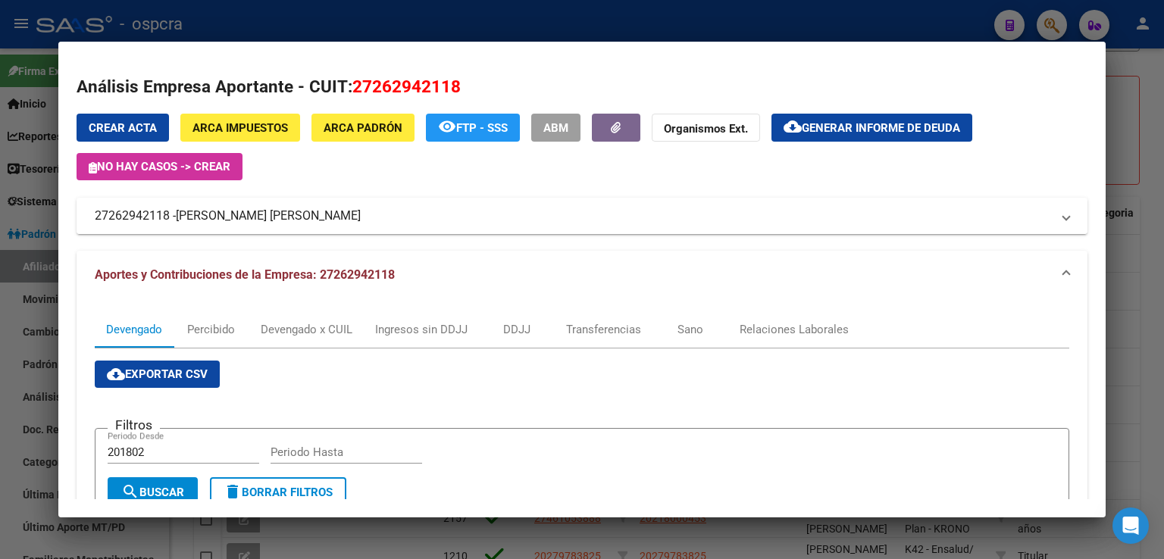
click at [313, 203] on mat-expansion-panel-header "27262942118 - GAZZO MONICA LORENA" at bounding box center [582, 216] width 1011 height 36
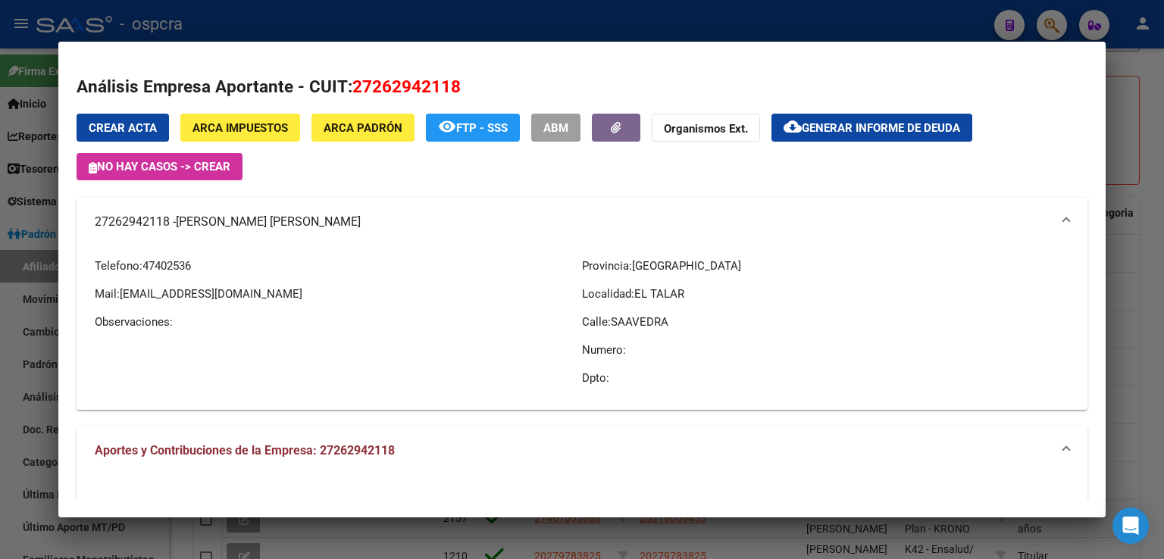
drag, startPoint x: 84, startPoint y: 220, endPoint x: 291, endPoint y: 220, distance: 206.8
click at [326, 217] on mat-expansion-panel-header "27262942118 - GAZZO MONICA LORENA" at bounding box center [582, 222] width 1011 height 48
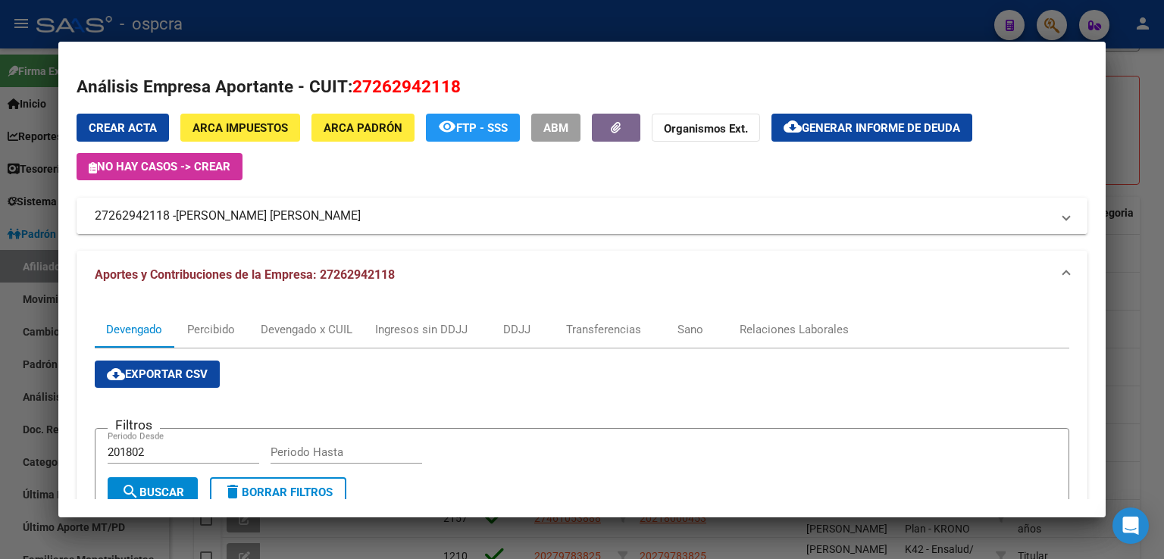
click at [359, 210] on mat-panel-title "27262942118 - GAZZO MONICA LORENA" at bounding box center [573, 216] width 956 height 18
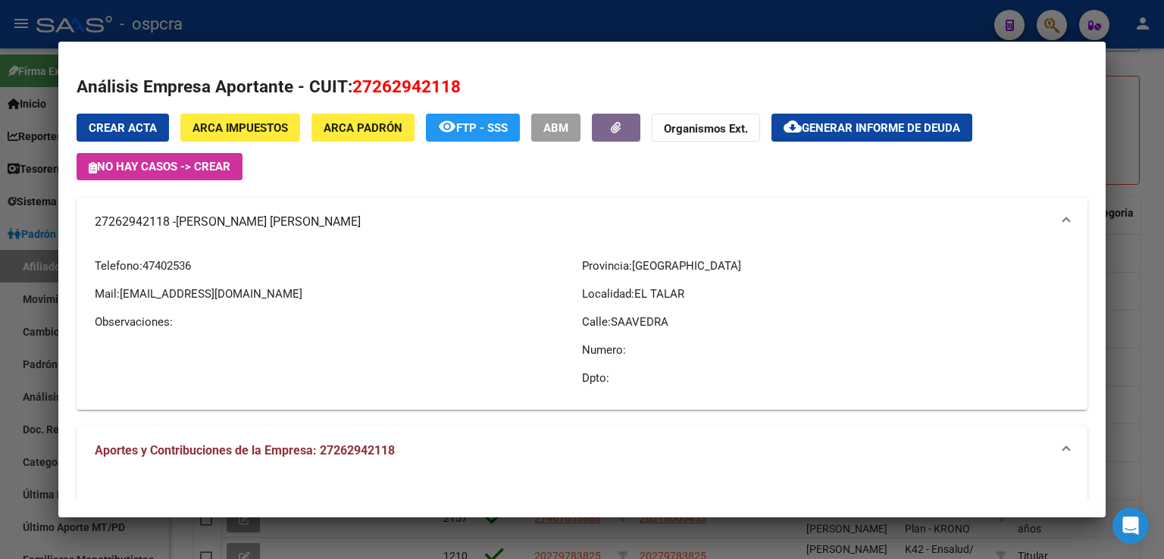
drag, startPoint x: 341, startPoint y: 223, endPoint x: 300, endPoint y: 216, distance: 41.5
click at [300, 216] on mat-panel-title "27262942118 - GAZZO MONICA LORENA" at bounding box center [573, 222] width 956 height 18
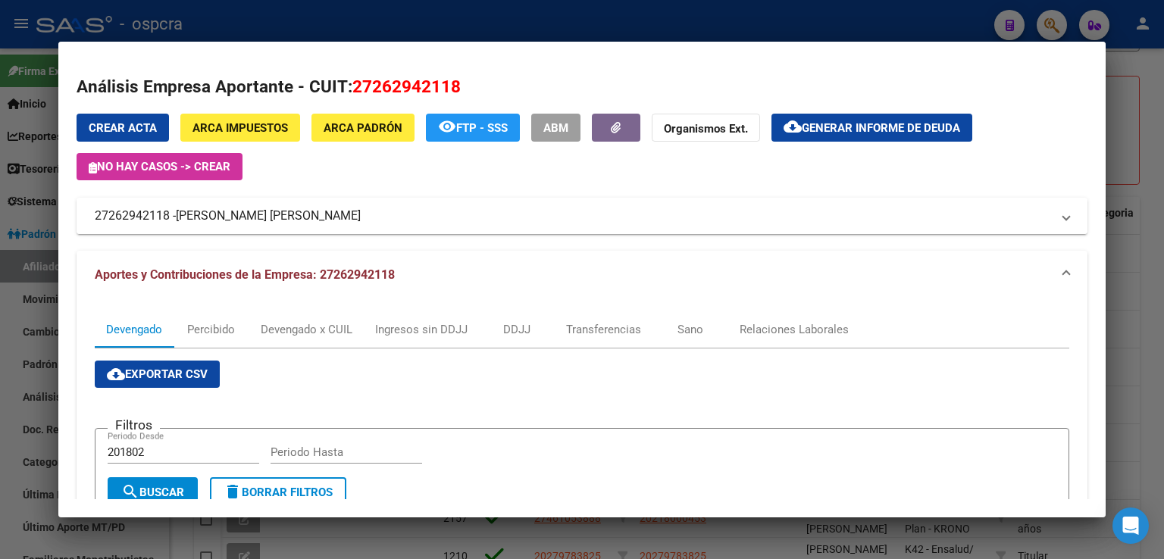
click at [343, 220] on mat-panel-title "27262942118 - GAZZO MONICA LORENA" at bounding box center [573, 216] width 956 height 18
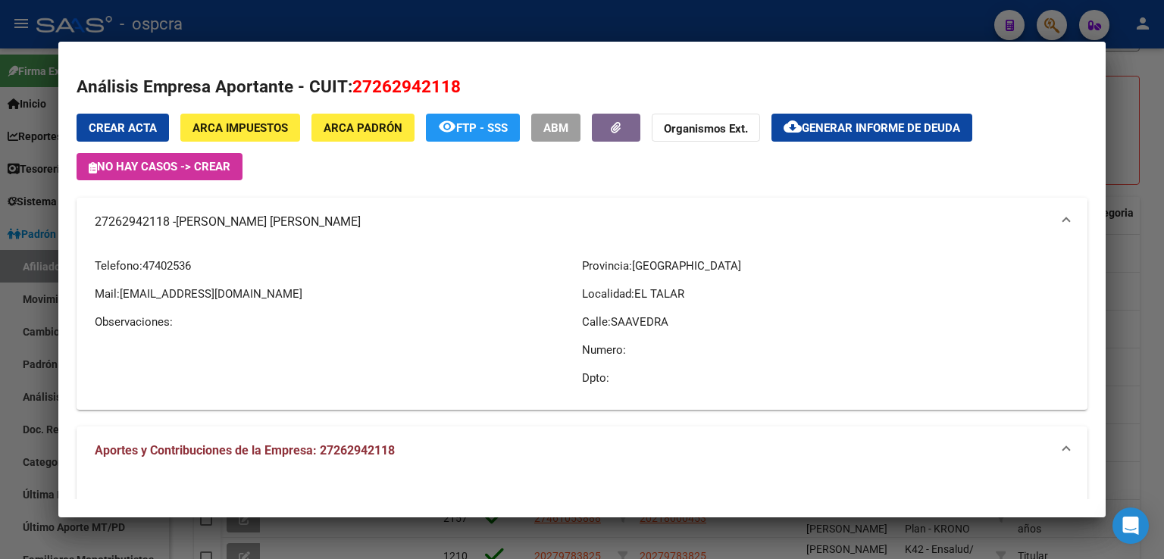
click at [339, 223] on mat-panel-title "27262942118 - GAZZO MONICA LORENA" at bounding box center [573, 222] width 956 height 18
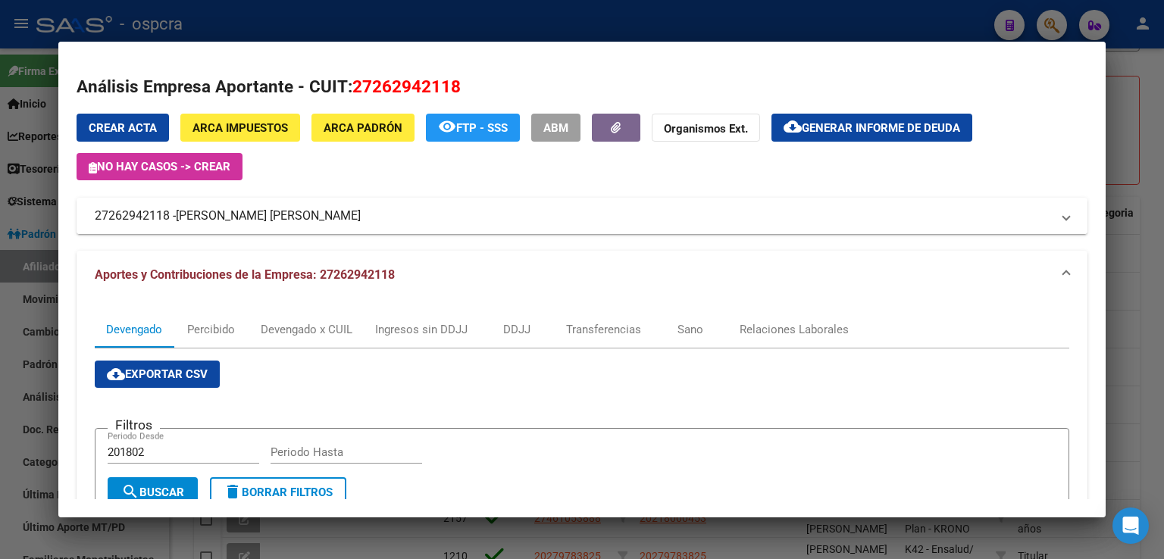
drag, startPoint x: 337, startPoint y: 213, endPoint x: 289, endPoint y: 217, distance: 48.6
click at [223, 210] on mat-panel-title "27262942118 - GAZZO MONICA LORENA" at bounding box center [573, 216] width 956 height 18
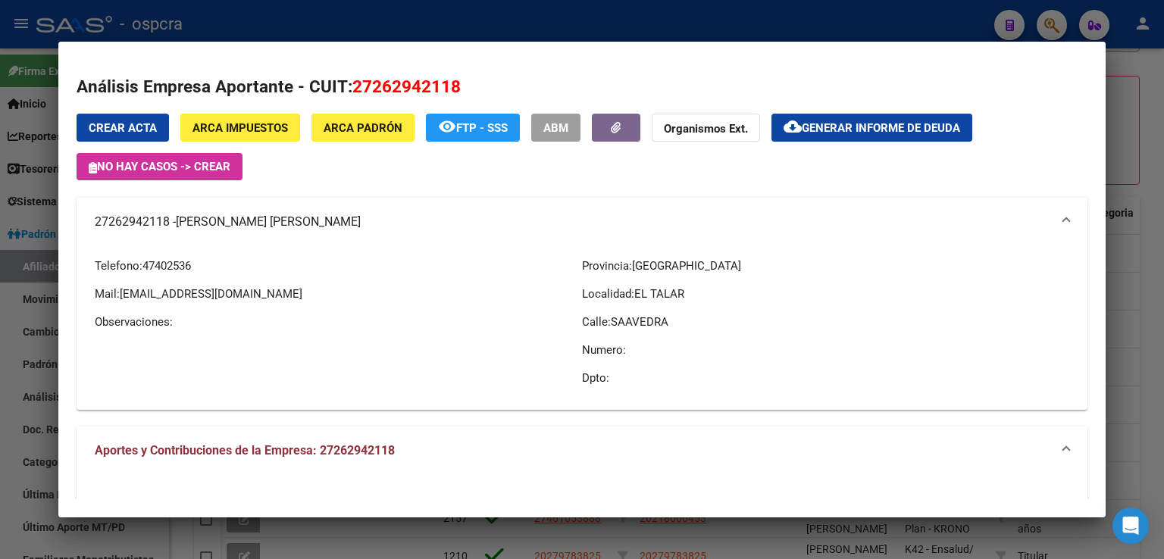
click at [76, 213] on mat-dialog-content "Análisis Empresa Aportante - CUIT: 27262942118 Crear Acta ARCA Impuestos ARCA P…" at bounding box center [581, 279] width 1047 height 439
drag, startPoint x: 83, startPoint y: 217, endPoint x: 302, endPoint y: 220, distance: 219.7
click at [315, 220] on mat-expansion-panel-header "27262942118 - GAZZO MONICA LORENA" at bounding box center [582, 222] width 1011 height 48
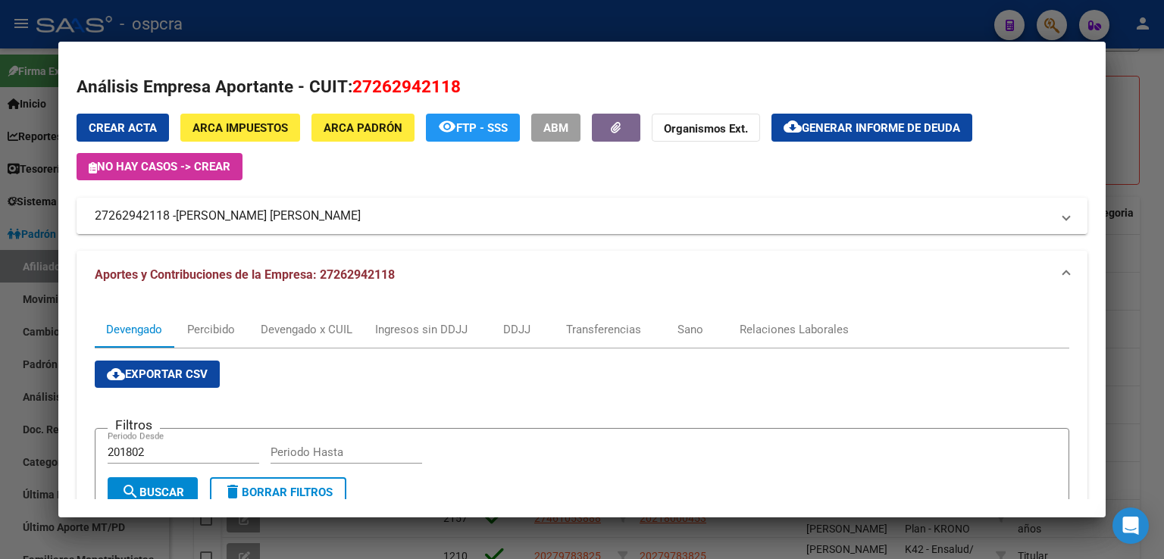
copy mat-panel-title "27262942118 - GAZZO MONICA LORENA"
click at [1145, 216] on div at bounding box center [582, 279] width 1164 height 559
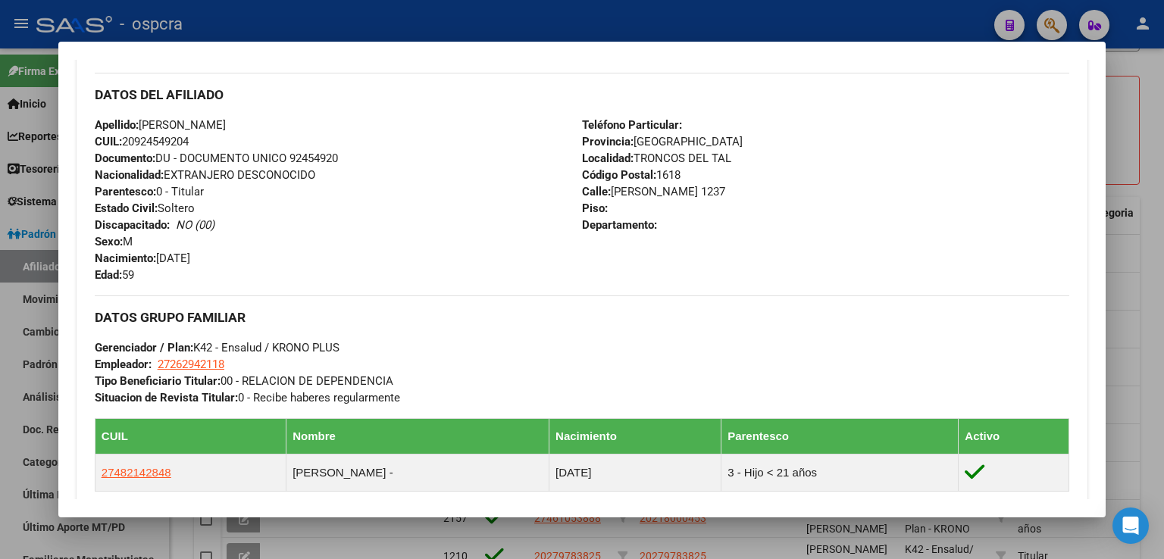
scroll to position [0, 0]
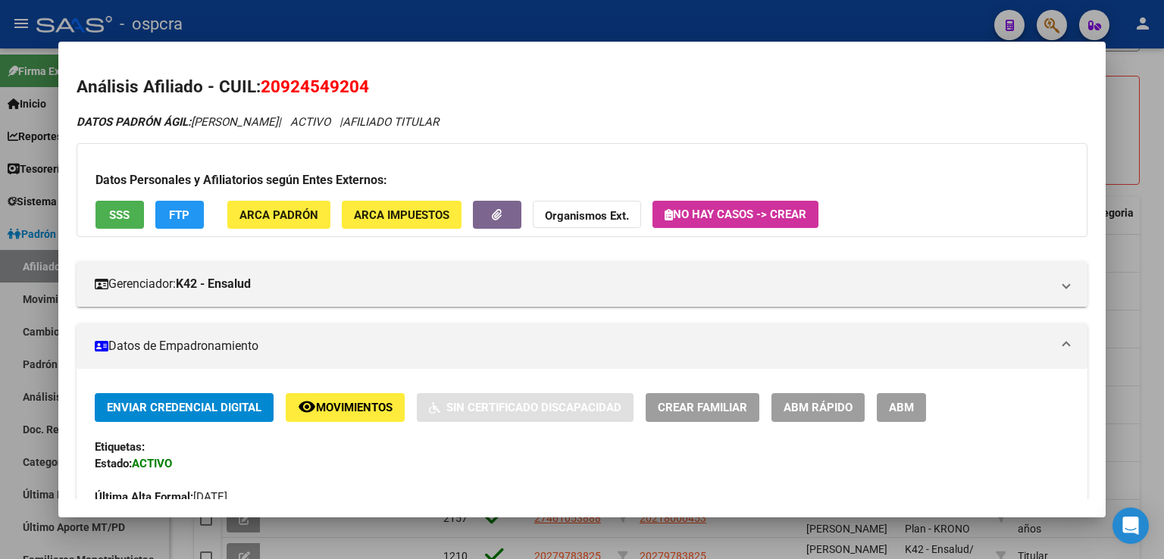
click at [1124, 140] on div at bounding box center [582, 279] width 1164 height 559
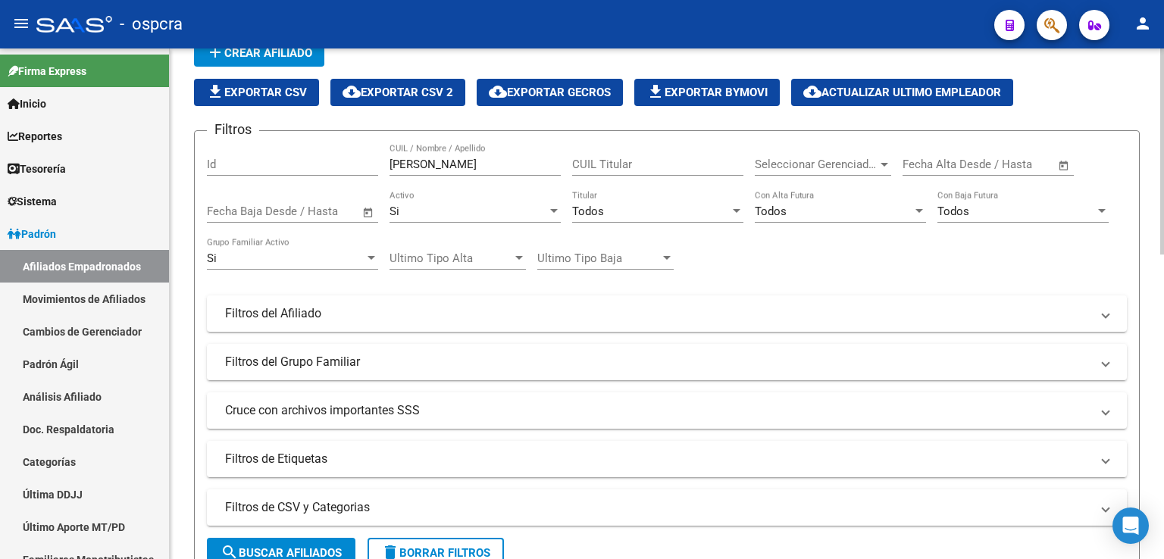
scroll to position [76, 0]
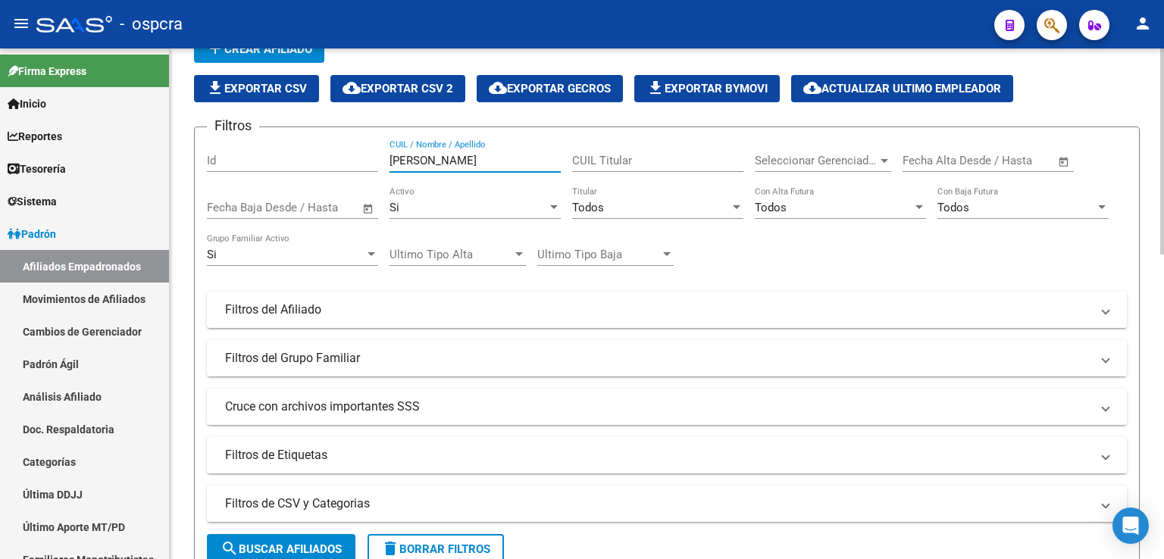
drag, startPoint x: 447, startPoint y: 163, endPoint x: 261, endPoint y: 155, distance: 185.8
click at [261, 155] on div "Filtros Id rivero CUIL / Nombre / Apellido CUIL Titular Seleccionar Gerenciador…" at bounding box center [667, 306] width 920 height 334
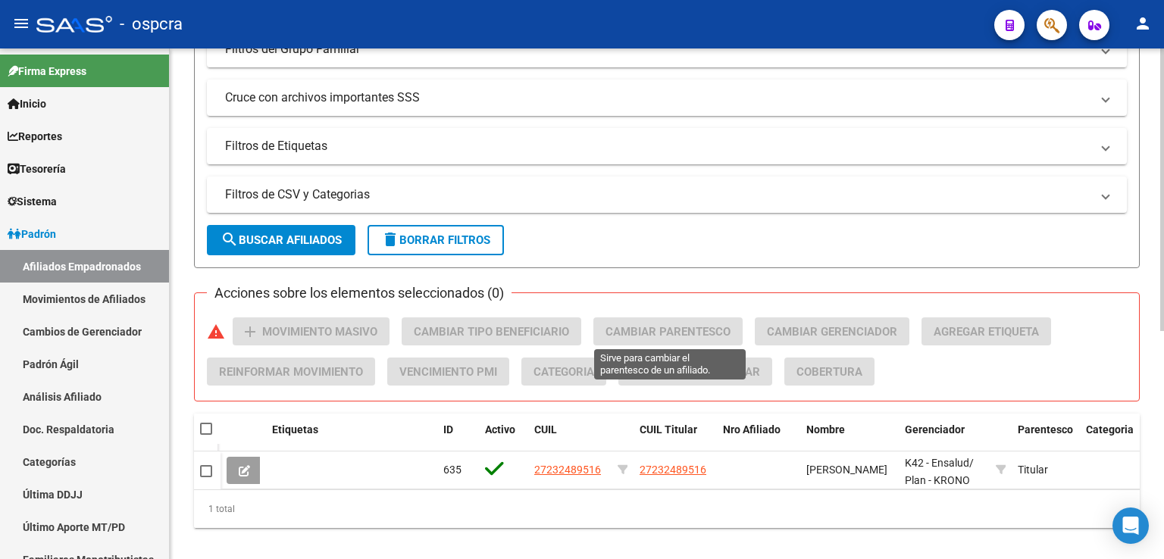
scroll to position [412, 0]
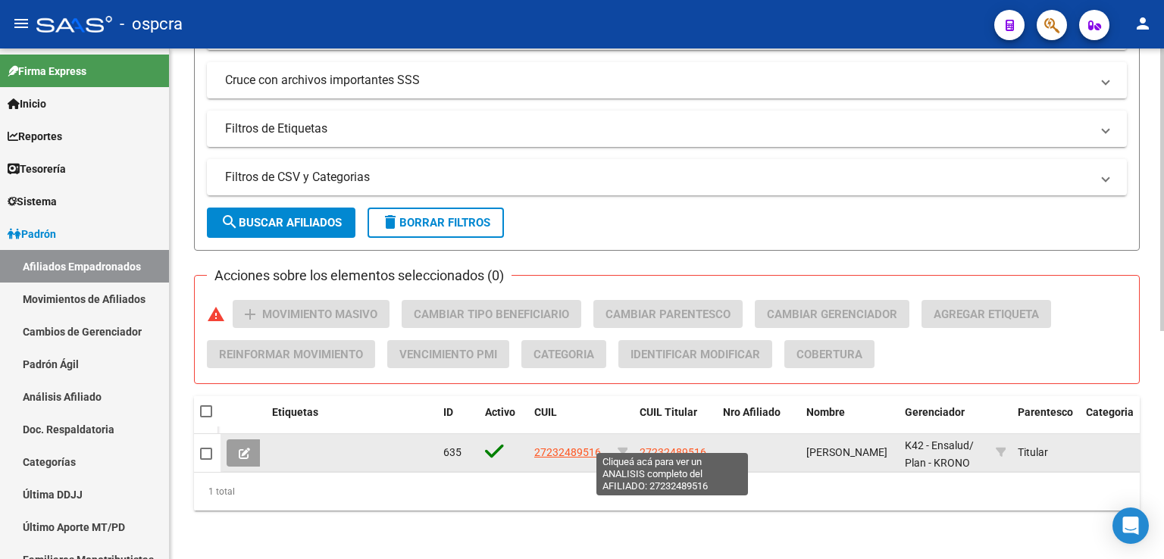
type input "mule"
click at [677, 446] on span "27232489516" at bounding box center [672, 452] width 67 height 12
type textarea "27232489516"
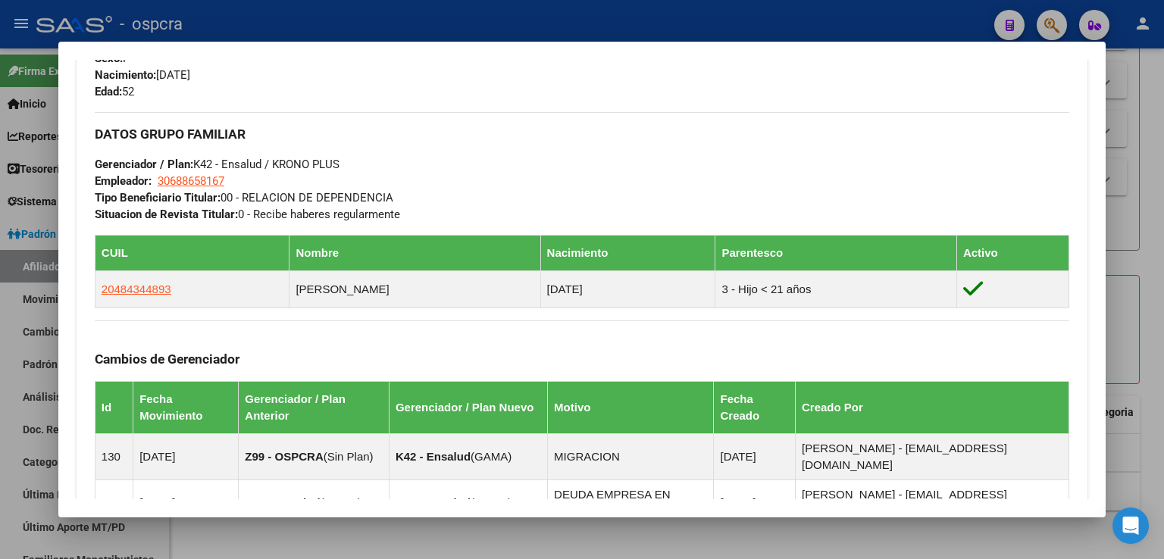
scroll to position [909, 0]
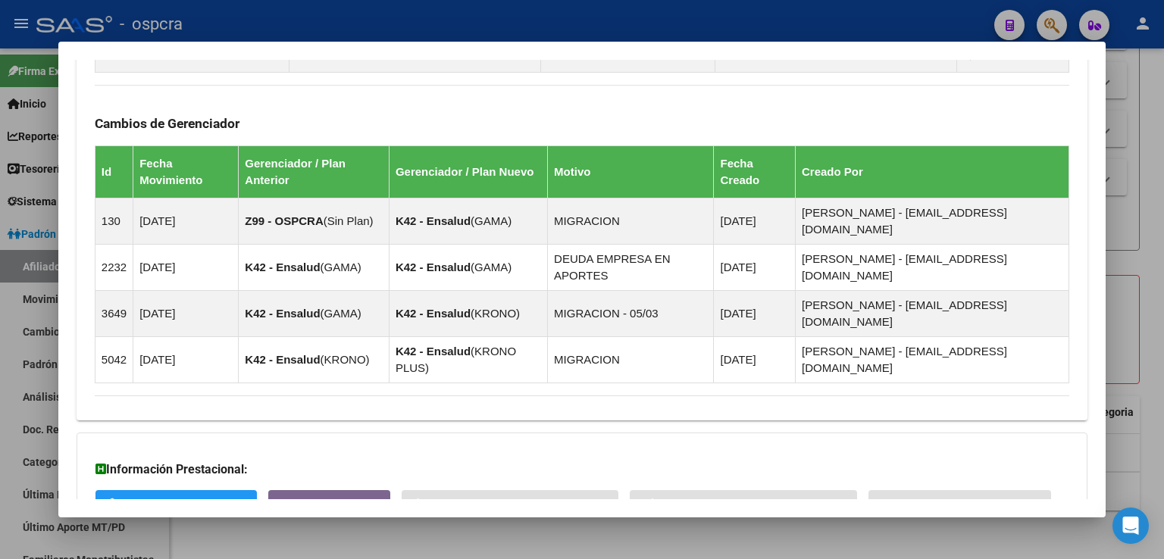
click at [339, 558] on span "Aportes y Contribuciones del Afiliado: 27232489516" at bounding box center [259, 567] width 284 height 14
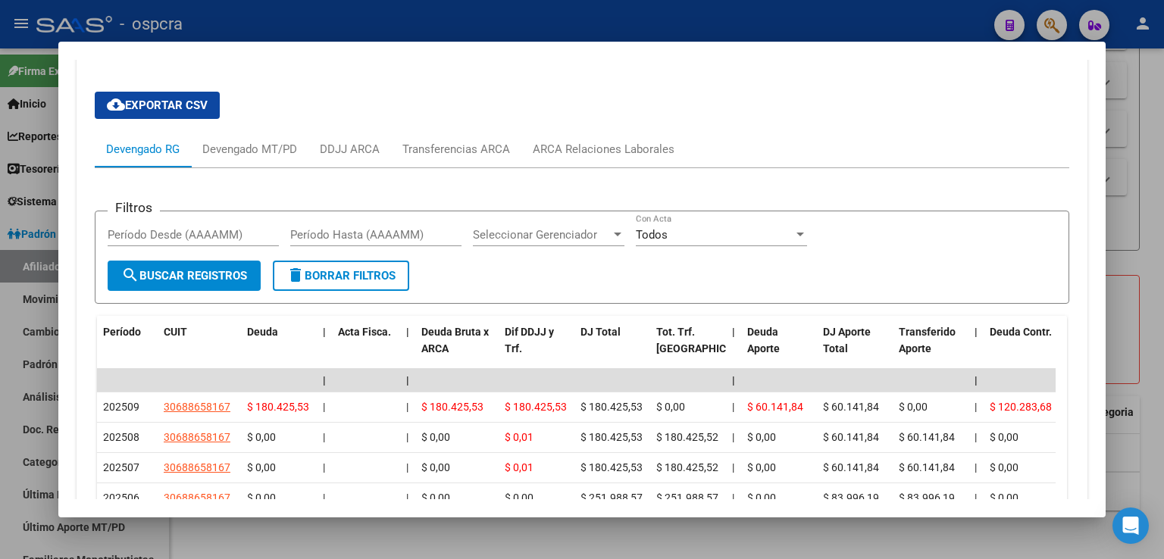
scroll to position [1475, 0]
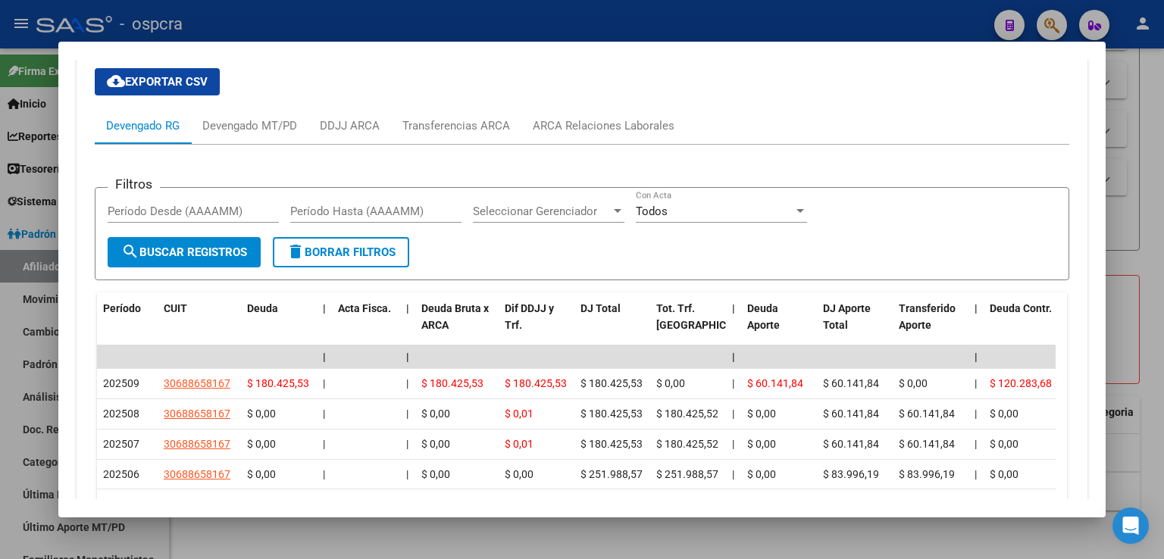
click at [1141, 280] on div at bounding box center [582, 279] width 1164 height 559
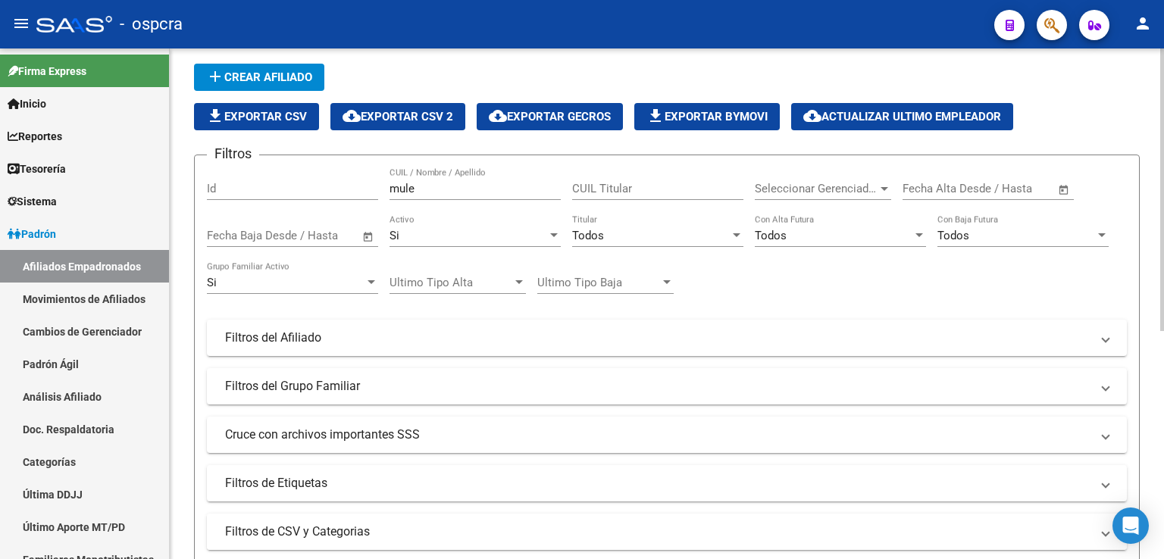
scroll to position [0, 0]
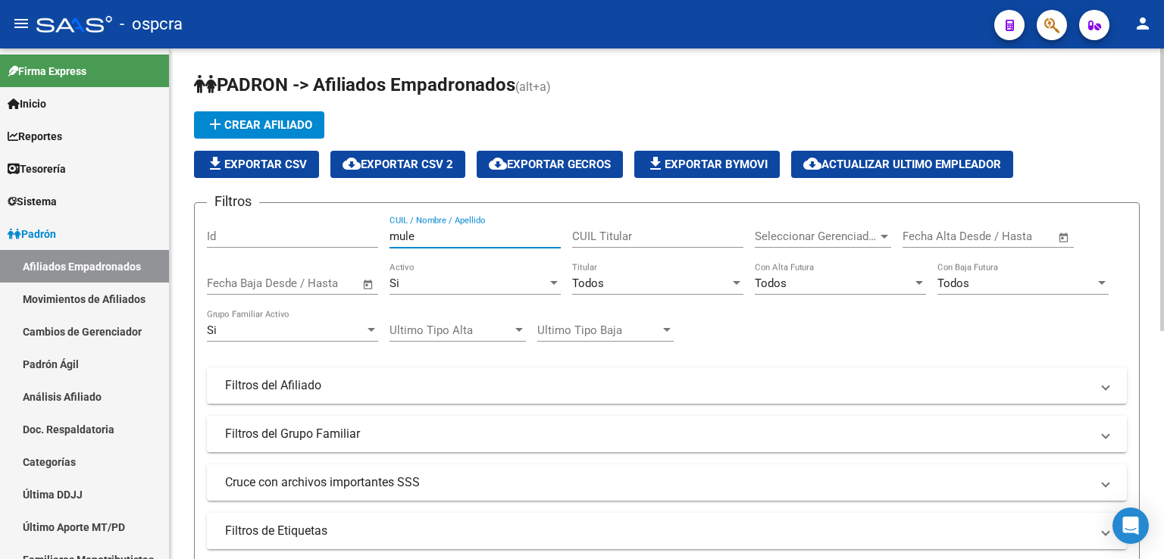
drag, startPoint x: 423, startPoint y: 236, endPoint x: 351, endPoint y: 228, distance: 73.2
click at [351, 228] on div "Filtros Id mule CUIL / Nombre / Apellido CUIL Titular Seleccionar Gerenciador S…" at bounding box center [667, 382] width 920 height 334
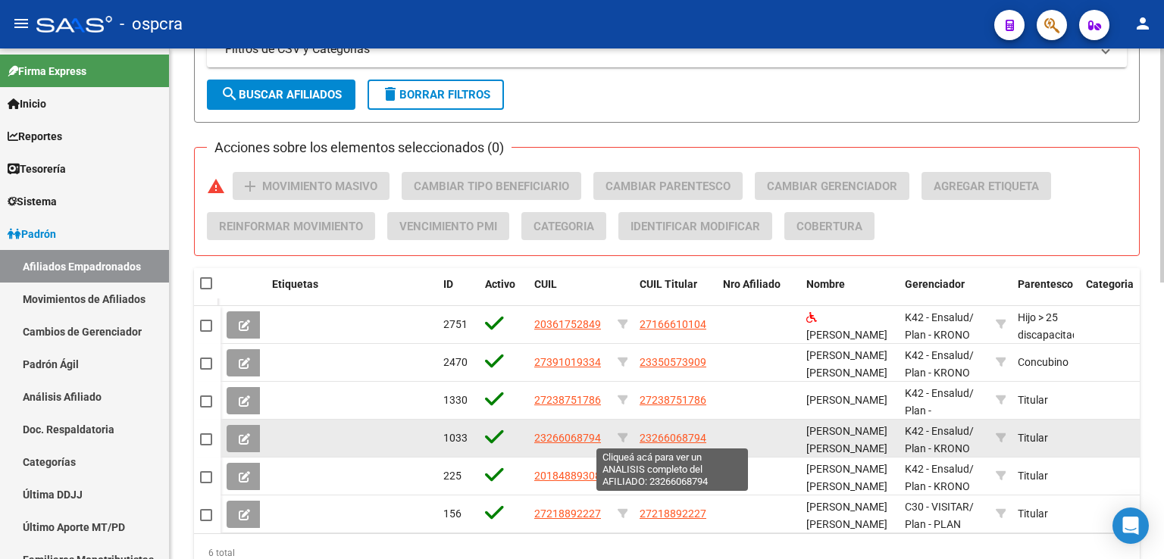
type input "ferreyra"
click at [694, 436] on span "23266068794" at bounding box center [672, 438] width 67 height 12
type textarea "23266068794"
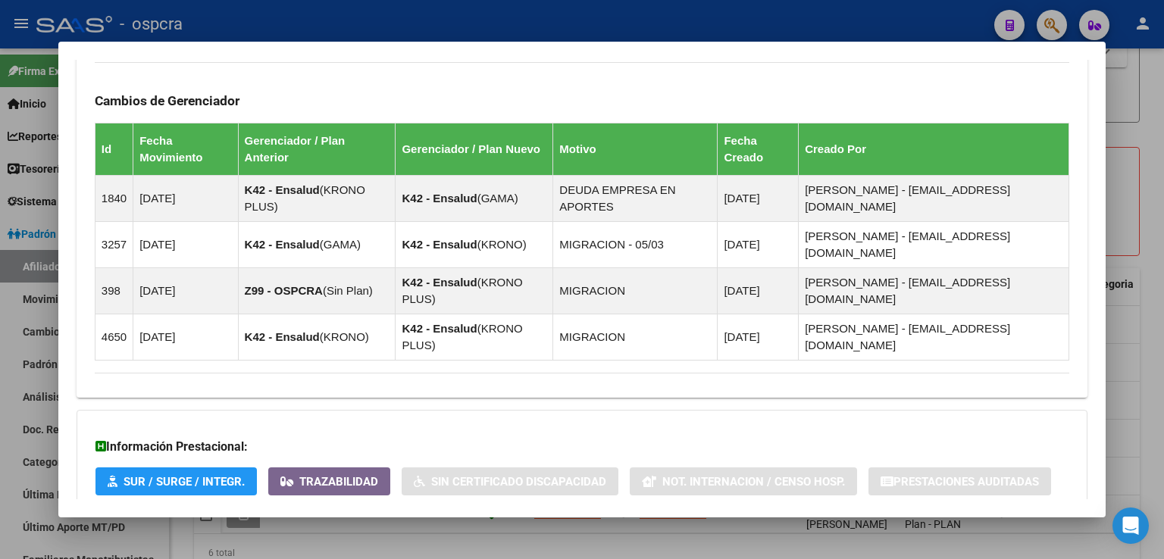
scroll to position [982, 0]
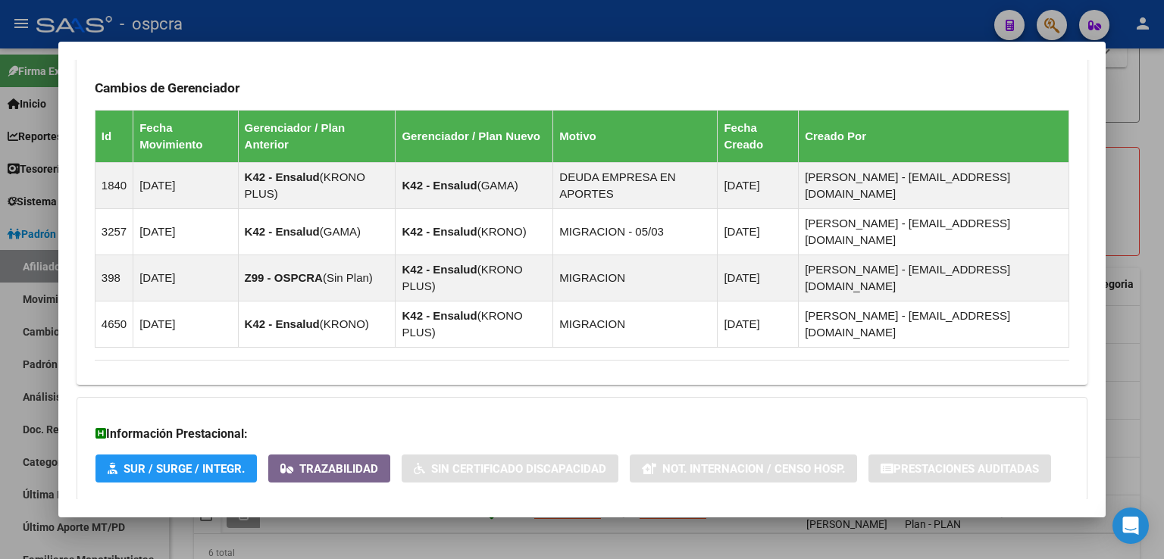
click at [373, 524] on span "Aportes y Contribuciones del Afiliado: 23266068794" at bounding box center [259, 531] width 284 height 14
click at [364, 530] on span "Aportes y Contribuciones del Afiliado: 23266068794" at bounding box center [259, 537] width 284 height 14
click at [375, 514] on mat-expansion-panel-header "Aportes y Contribuciones del Afiliado: 23266068794" at bounding box center [582, 532] width 1011 height 36
click at [376, 530] on span "Aportes y Contribuciones del Afiliado: 23266068794" at bounding box center [259, 537] width 284 height 14
click at [1157, 226] on div at bounding box center [582, 279] width 1164 height 559
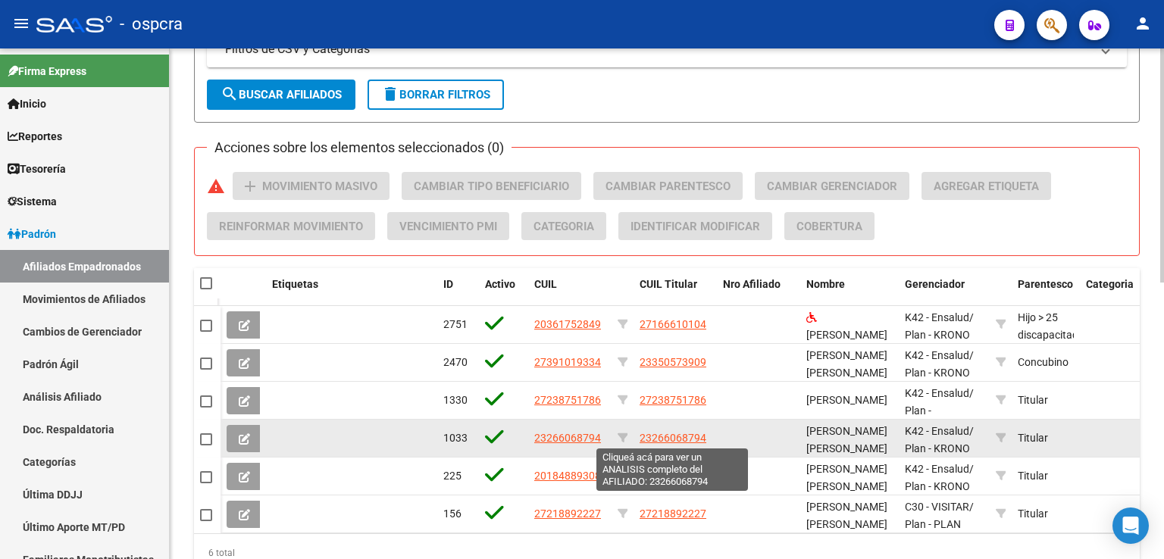
click at [668, 439] on span "23266068794" at bounding box center [672, 438] width 67 height 12
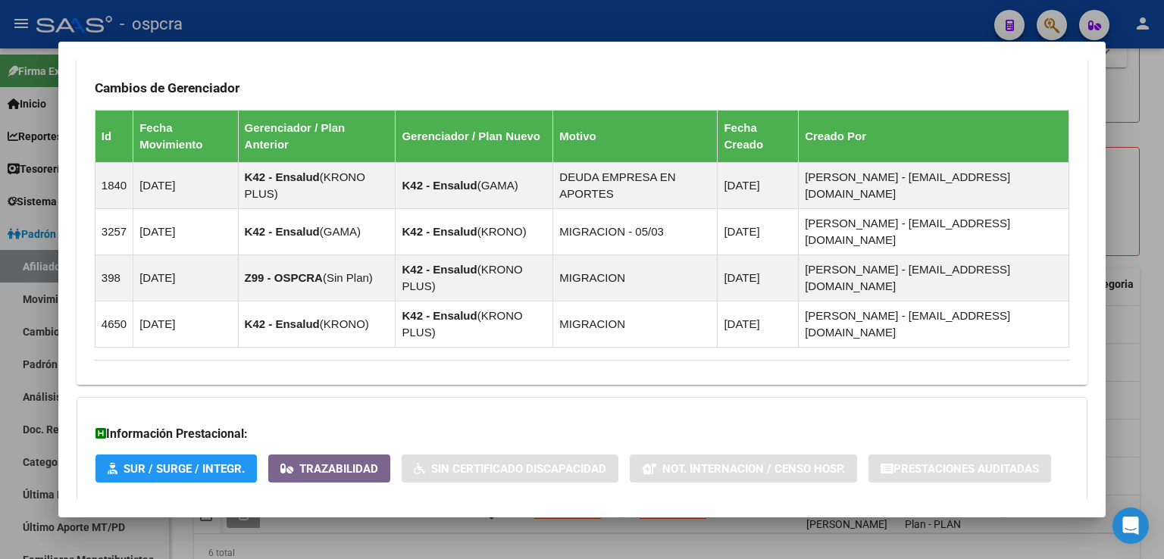
click at [377, 524] on span "Aportes y Contribuciones del Afiliado: 23266068794" at bounding box center [259, 531] width 284 height 14
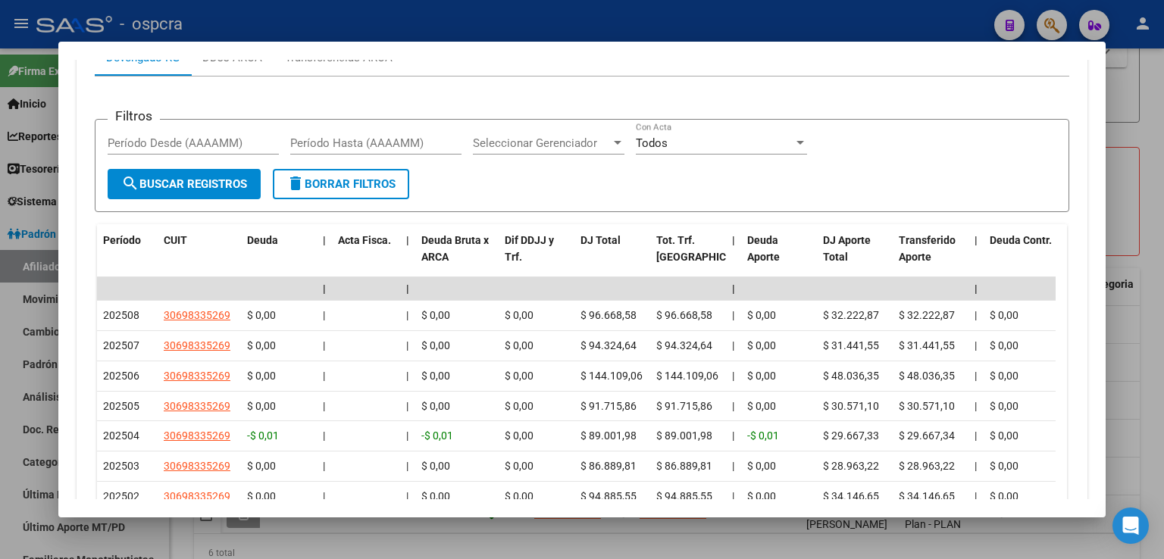
scroll to position [1588, 0]
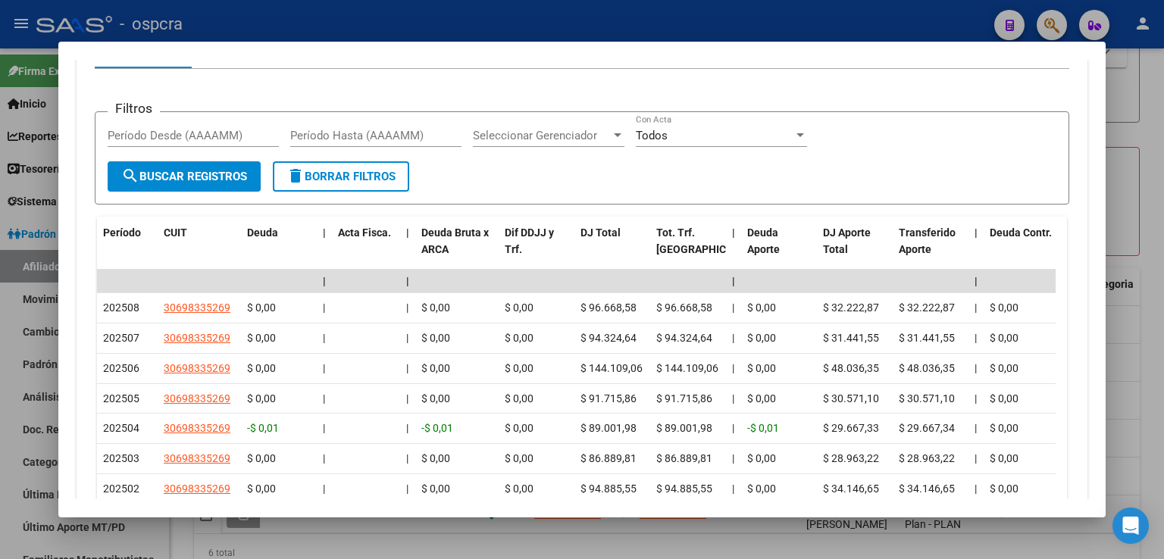
click at [1141, 351] on div at bounding box center [582, 279] width 1164 height 559
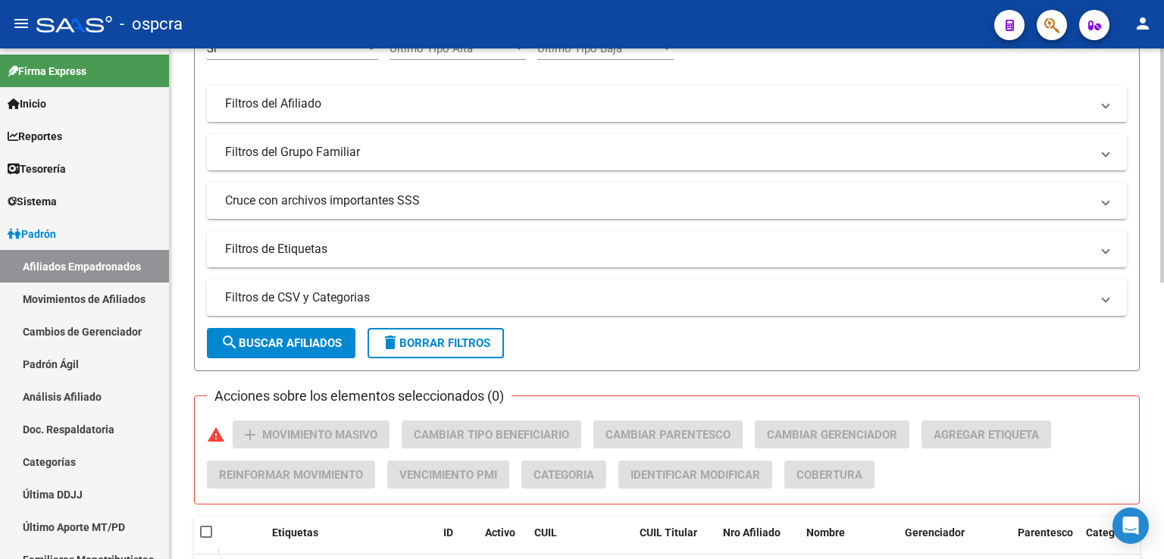
scroll to position [76, 0]
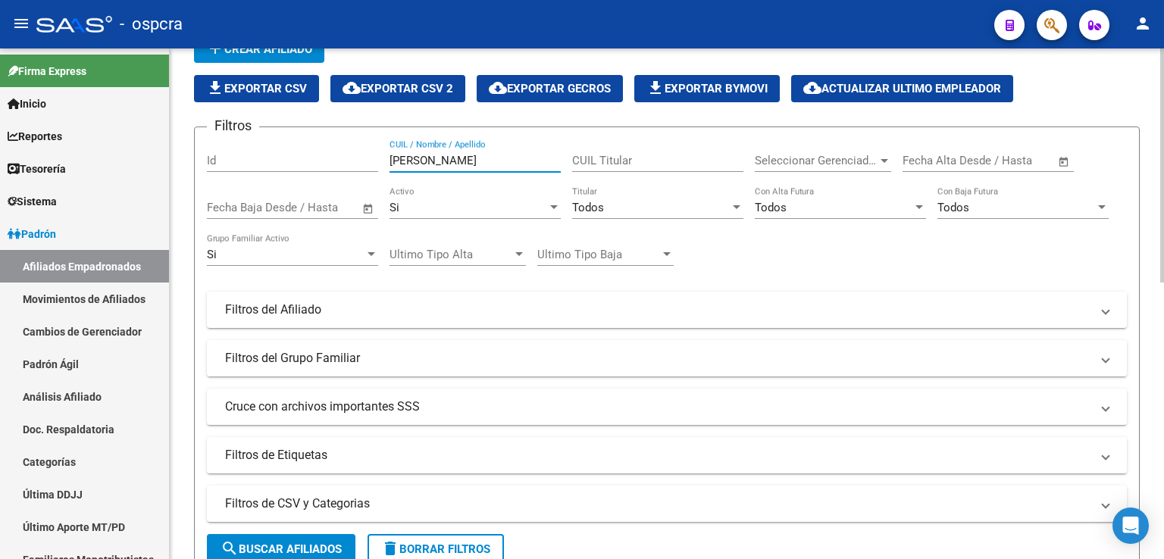
drag, startPoint x: 449, startPoint y: 161, endPoint x: 358, endPoint y: 155, distance: 91.2
click at [358, 155] on div "Filtros Id ferreyra CUIL / Nombre / Apellido CUIL Titular Seleccionar Gerenciad…" at bounding box center [667, 306] width 920 height 334
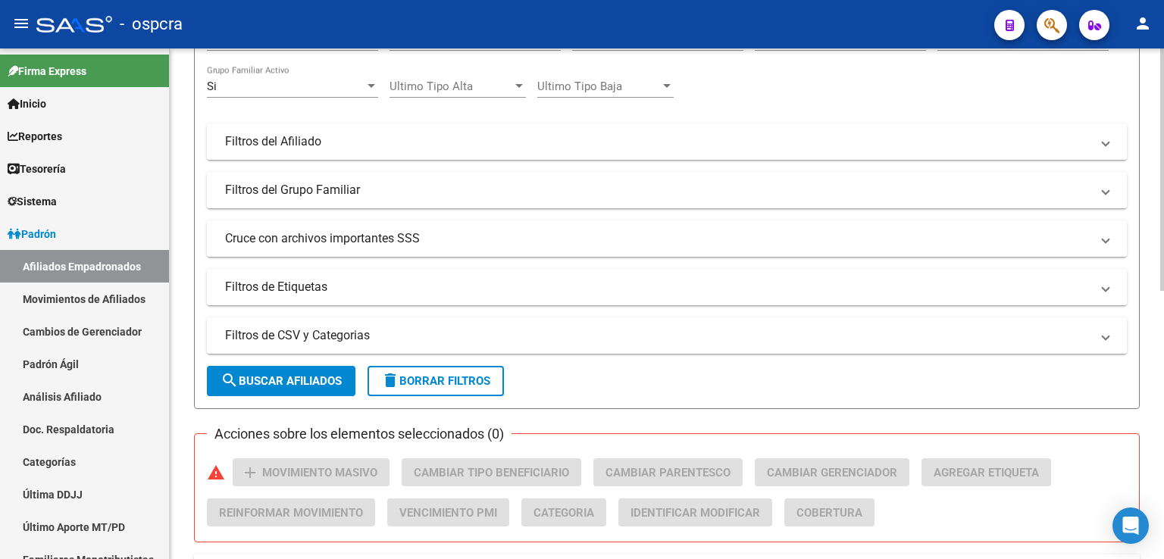
scroll to position [564, 0]
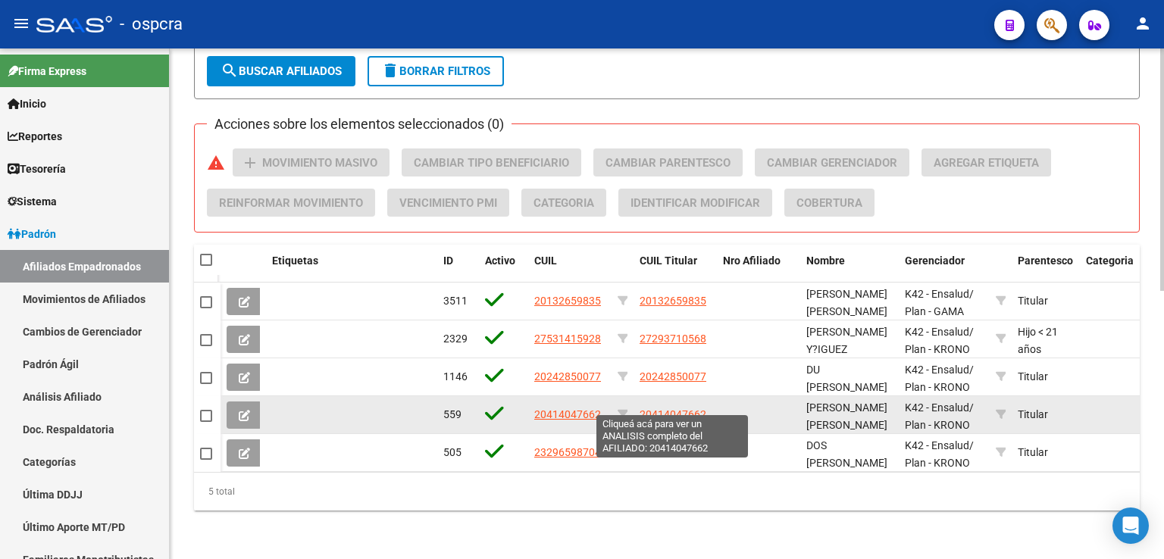
type input "santos"
click at [686, 408] on span "20414047662" at bounding box center [672, 414] width 67 height 12
type textarea "20414047662"
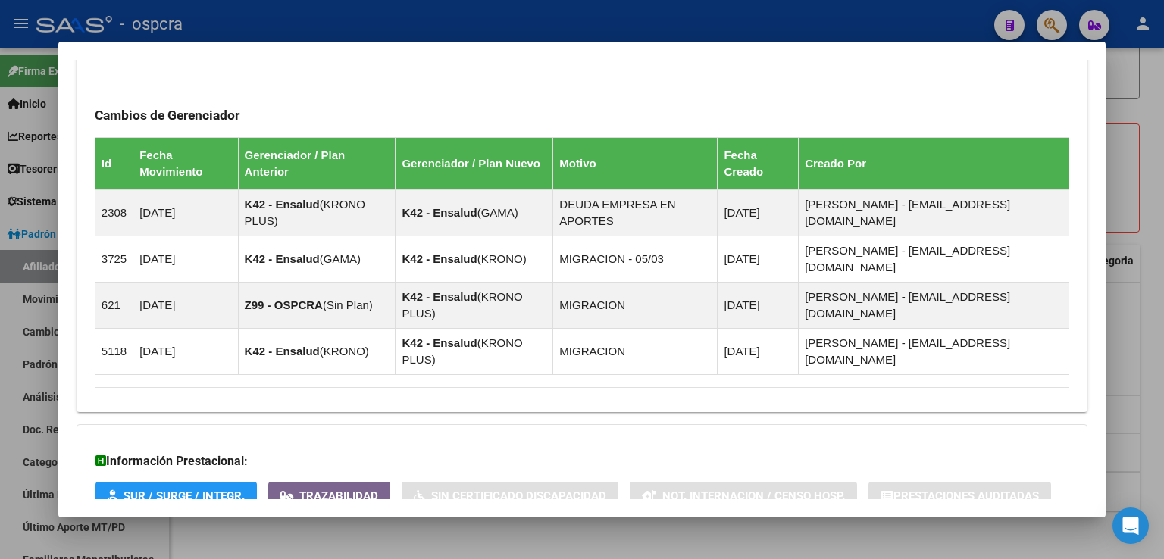
scroll to position [894, 0]
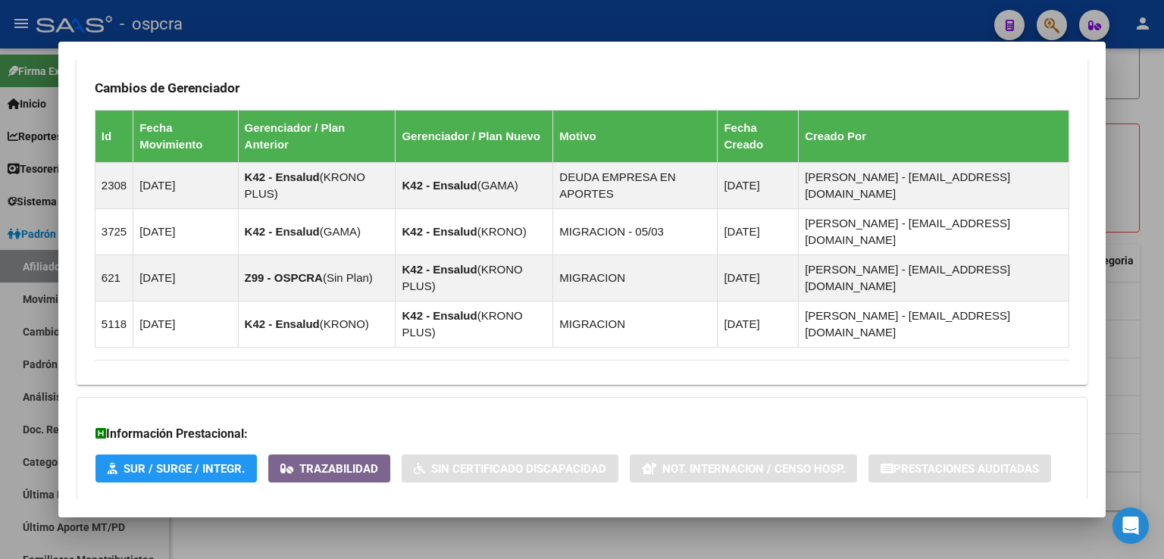
click at [331, 524] on span "Aportes y Contribuciones del Afiliado: 20414047662" at bounding box center [259, 531] width 284 height 14
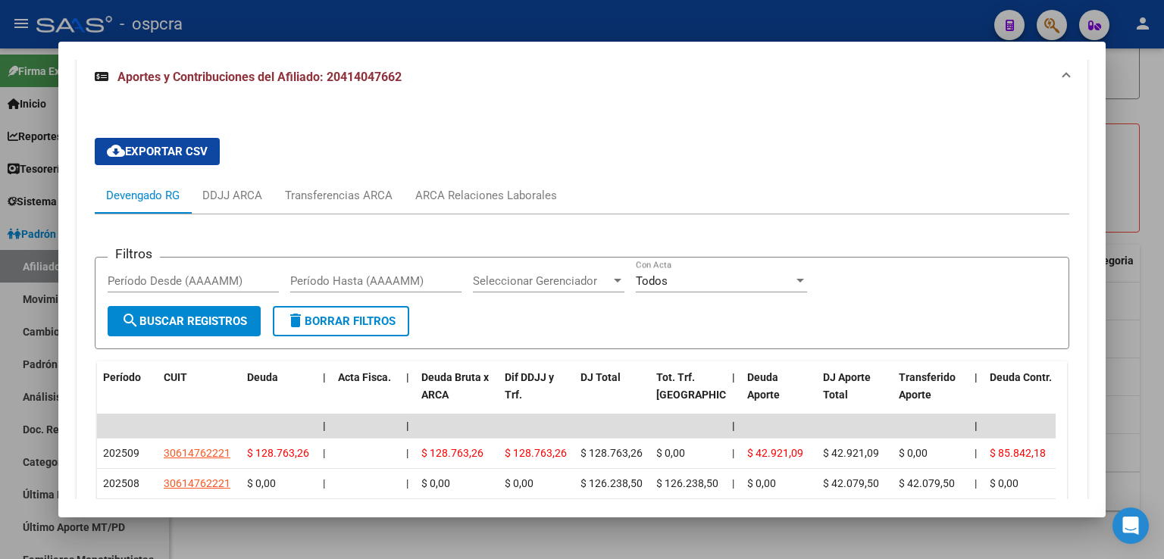
scroll to position [1361, 0]
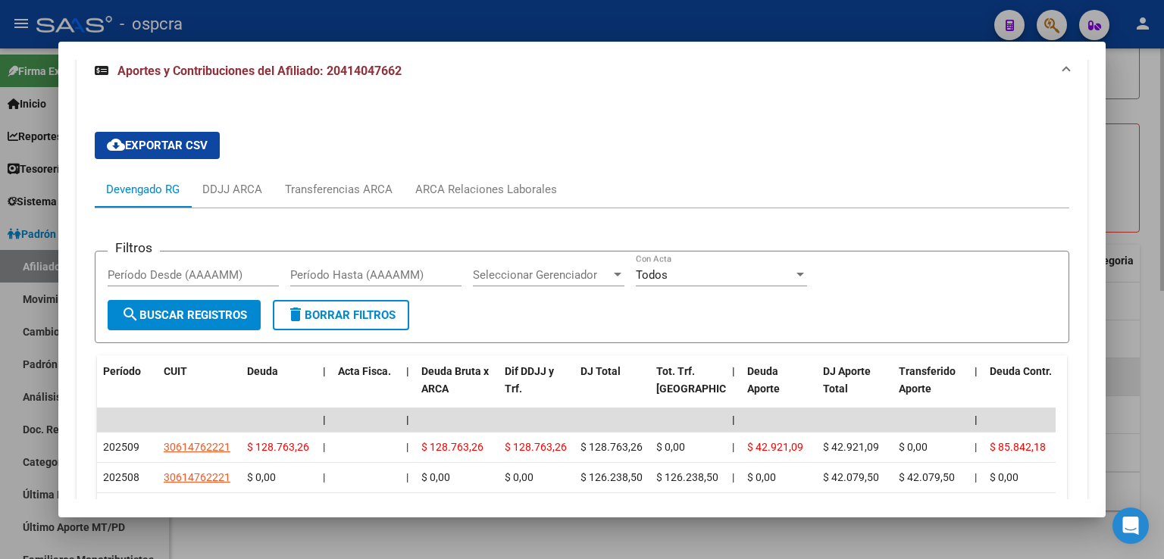
drag, startPoint x: 1133, startPoint y: 351, endPoint x: 1124, endPoint y: 346, distance: 10.8
click at [1133, 349] on div at bounding box center [582, 279] width 1164 height 559
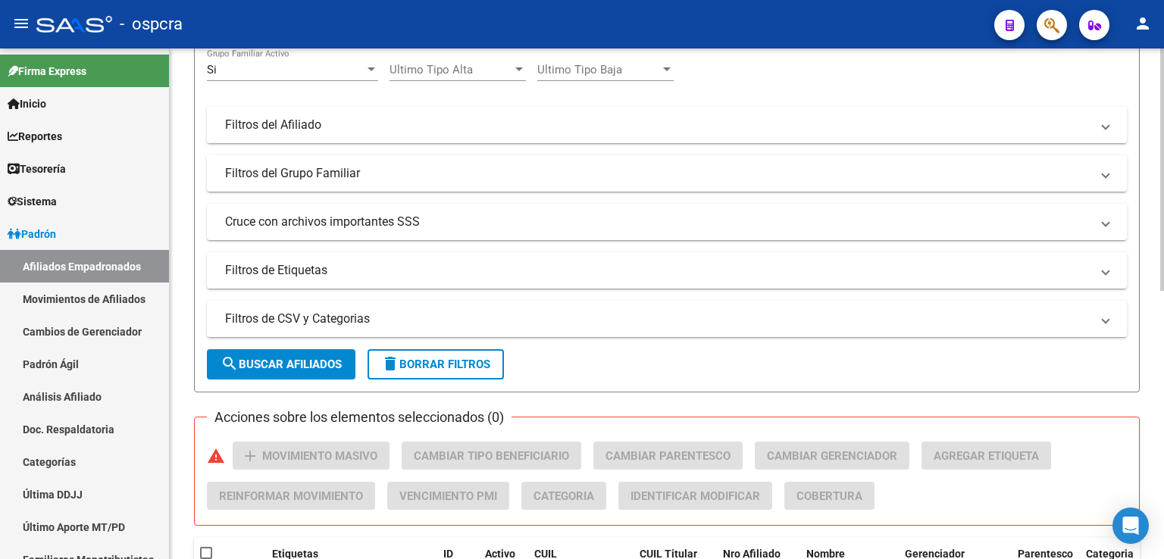
scroll to position [33, 0]
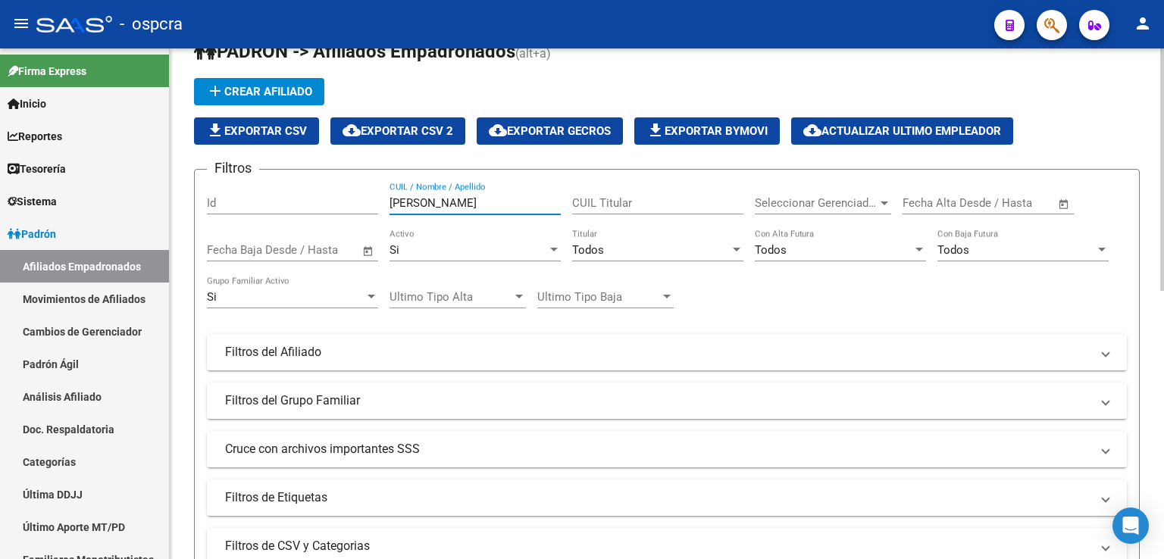
drag, startPoint x: 423, startPoint y: 201, endPoint x: 292, endPoint y: 189, distance: 131.6
click at [292, 189] on div "Filtros Id santos CUIL / Nombre / Apellido CUIL Titular Seleccionar Gerenciador…" at bounding box center [667, 349] width 920 height 334
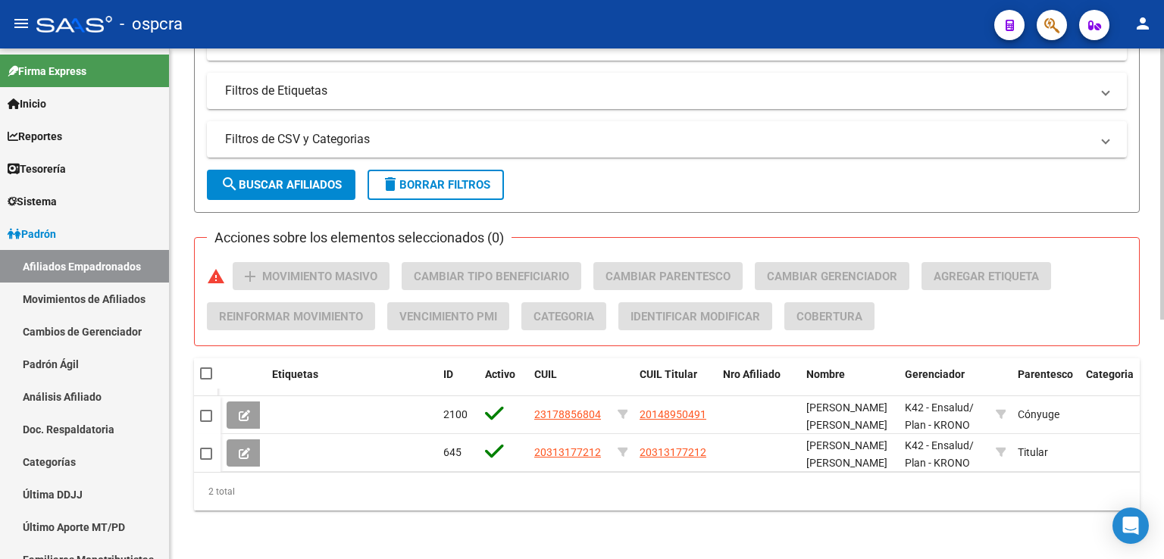
scroll to position [450, 0]
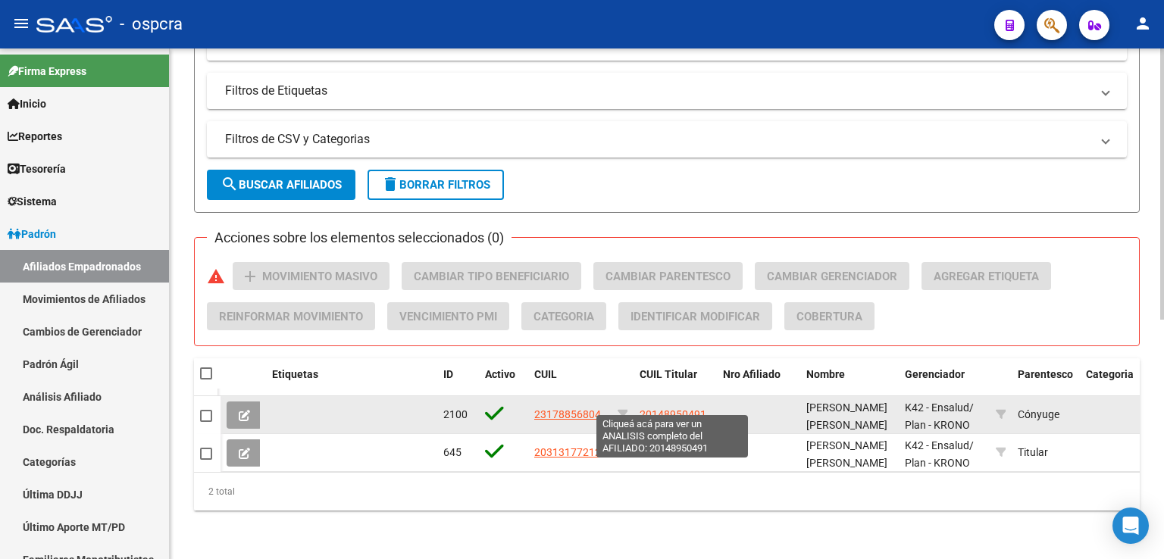
type input "otero"
click at [686, 408] on span "20148950491" at bounding box center [672, 414] width 67 height 12
type textarea "20148950491"
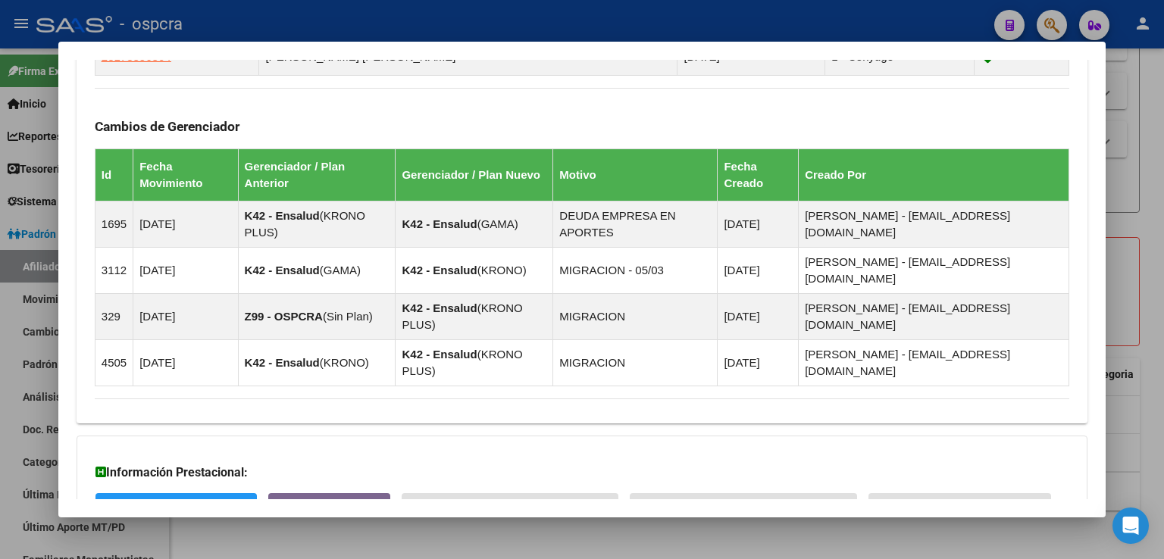
scroll to position [909, 0]
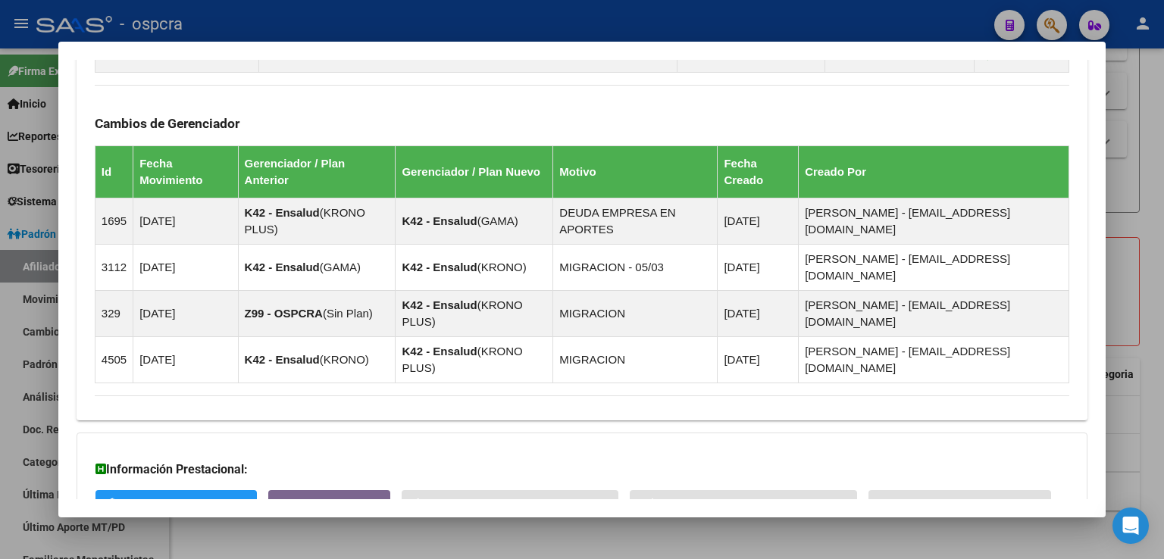
click at [378, 558] on span "Aportes y Contribuciones del Afiliado: 20148950491" at bounding box center [259, 567] width 284 height 14
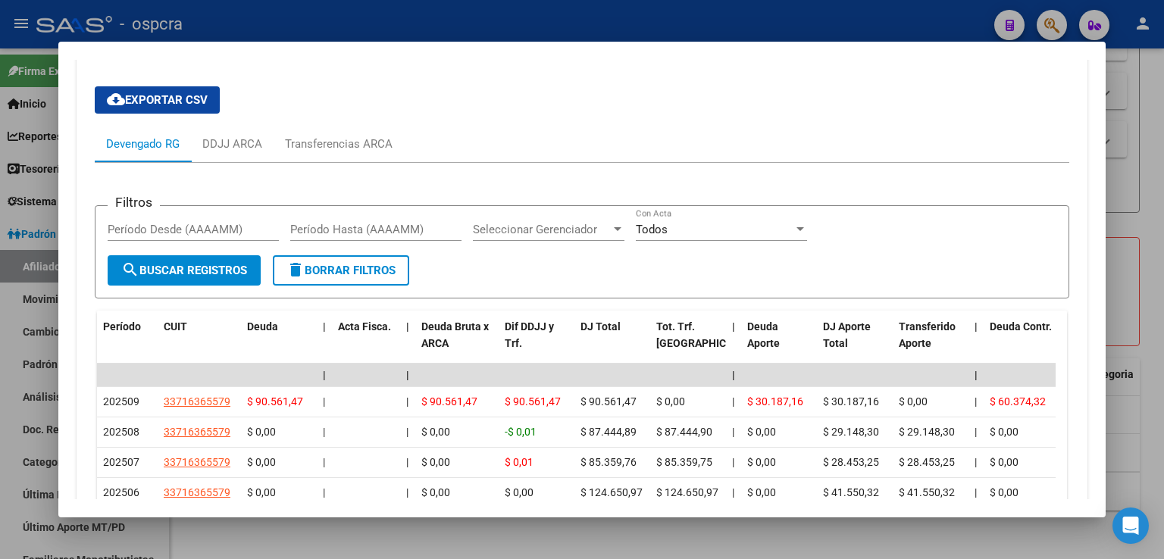
scroll to position [1475, 0]
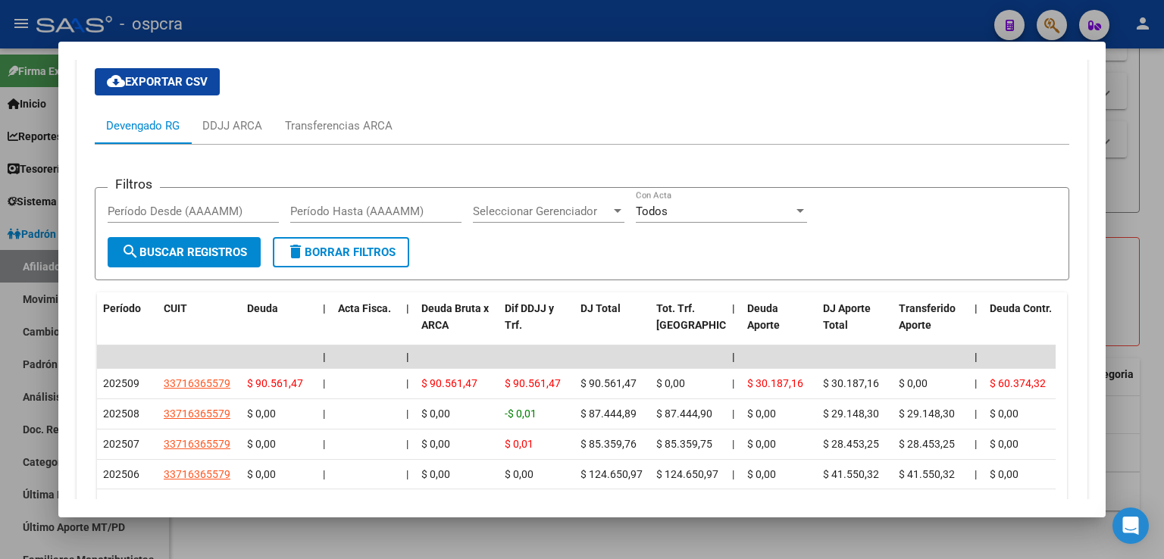
click at [1146, 187] on div at bounding box center [582, 279] width 1164 height 559
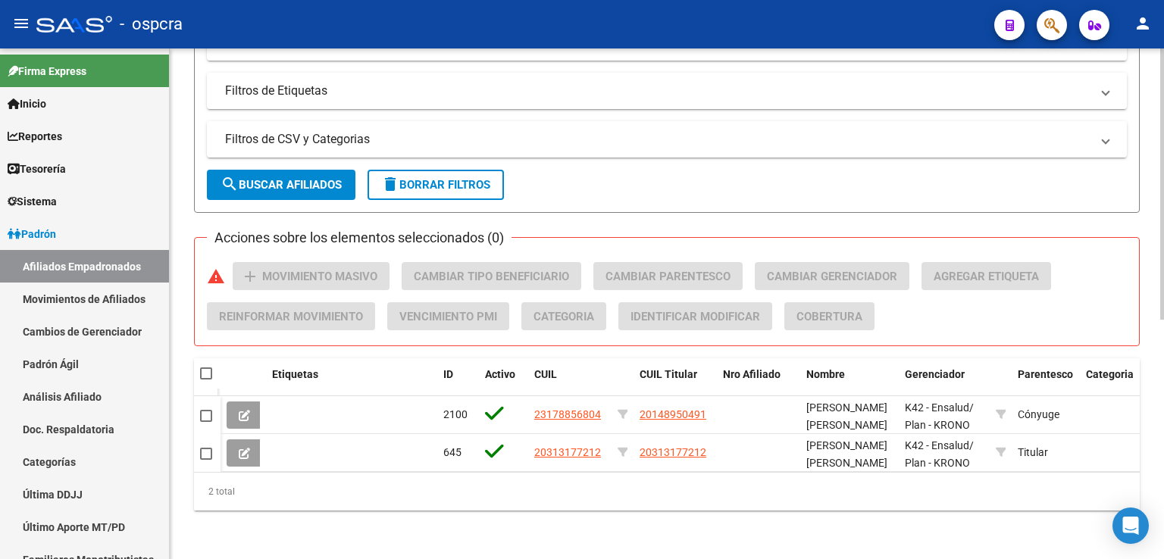
scroll to position [76, 0]
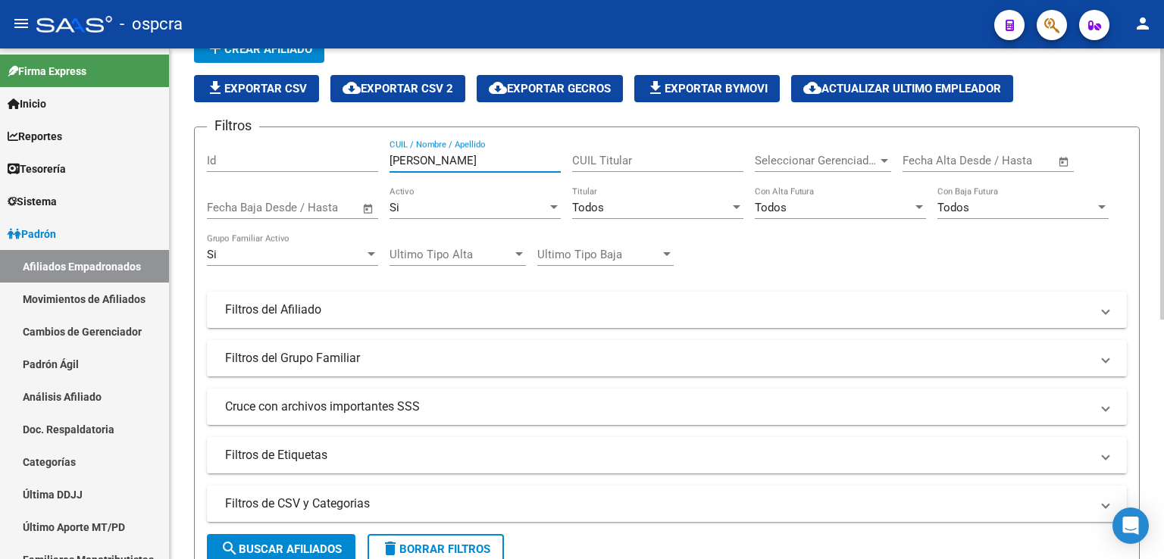
drag, startPoint x: 447, startPoint y: 156, endPoint x: 332, endPoint y: 152, distance: 115.2
click at [332, 152] on div "Filtros Id otero CUIL / Nombre / Apellido CUIL Titular Seleccionar Gerenciador …" at bounding box center [667, 306] width 920 height 334
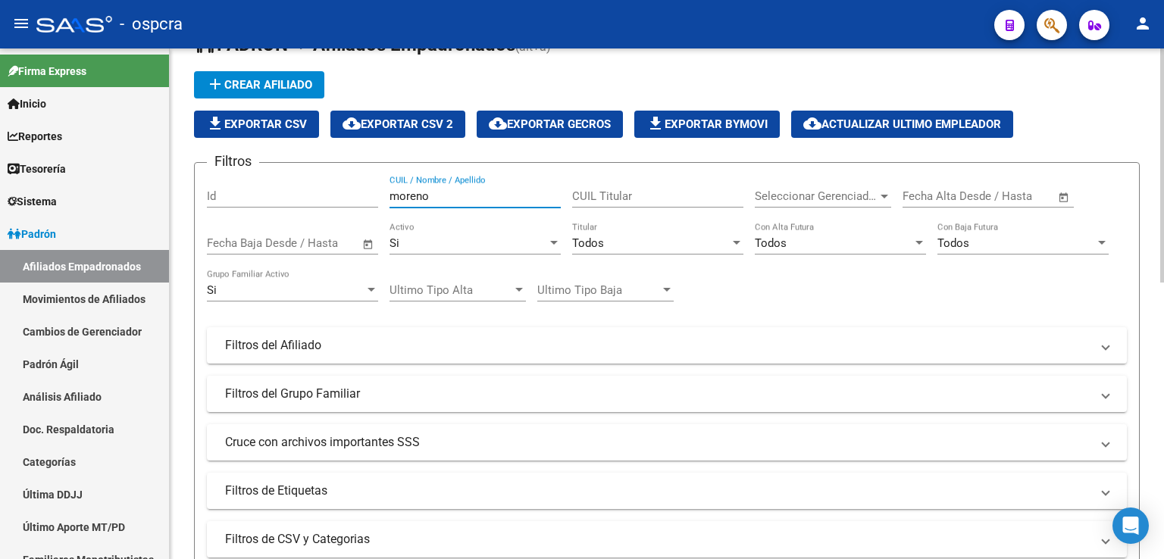
scroll to position [0, 0]
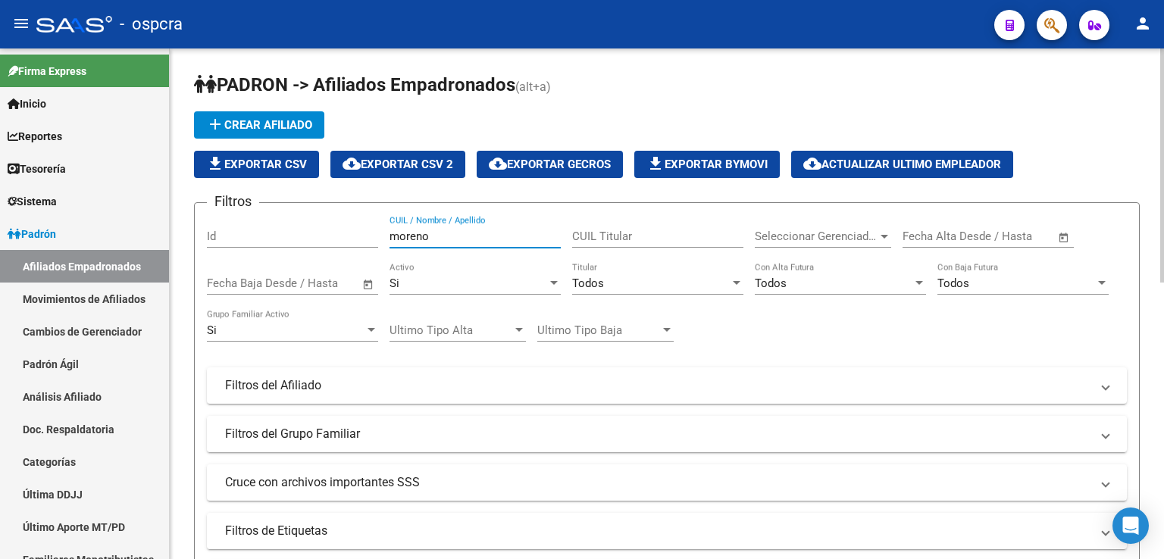
drag, startPoint x: 451, startPoint y: 232, endPoint x: 233, endPoint y: 203, distance: 219.3
click at [233, 215] on div "Filtros Id moreno CUIL / Nombre / Apellido CUIL Titular Seleccionar Gerenciador…" at bounding box center [667, 382] width 920 height 334
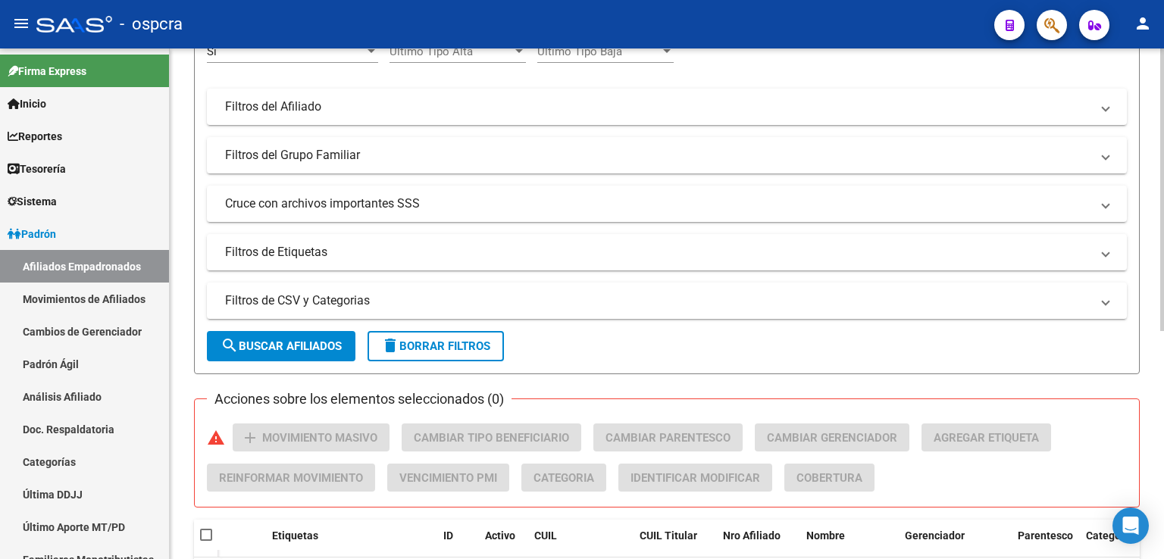
scroll to position [412, 0]
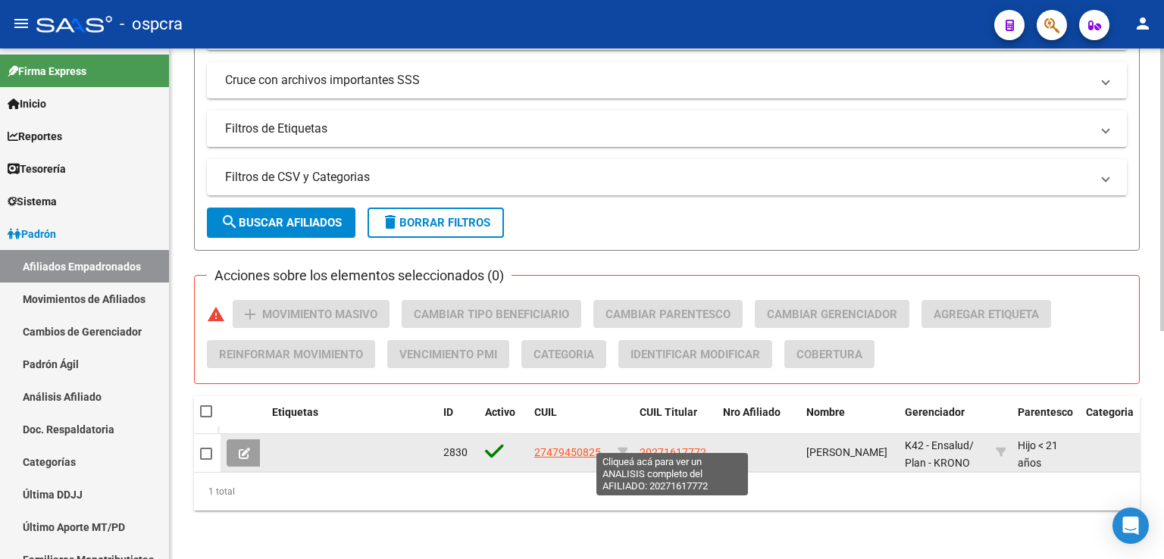
type input "47945082"
click at [690, 446] on span "20271617772" at bounding box center [672, 452] width 67 height 12
copy span "7"
type textarea "20271617772"
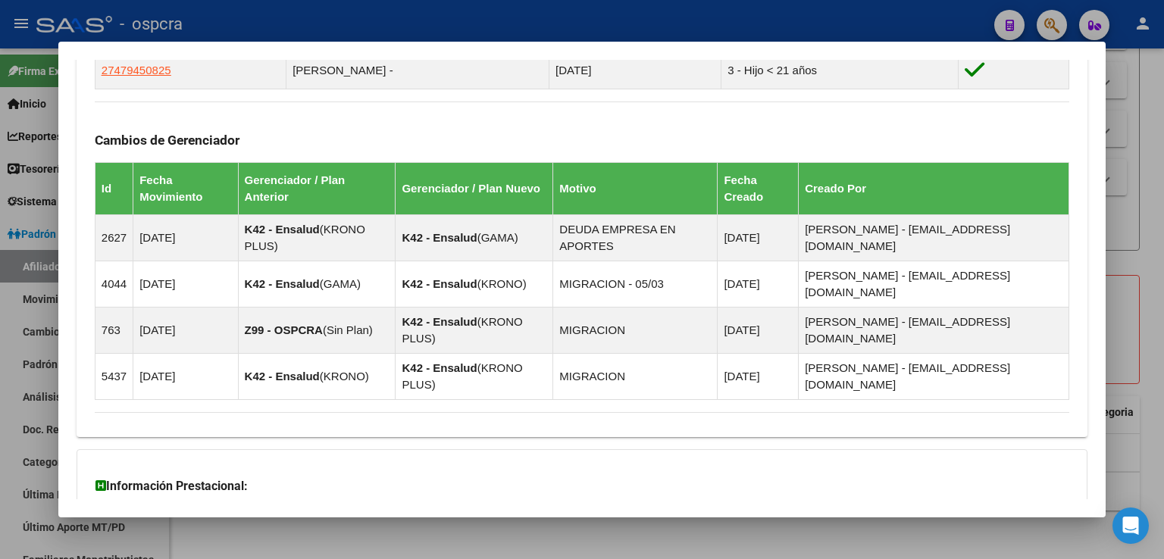
scroll to position [927, 0]
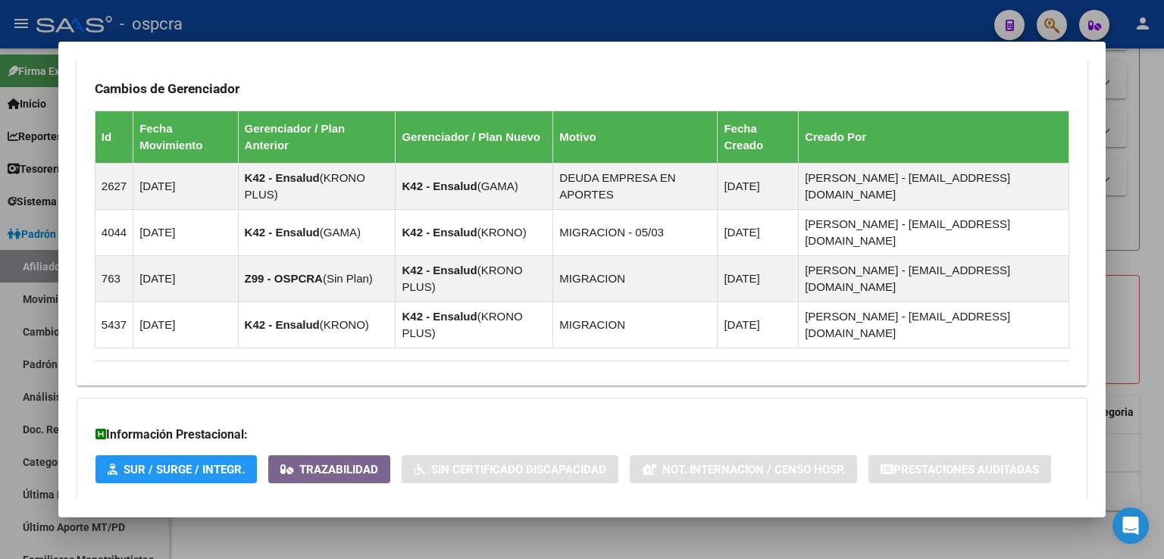
click at [392, 525] on span "Aportes y Contribuciones del Afiliado: 20271617772" at bounding box center [259, 532] width 284 height 14
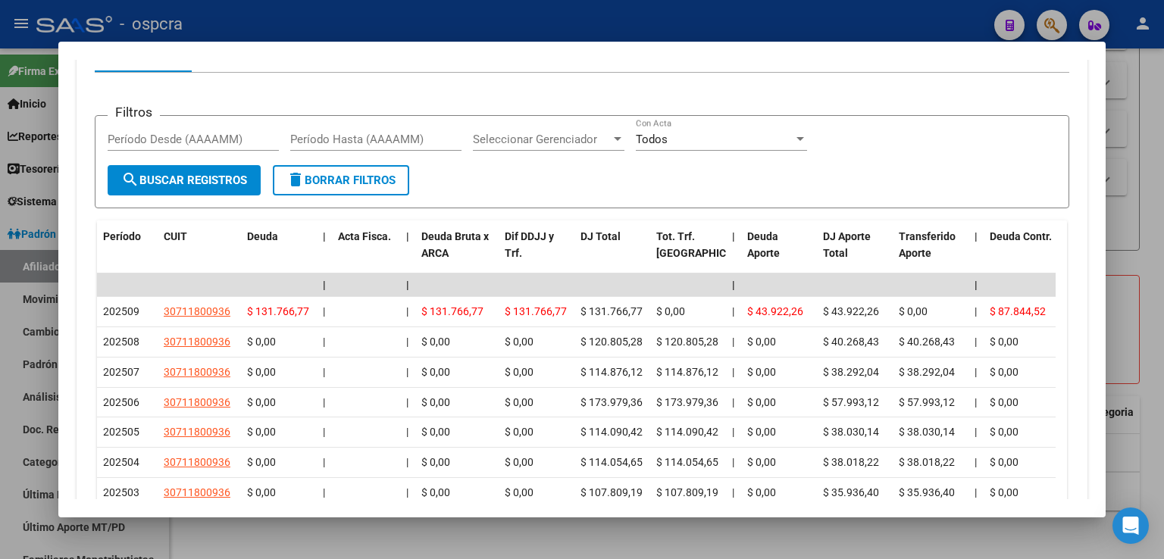
scroll to position [1667, 0]
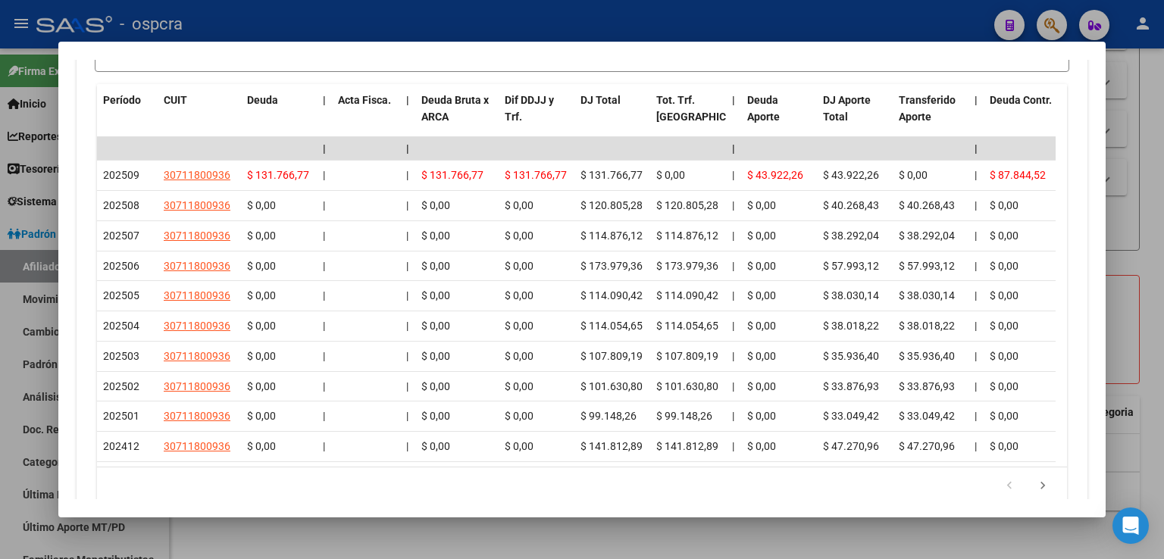
click at [1120, 252] on div at bounding box center [582, 279] width 1164 height 559
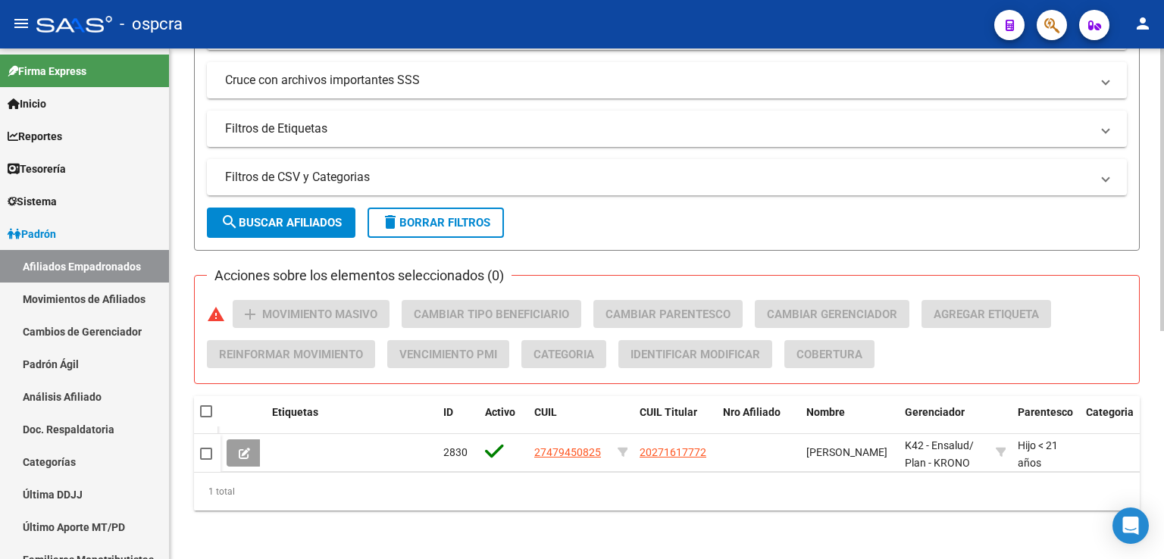
scroll to position [109, 0]
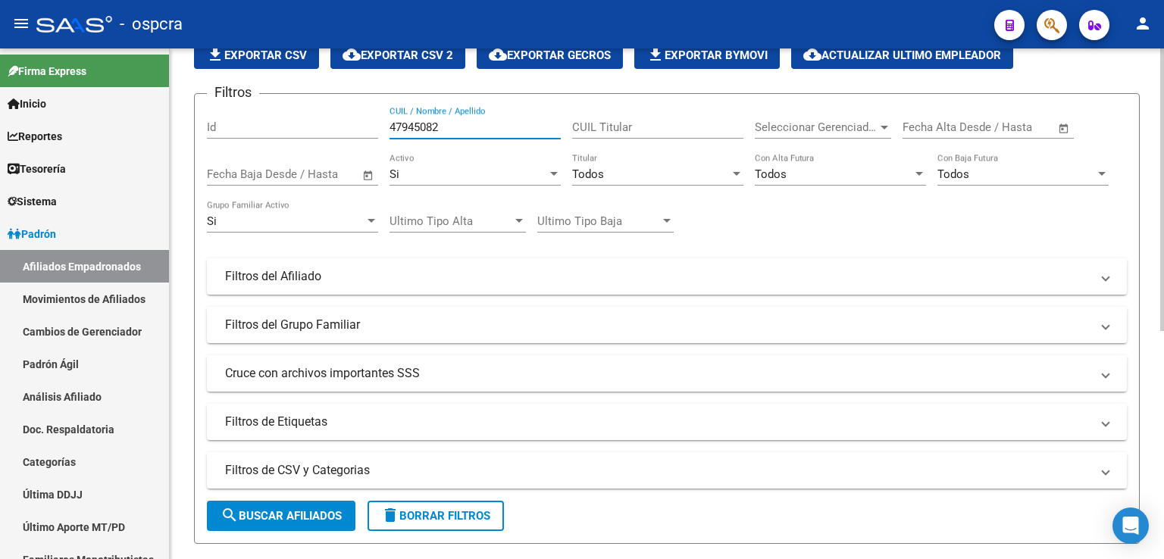
drag, startPoint x: 461, startPoint y: 131, endPoint x: 227, endPoint y: 130, distance: 234.1
click at [227, 130] on div "Filtros Id 47945082 CUIL / Nombre / Apellido CUIL Titular Seleccionar Gerenciad…" at bounding box center [667, 273] width 920 height 334
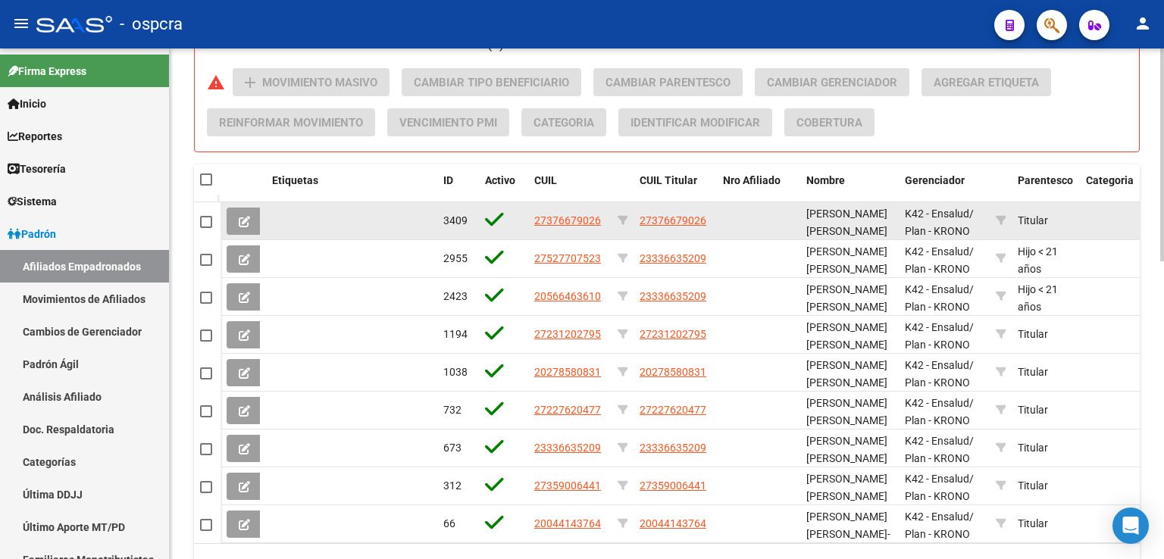
scroll to position [715, 0]
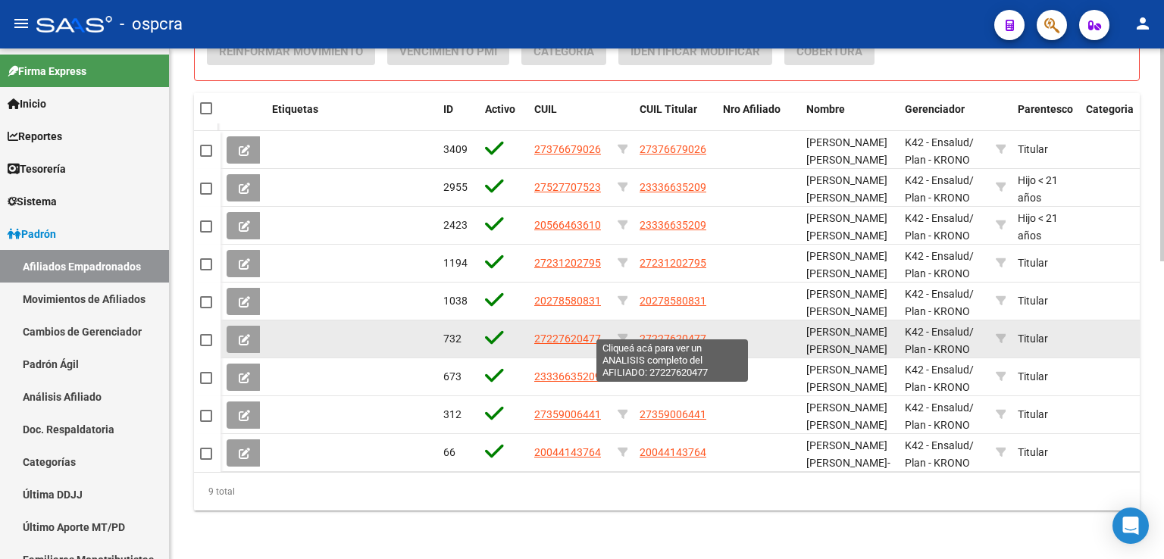
type input "herrera"
click at [664, 333] on span "27227620477" at bounding box center [672, 339] width 67 height 12
type textarea "27227620477"
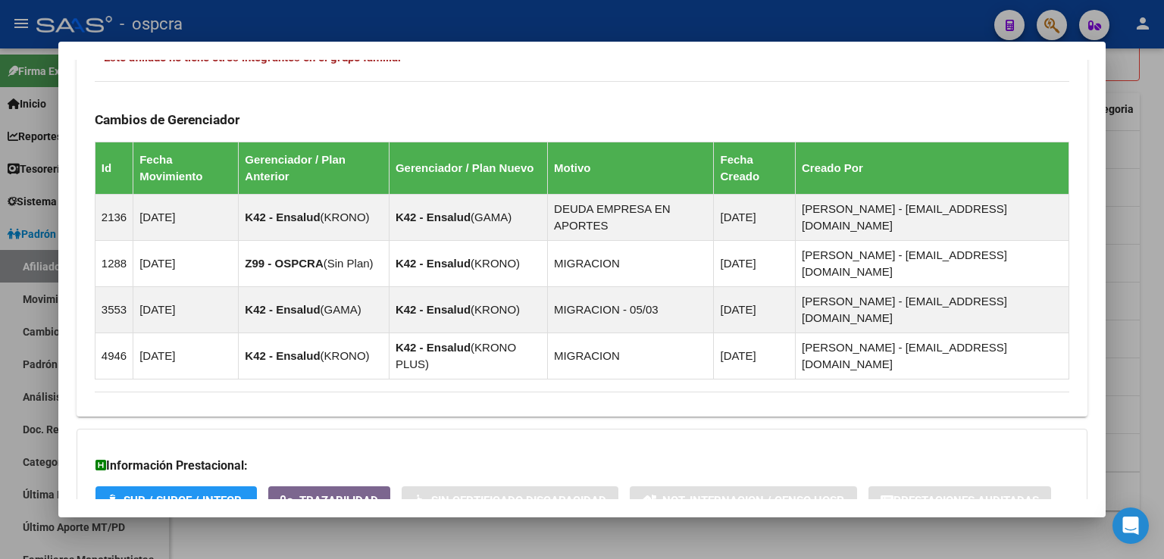
scroll to position [894, 0]
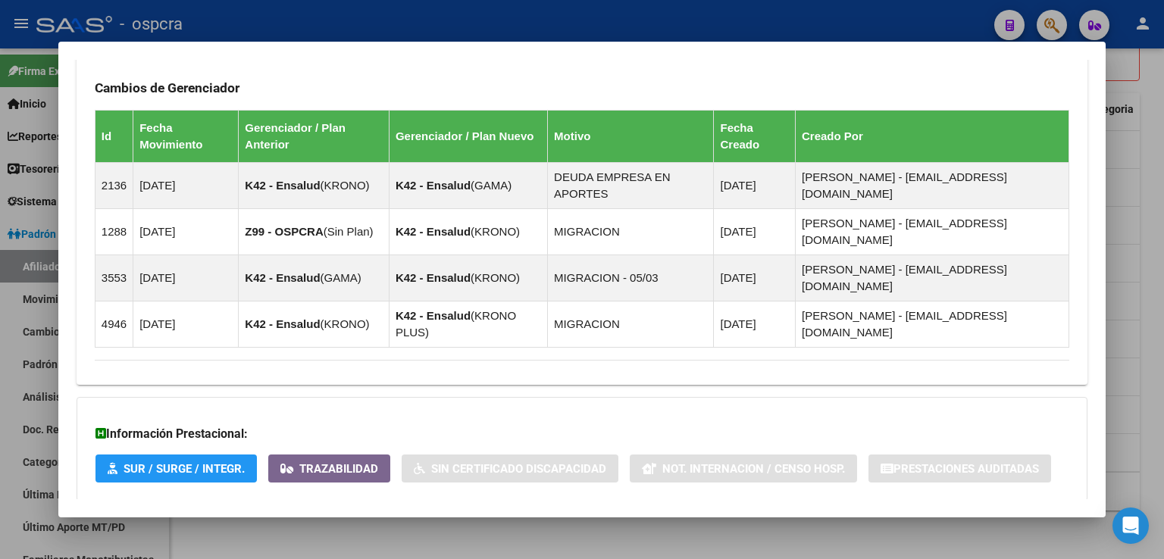
click at [339, 524] on span "Aportes y Contribuciones del Afiliado: 27227620477" at bounding box center [259, 531] width 284 height 14
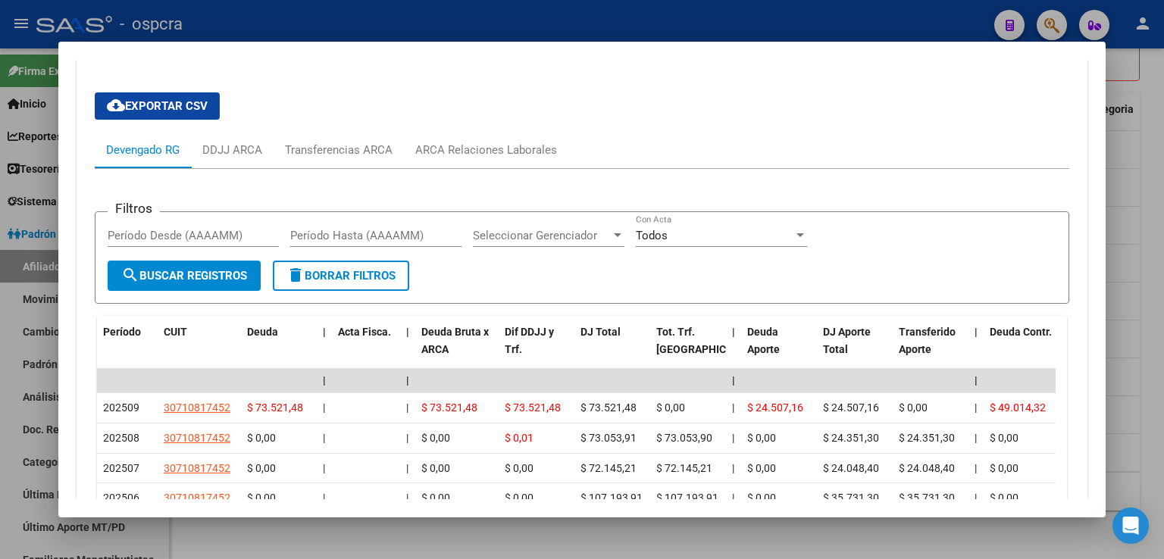
scroll to position [1424, 0]
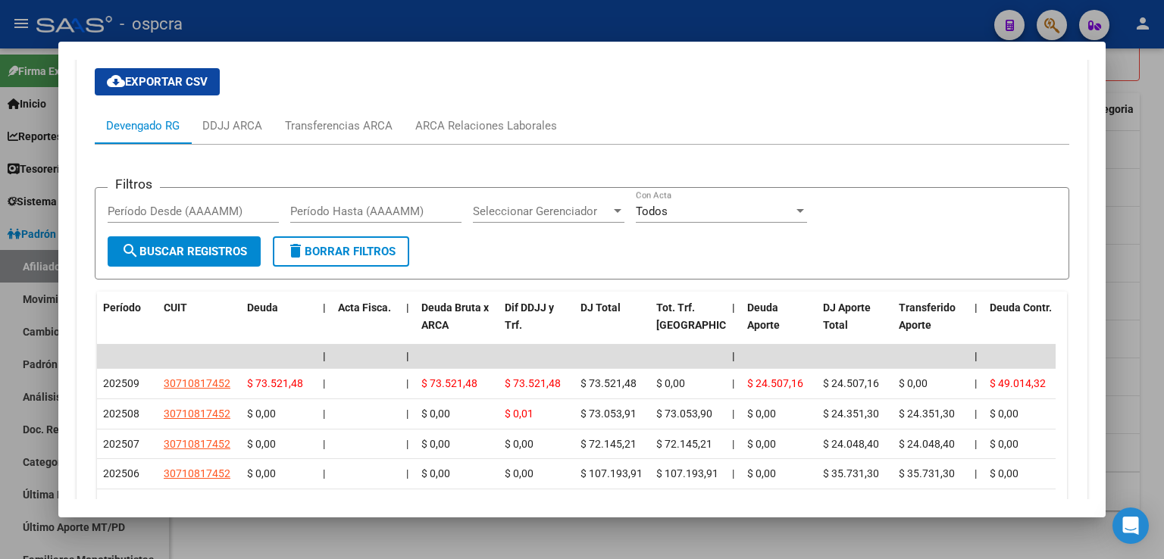
click at [1139, 161] on div at bounding box center [582, 279] width 1164 height 559
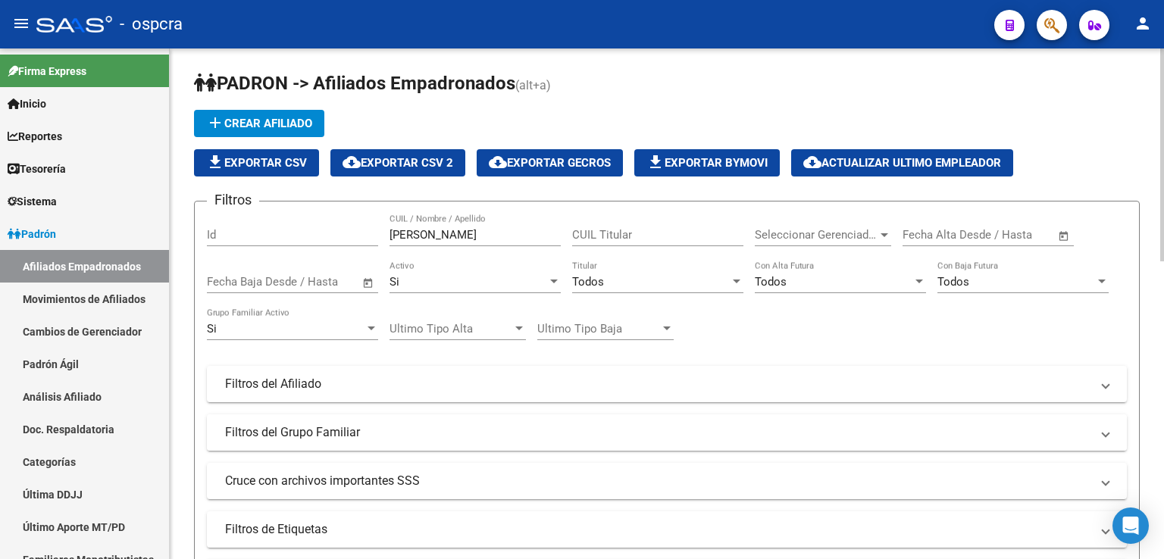
scroll to position [0, 0]
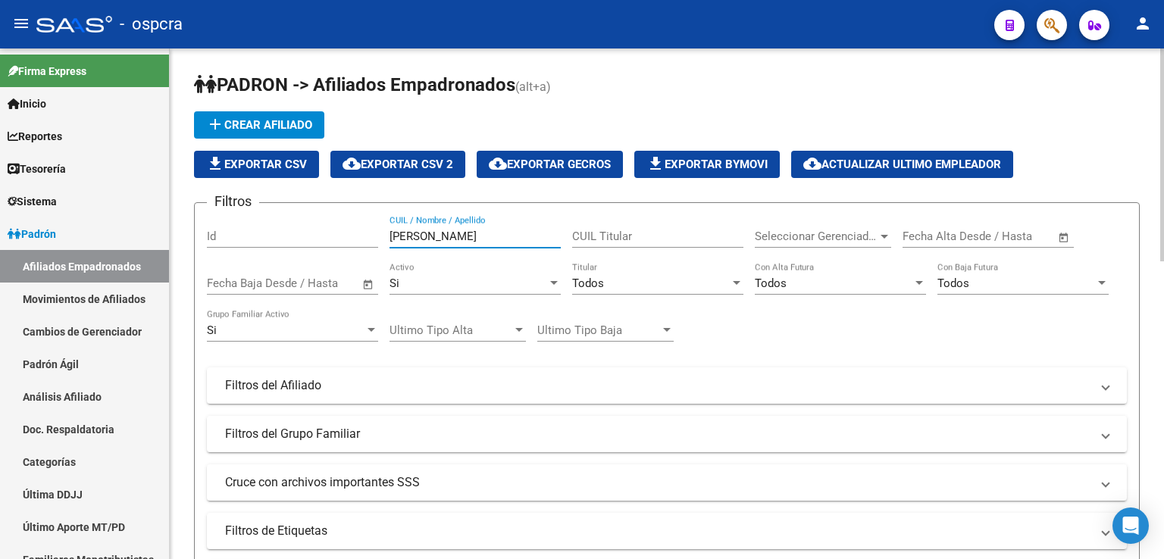
drag, startPoint x: 449, startPoint y: 234, endPoint x: 285, endPoint y: 236, distance: 164.4
click at [285, 236] on div "Filtros Id herrera CUIL / Nombre / Apellido CUIL Titular Seleccionar Gerenciado…" at bounding box center [667, 382] width 920 height 334
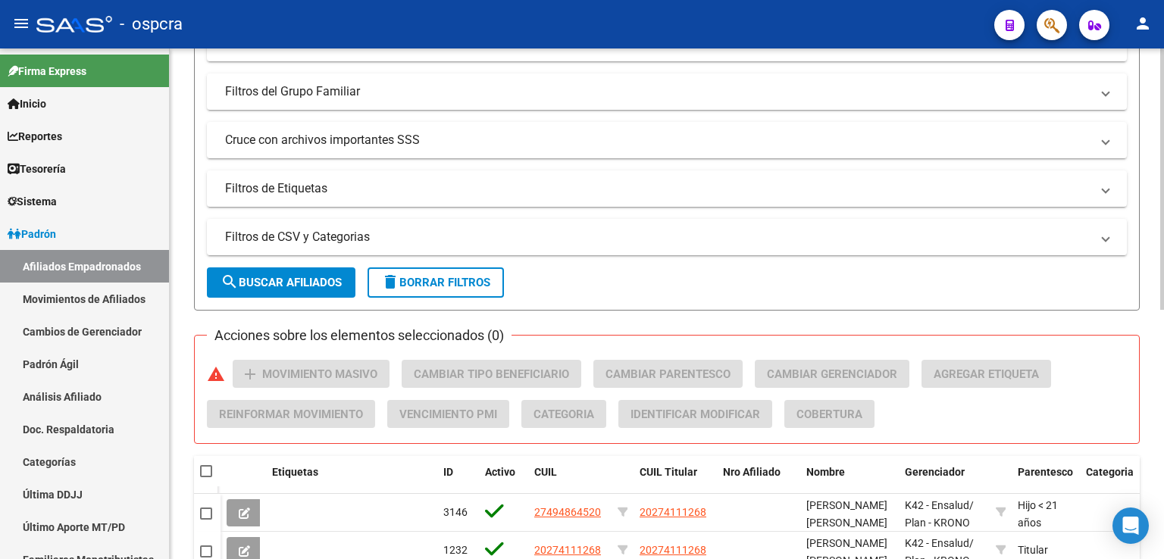
scroll to position [379, 0]
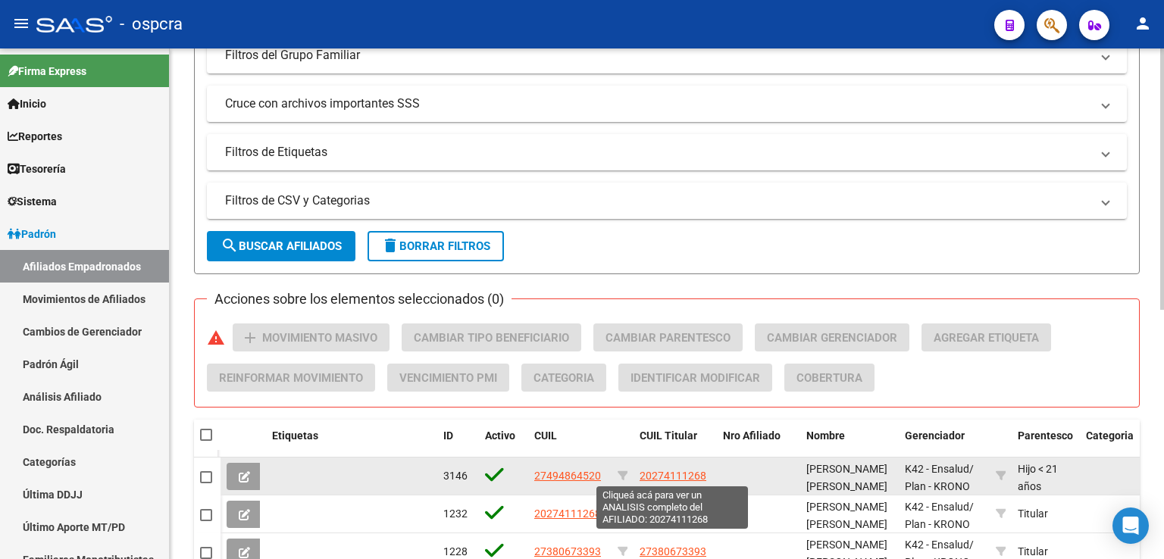
type input "zambrano"
click at [655, 474] on span "20274111268" at bounding box center [672, 476] width 67 height 12
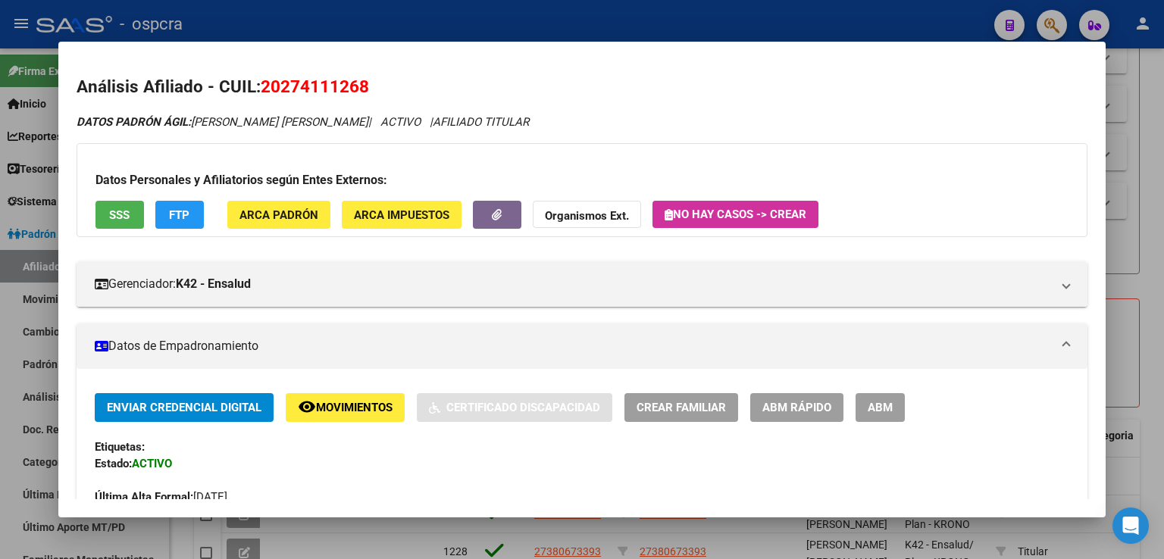
scroll to position [999, 0]
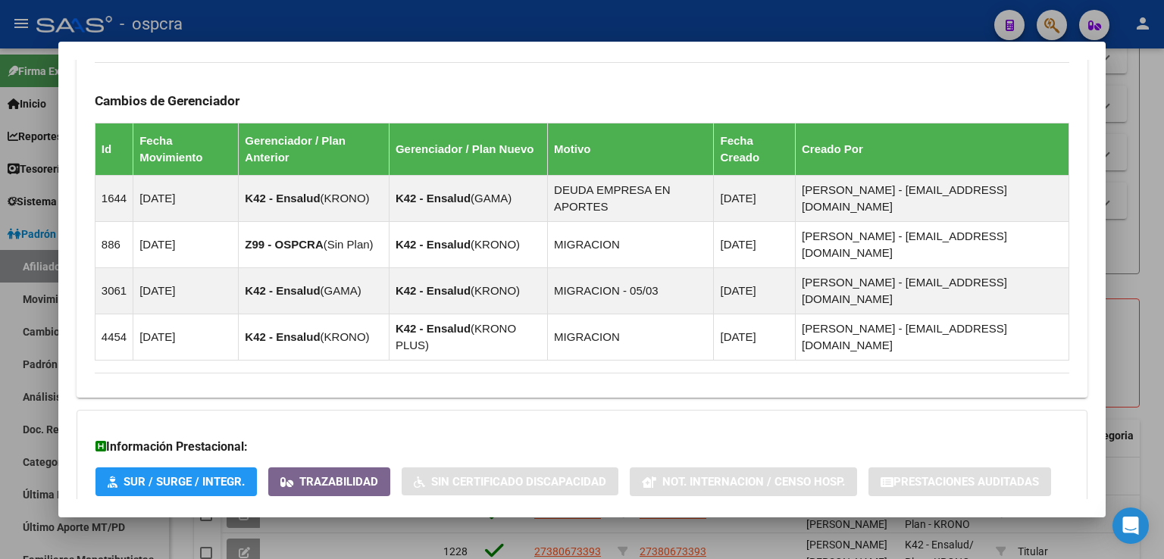
click at [361, 537] on span "Aportes y Contribuciones del Afiliado: 20274111268" at bounding box center [259, 544] width 284 height 14
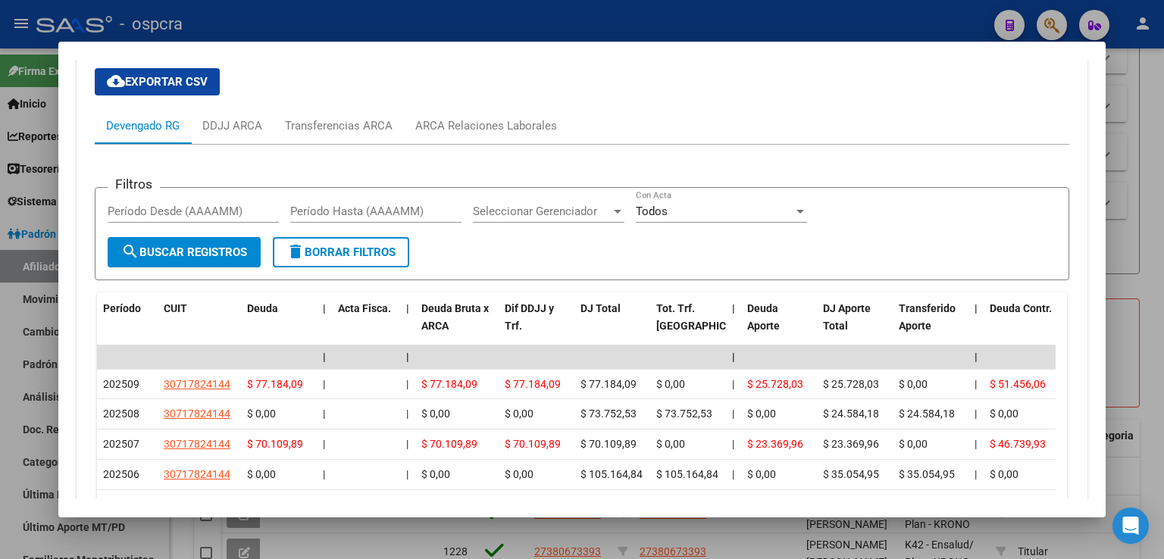
scroll to position [1751, 0]
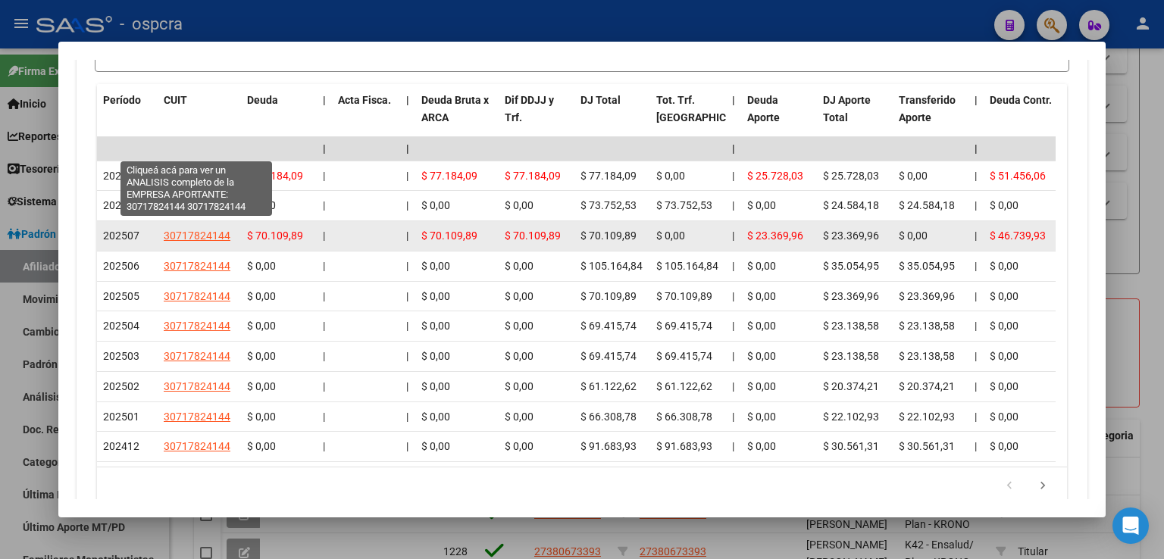
click at [188, 230] on span "30717824144" at bounding box center [197, 236] width 67 height 12
type textarea "30717824144"
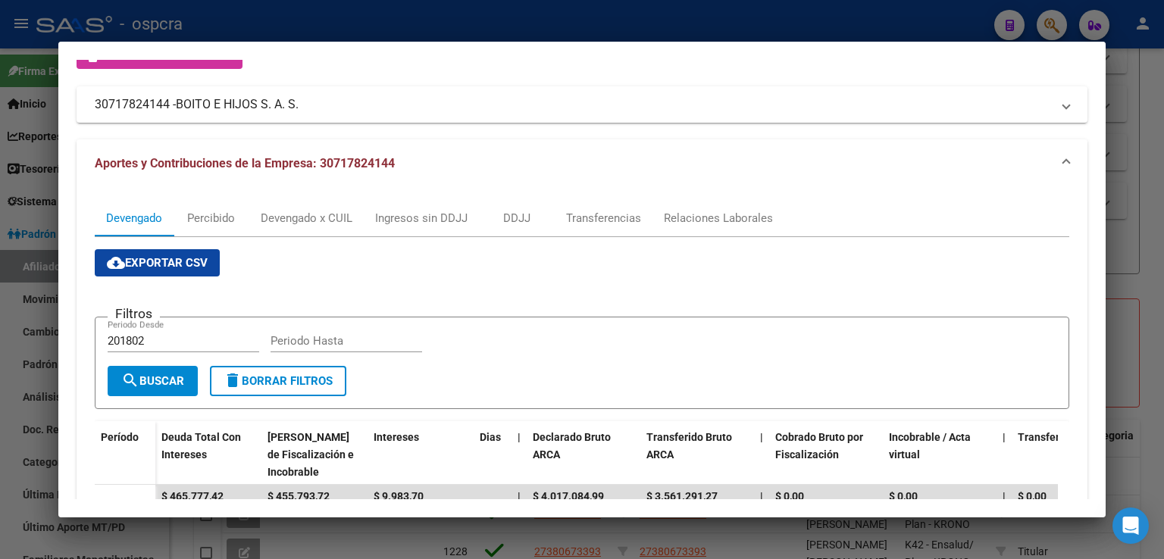
scroll to position [0, 0]
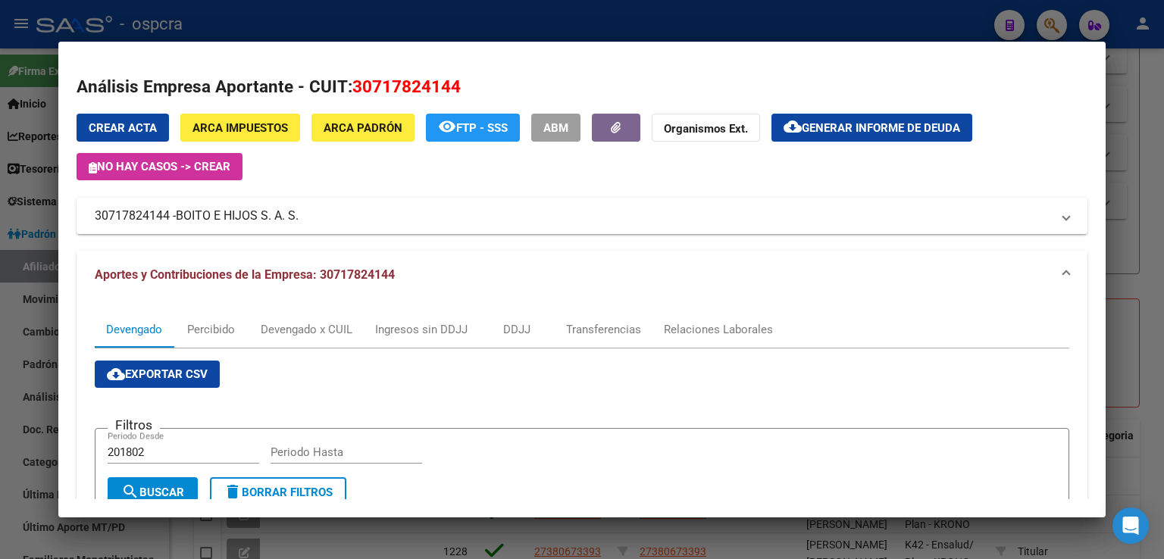
click at [1125, 190] on div at bounding box center [582, 279] width 1164 height 559
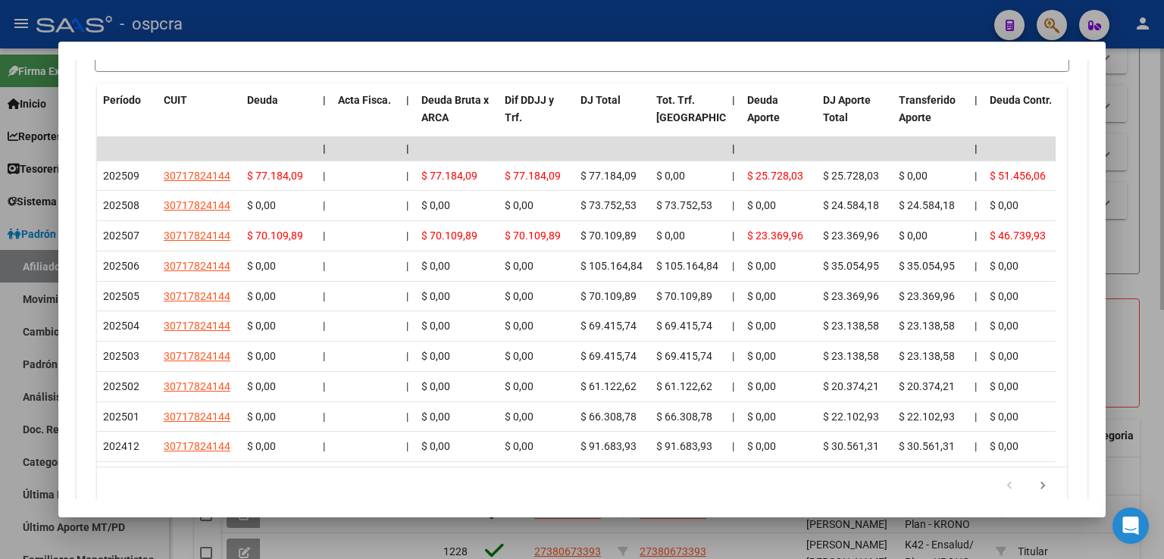
click at [1113, 192] on div at bounding box center [582, 279] width 1164 height 559
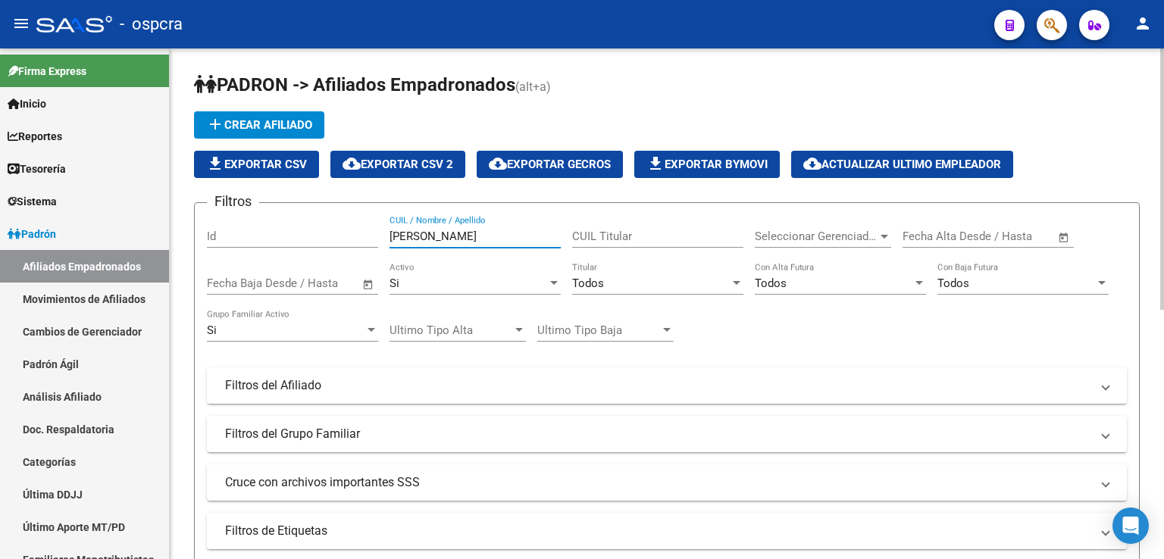
drag, startPoint x: 504, startPoint y: 236, endPoint x: 179, endPoint y: 236, distance: 325.0
click at [179, 236] on div "PADRON -> Afiliados Empadronados (alt+a) add Crear Afiliado file_download Expor…" at bounding box center [667, 542] width 994 height 989
type input "l"
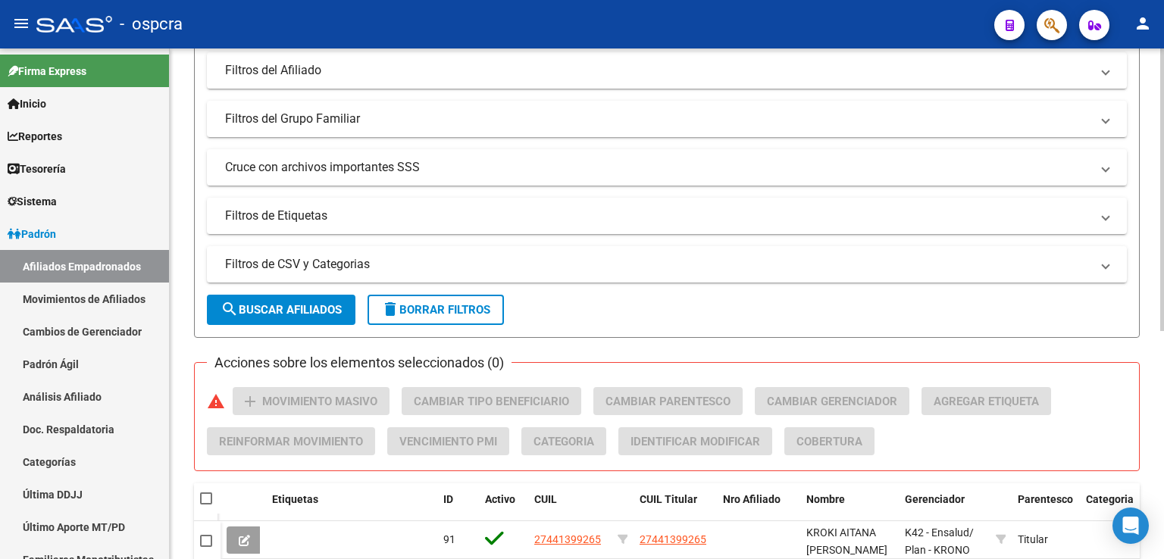
scroll to position [412, 0]
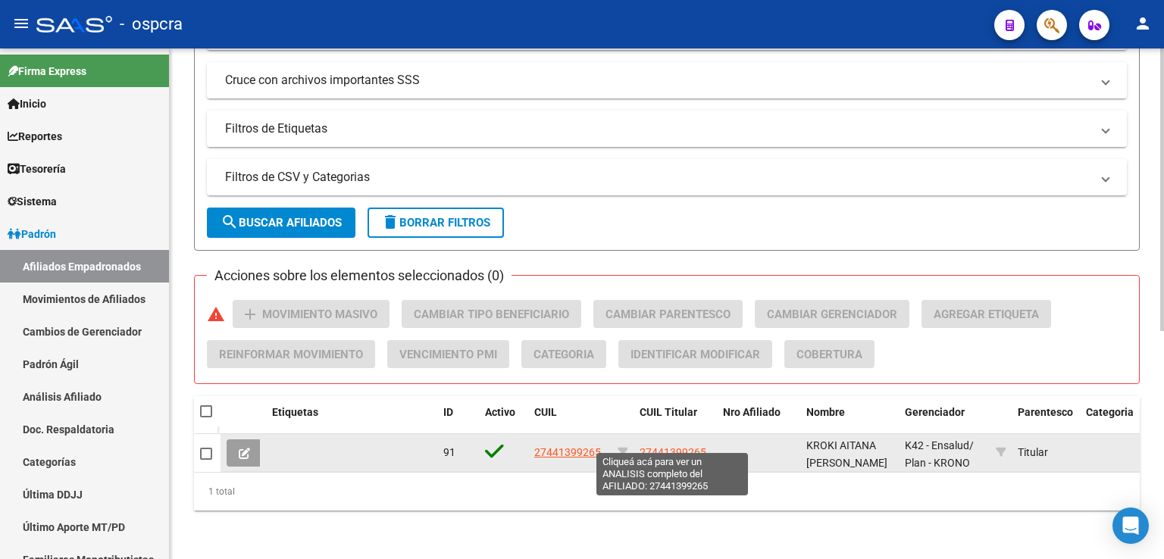
type input "kroki"
click at [699, 446] on span "27441399265" at bounding box center [672, 452] width 67 height 12
type textarea "27441399265"
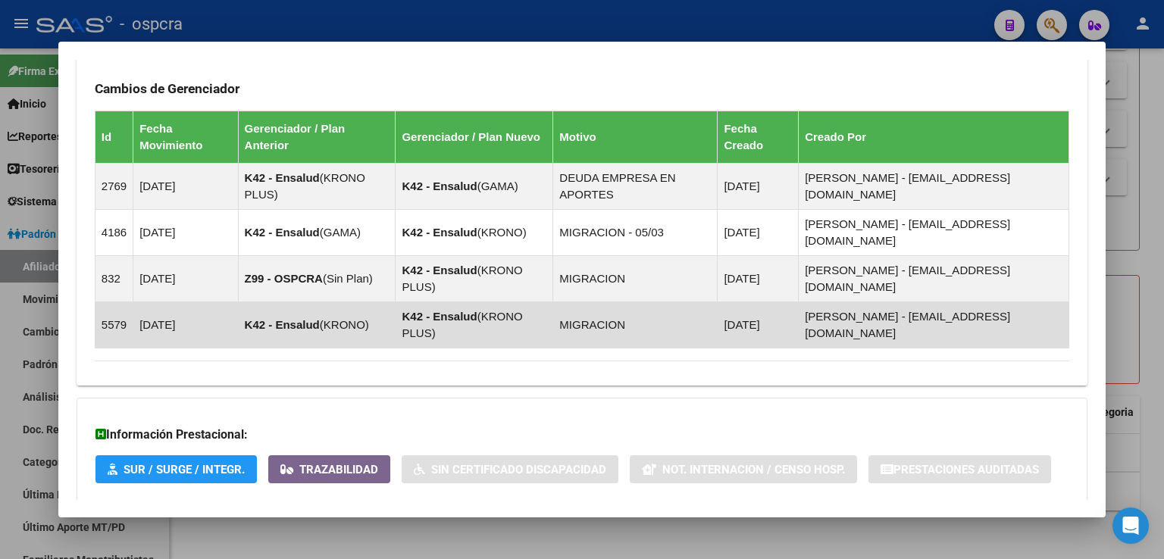
scroll to position [894, 0]
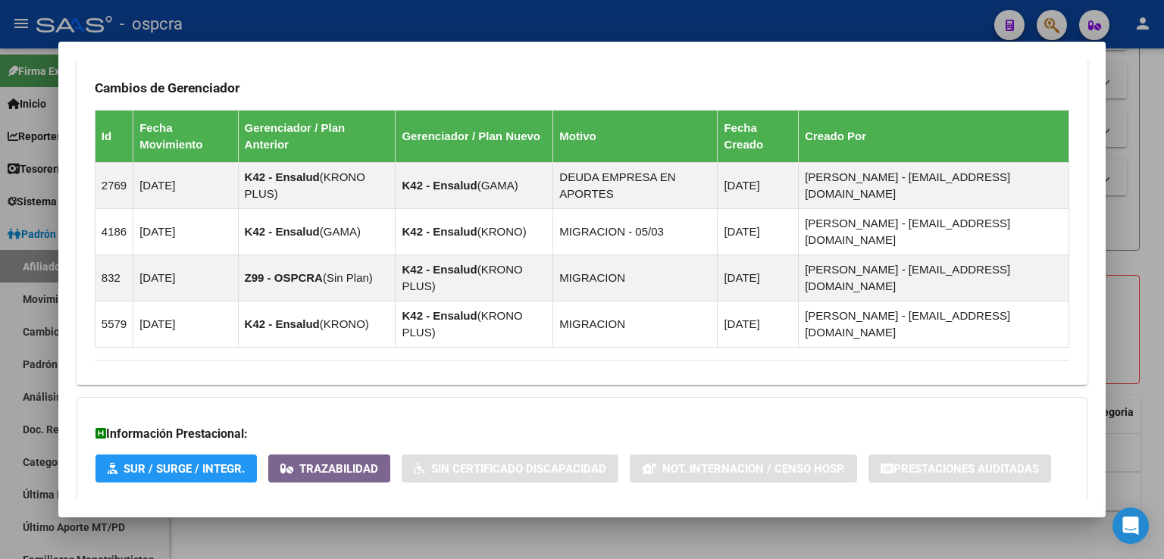
click at [362, 524] on span "Aportes y Contribuciones del Afiliado: 27441399265" at bounding box center [259, 531] width 284 height 14
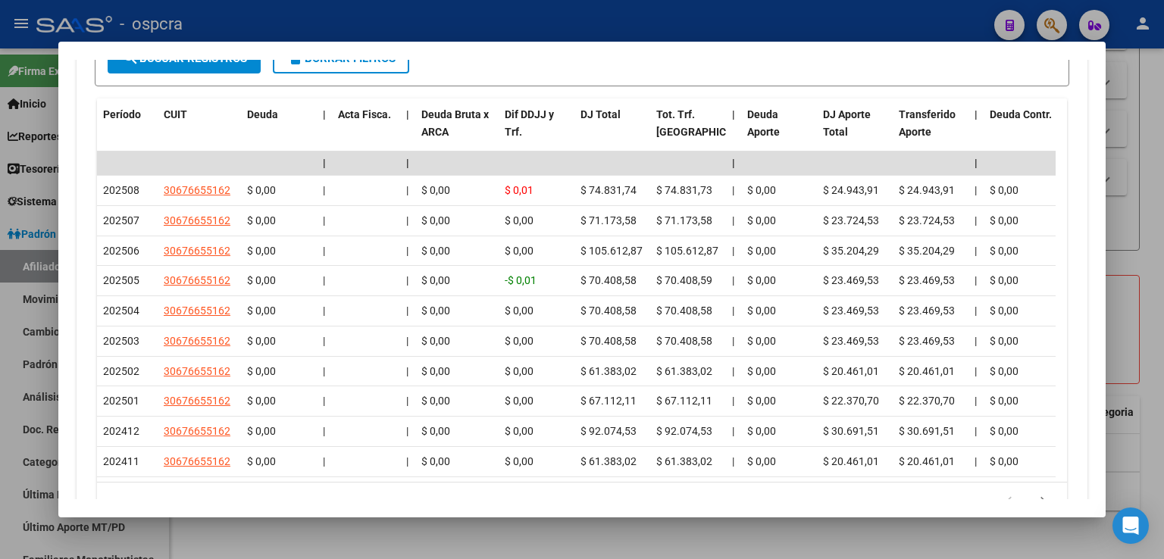
scroll to position [1633, 0]
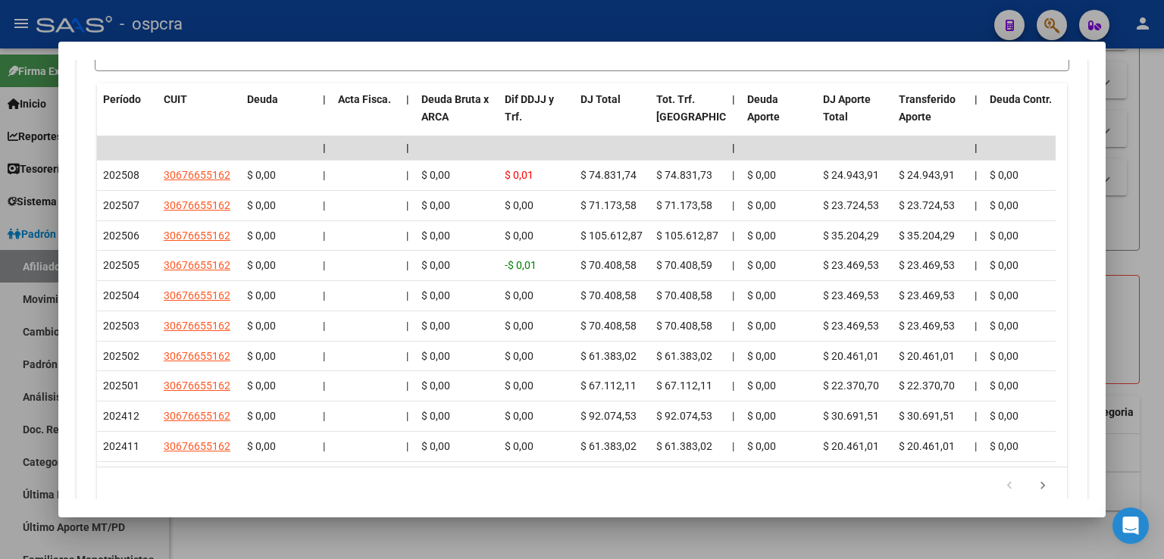
click at [1137, 244] on div at bounding box center [582, 279] width 1164 height 559
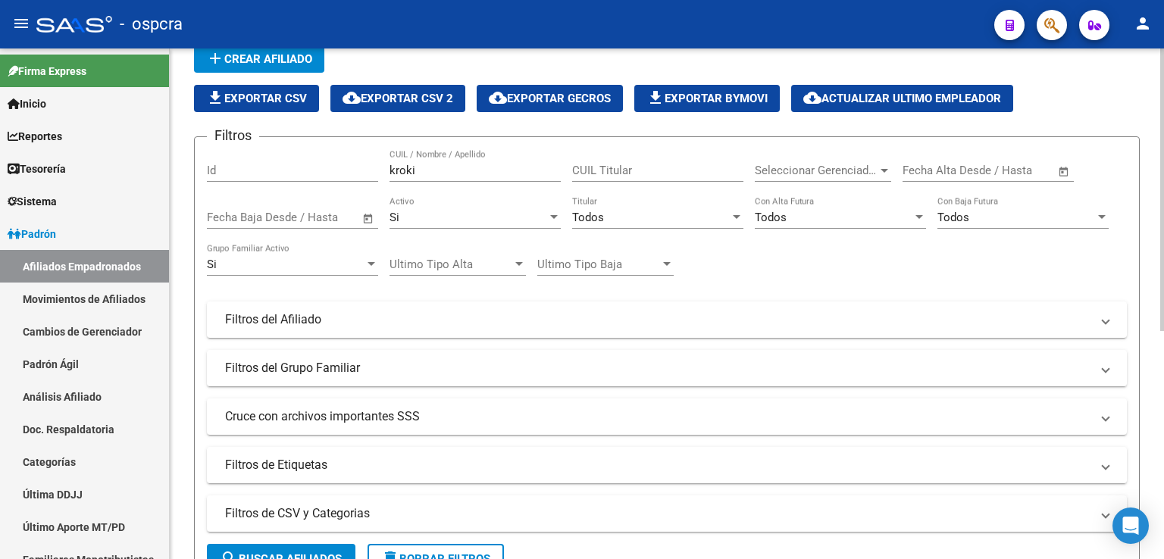
scroll to position [0, 0]
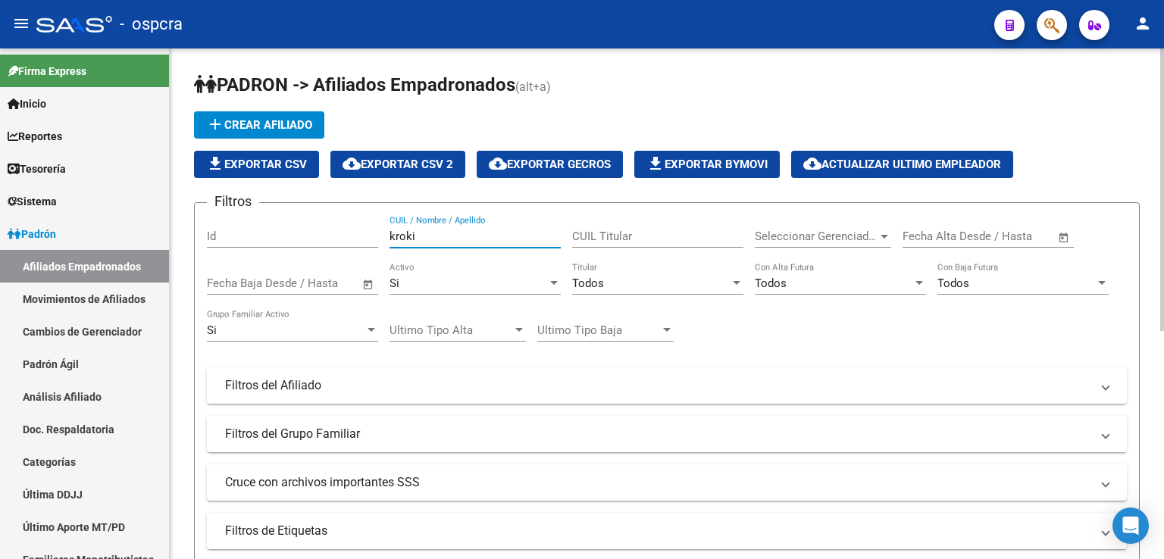
drag, startPoint x: 438, startPoint y: 234, endPoint x: 218, endPoint y: 225, distance: 219.9
click at [218, 225] on div "Filtros Id kroki CUIL / Nombre / Apellido CUIL Titular Seleccionar Gerenciador …" at bounding box center [667, 382] width 920 height 334
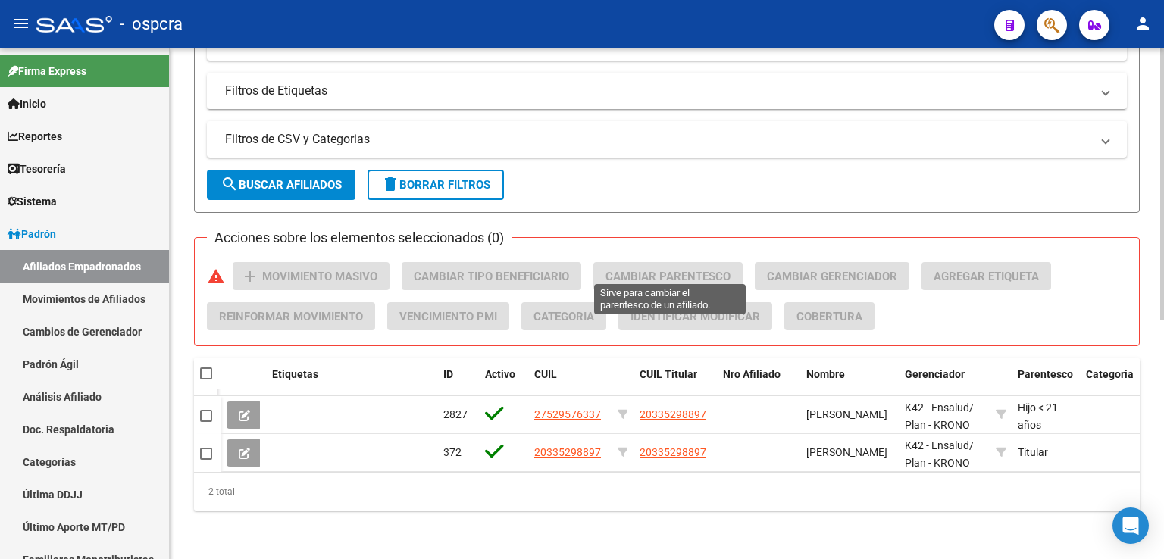
scroll to position [374, 0]
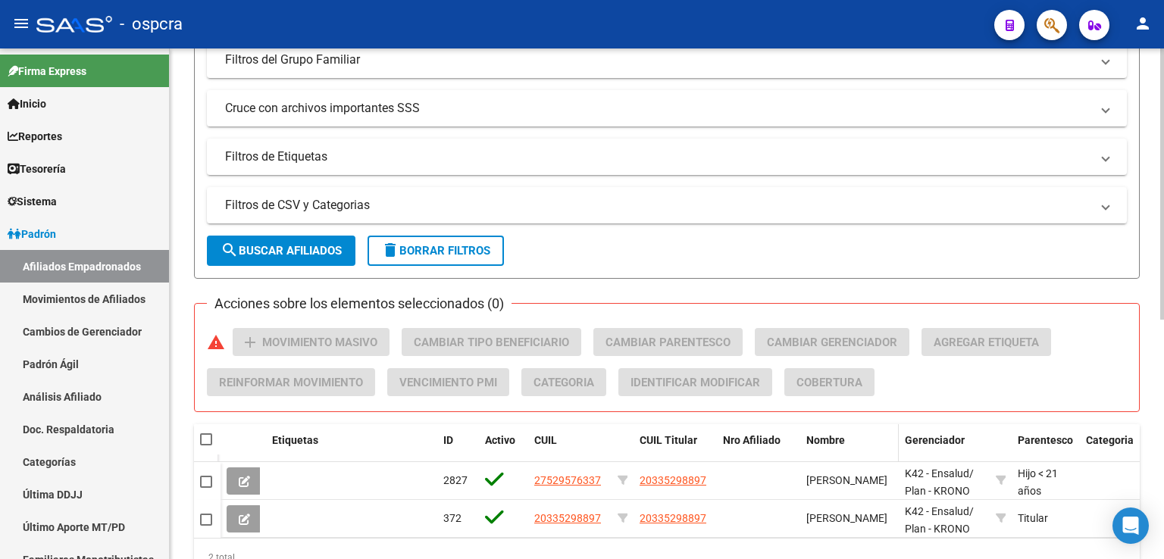
type input "toriaci"
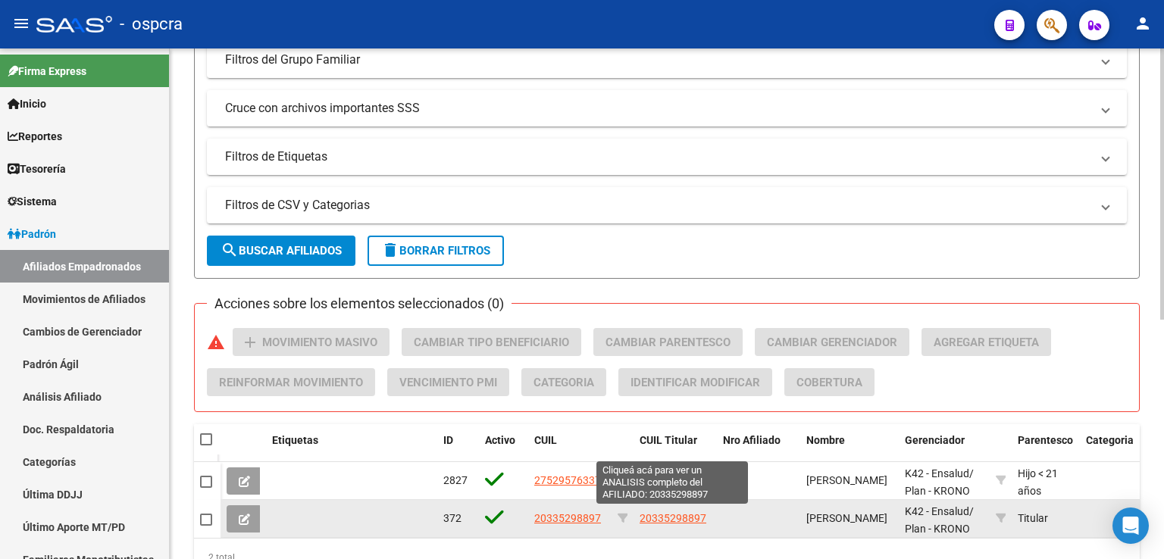
click at [684, 517] on span "20335298897" at bounding box center [672, 518] width 67 height 12
type textarea "20335298897"
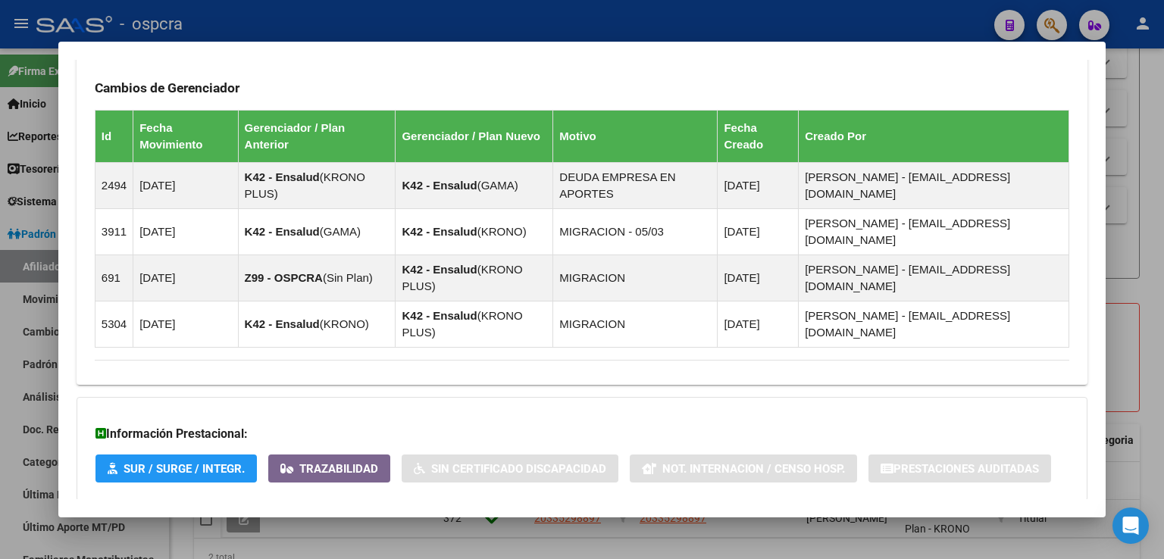
scroll to position [982, 0]
click at [356, 524] on span "Aportes y Contribuciones del Afiliado: 20335298897" at bounding box center [259, 531] width 284 height 14
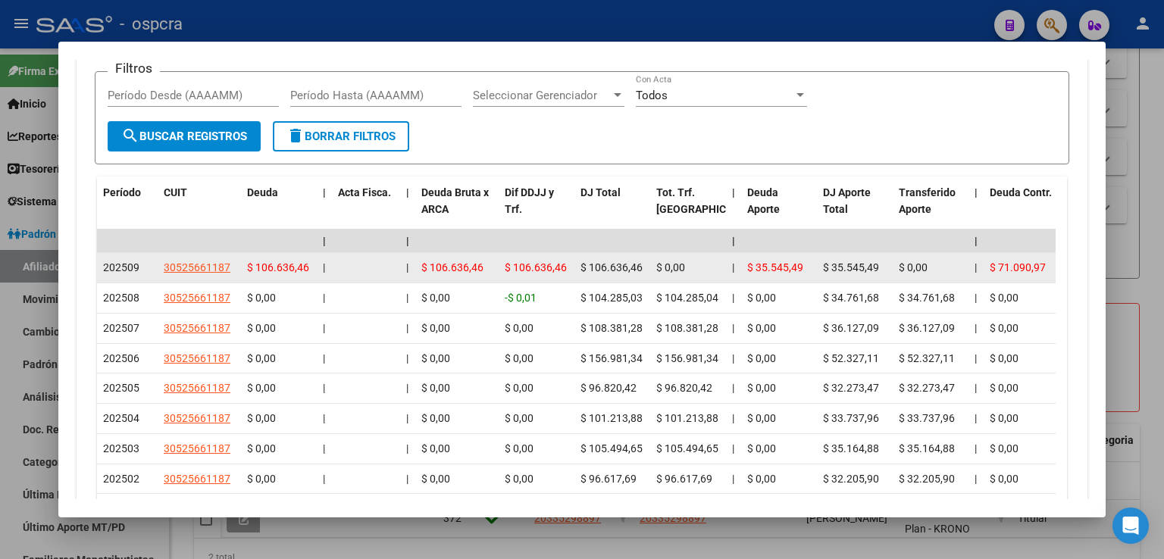
scroll to position [1664, 0]
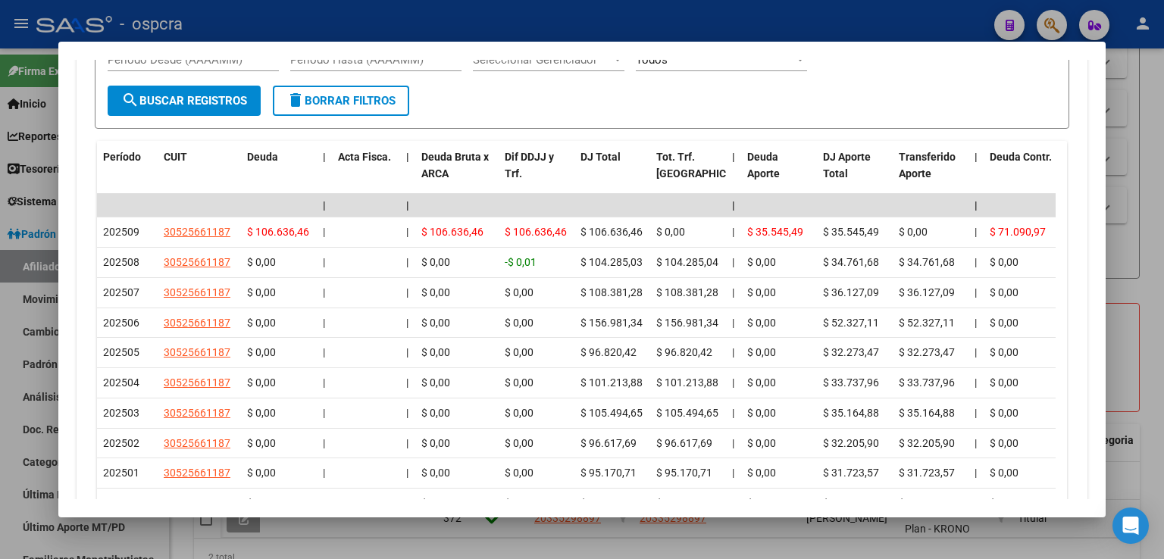
click at [1138, 89] on div at bounding box center [582, 279] width 1164 height 559
